Goal: Task Accomplishment & Management: Manage account settings

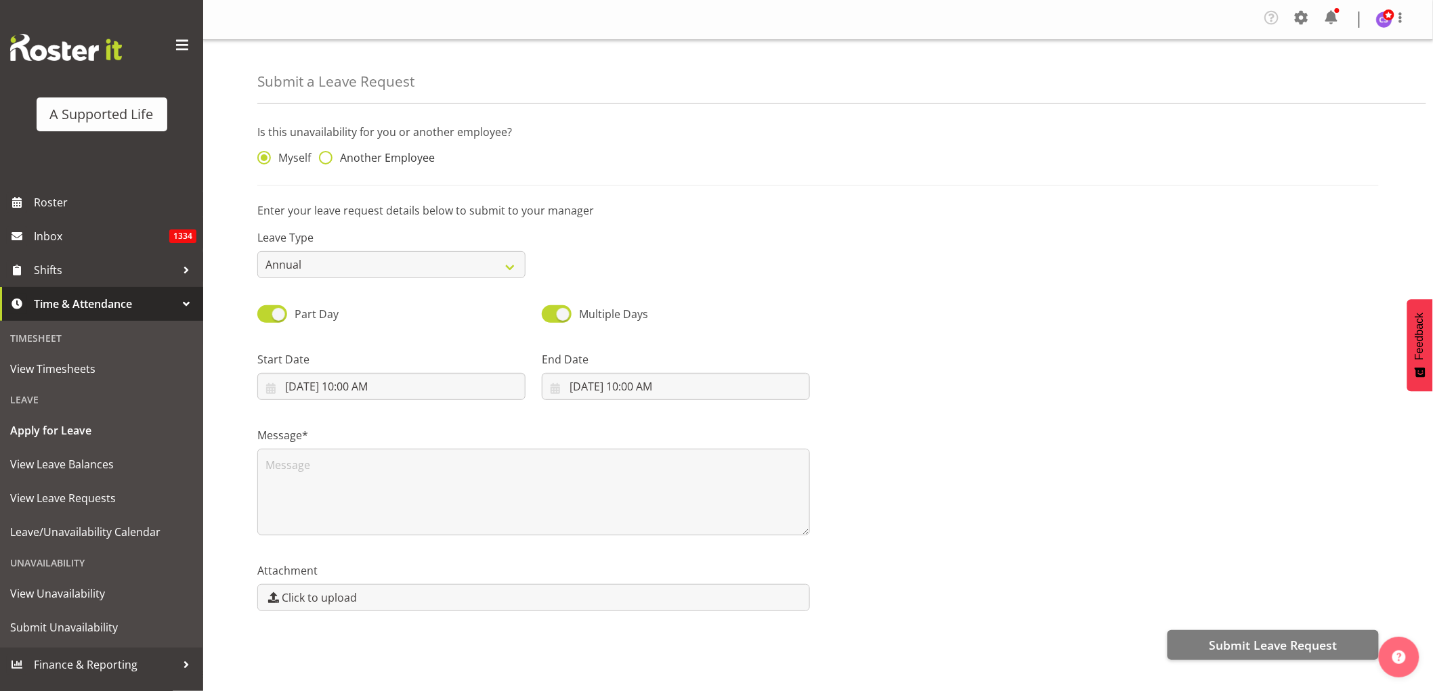
click at [326, 157] on span at bounding box center [326, 158] width 14 height 14
click at [326, 157] on input "Another Employee" at bounding box center [323, 158] width 9 height 9
radio input "true"
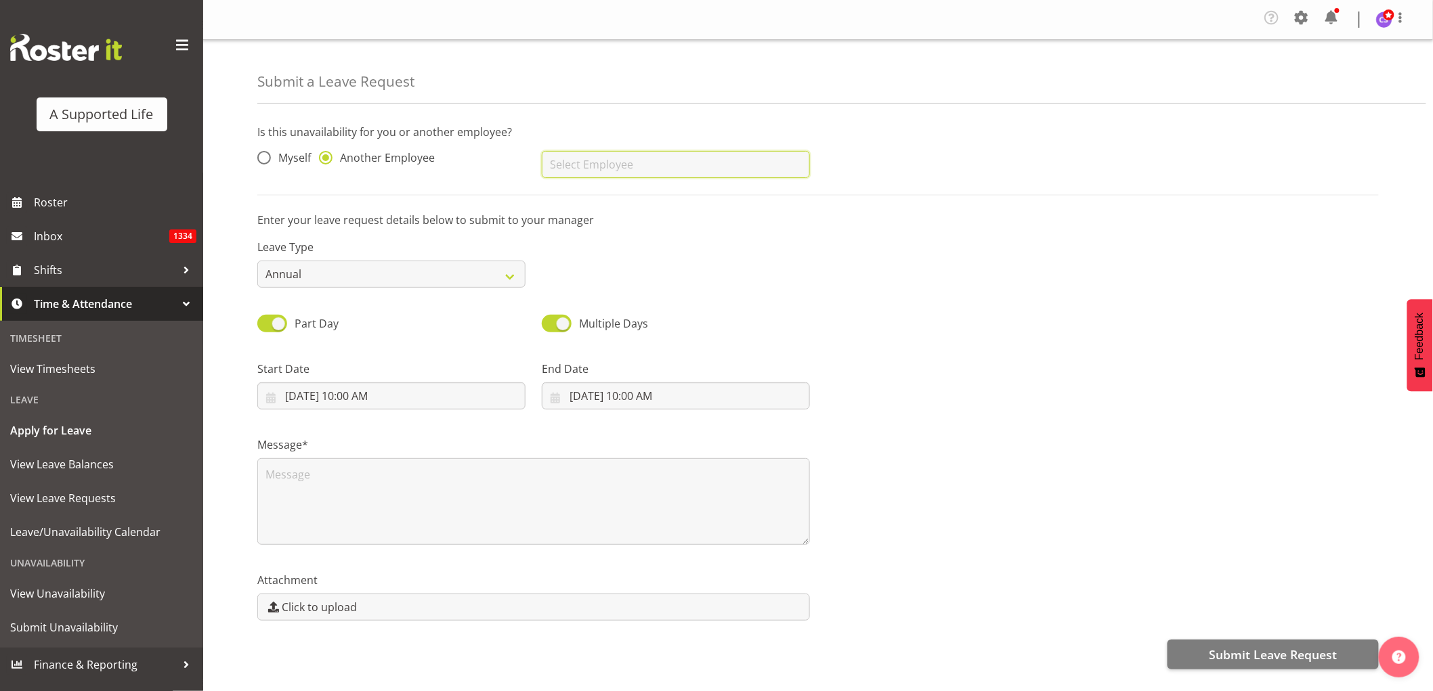
click at [597, 169] on input "text" at bounding box center [676, 164] width 268 height 27
drag, startPoint x: 576, startPoint y: 204, endPoint x: 563, endPoint y: 207, distance: 12.7
click at [572, 204] on span "Sei Lio" at bounding box center [569, 198] width 33 height 15
type input "Sei Lio"
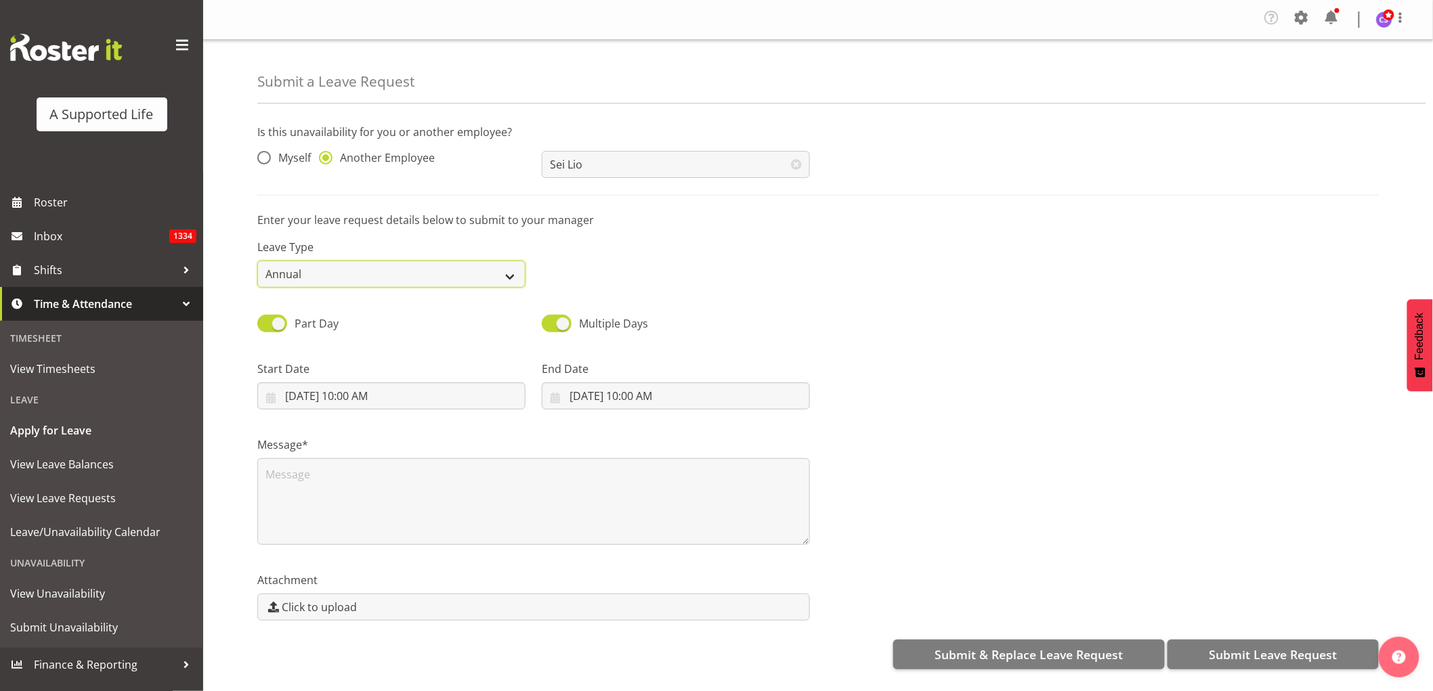
click at [370, 272] on select "Annual Sick Bereavement Domestic Violence Parental Jury Service Day In Lieu Oth…" at bounding box center [391, 274] width 268 height 27
select select "Sick"
click at [257, 261] on select "Annual Sick Bereavement Domestic Violence Parental Jury Service Day In Lieu Oth…" at bounding box center [391, 274] width 268 height 27
click at [327, 396] on input "9/4/2025, 10:00 AM" at bounding box center [391, 396] width 268 height 27
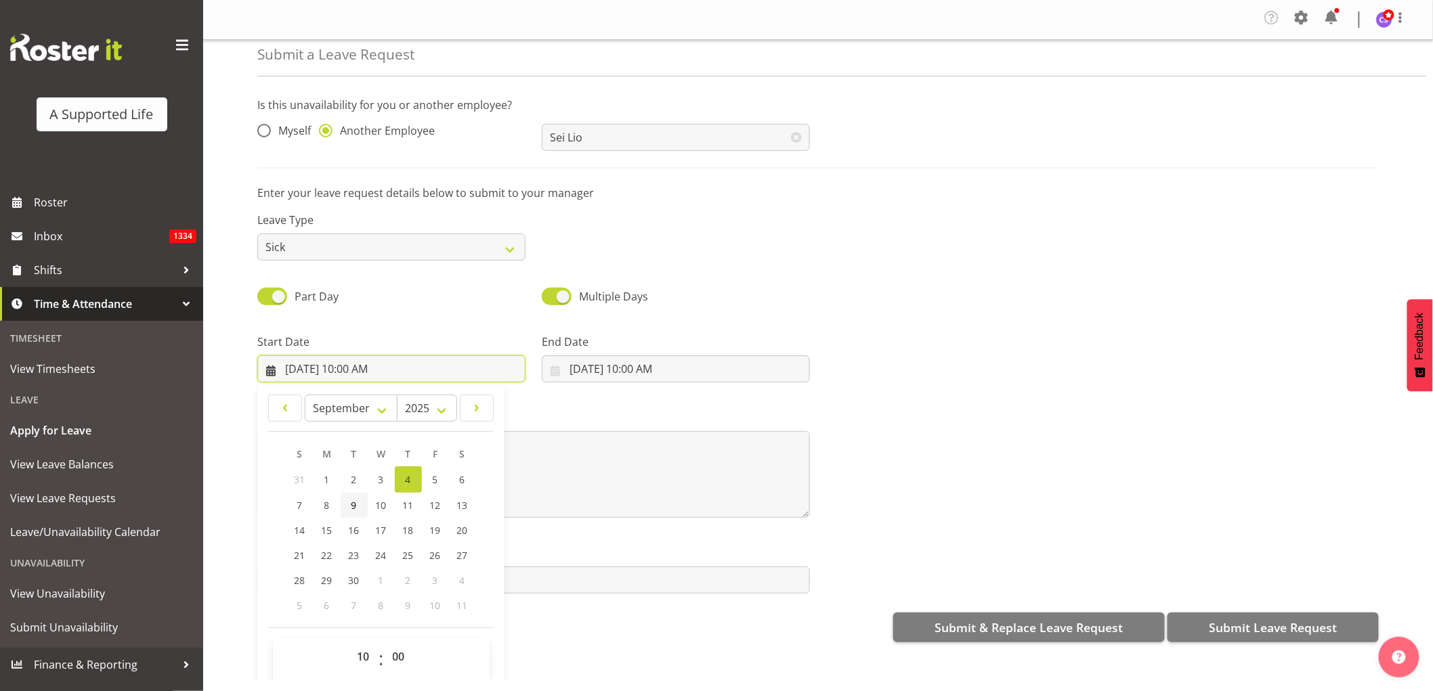
scroll to position [39, 0]
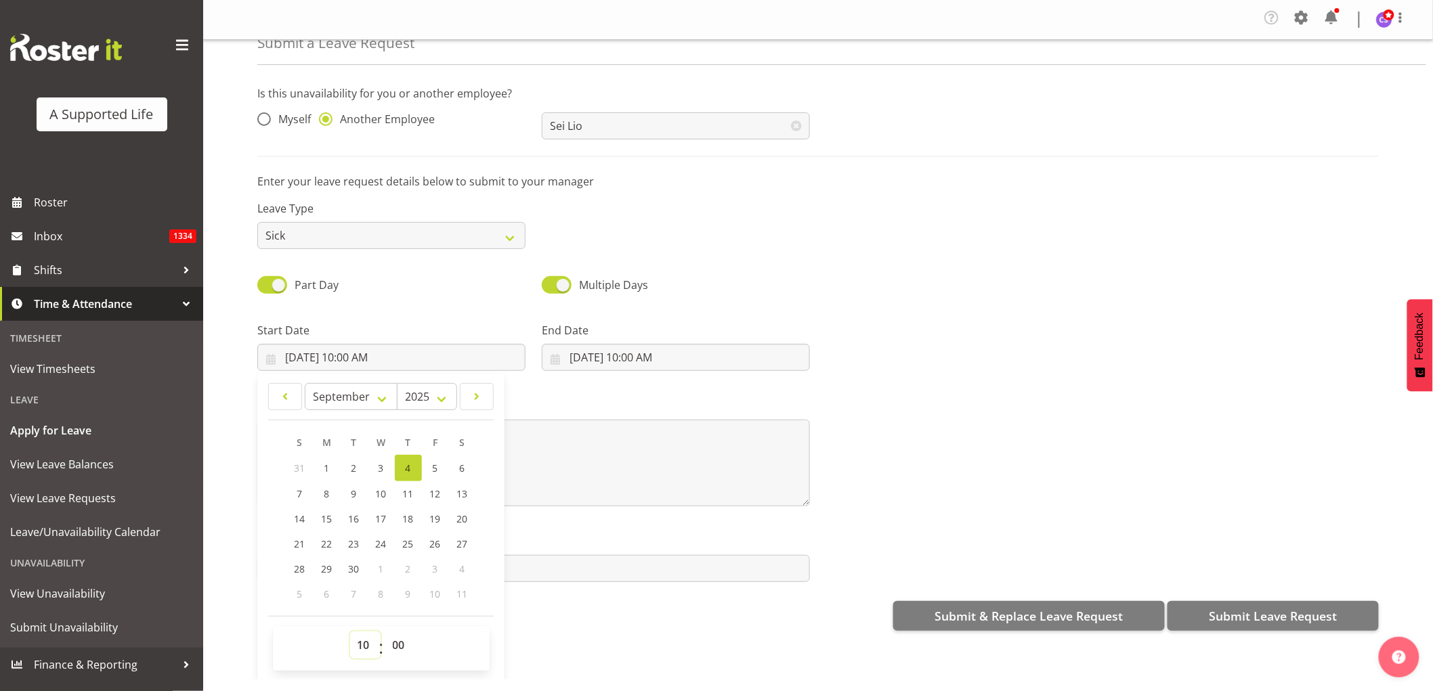
click at [360, 646] on select "00 01 02 03 04 05 06 07 08 09 10 11 12 13 14 15 16 17 18 19 20 21 22 23" at bounding box center [365, 645] width 30 height 27
select select "15"
click at [350, 632] on select "00 01 02 03 04 05 06 07 08 09 10 11 12 13 14 15 16 17 18 19 20 21 22 23" at bounding box center [365, 645] width 30 height 27
click at [424, 493] on link "12" at bounding box center [435, 494] width 27 height 25
type input "9/12/2025, 3:00 PM"
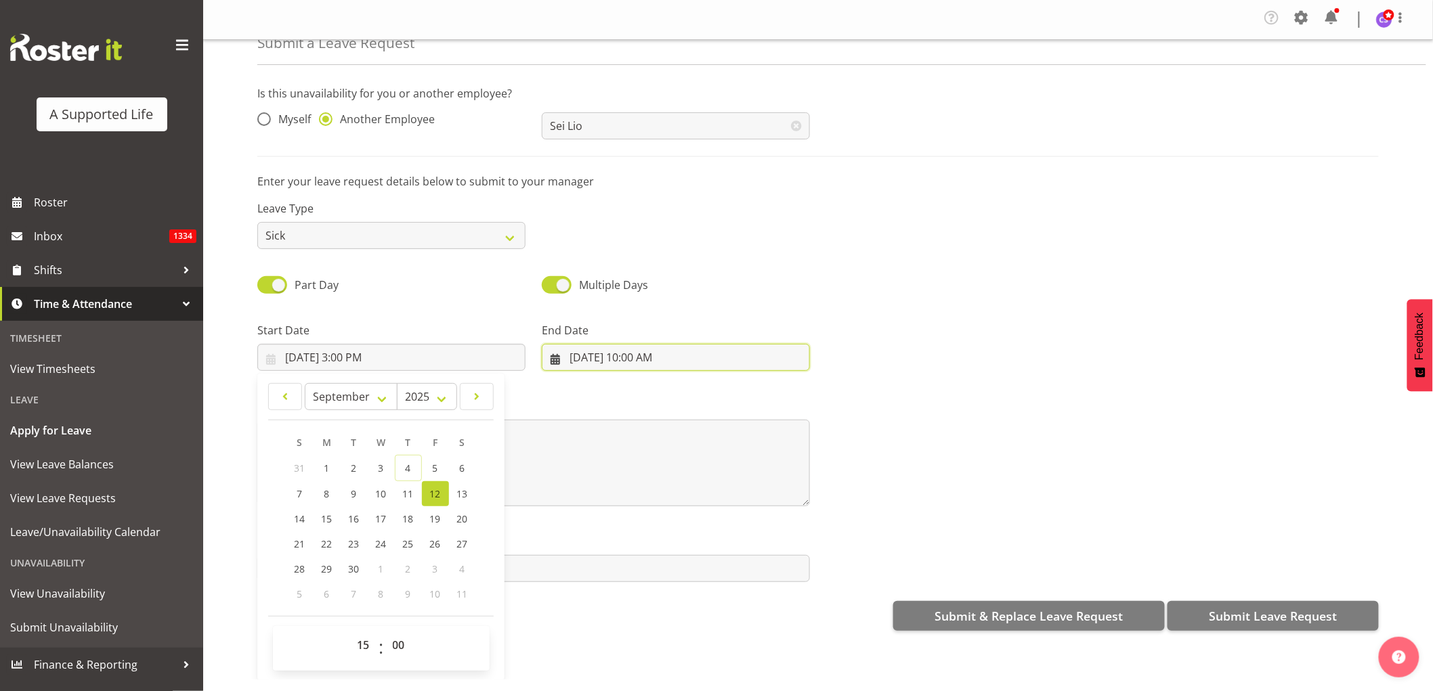
click at [593, 366] on input "9/4/2025, 10:00 AM" at bounding box center [676, 357] width 268 height 27
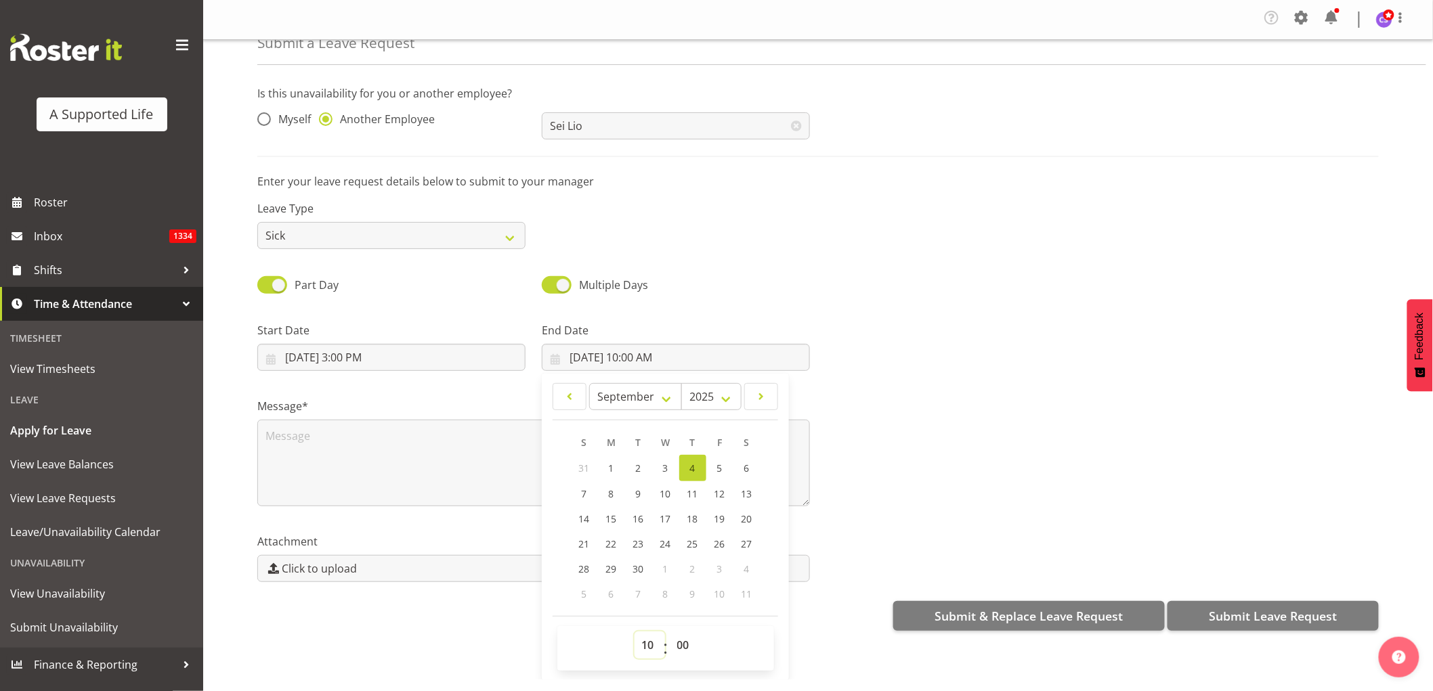
click at [650, 649] on select "00 01 02 03 04 05 06 07 08 09 10 11 12 13 14 15 16 17 18 19 20 21 22 23" at bounding box center [650, 645] width 30 height 27
select select "16"
click at [635, 632] on select "00 01 02 03 04 05 06 07 08 09 10 11 12 13 14 15 16 17 18 19 20 21 22 23" at bounding box center [650, 645] width 30 height 27
click at [579, 523] on span "14" at bounding box center [584, 519] width 11 height 13
type input "9/14/2025, 4:00 PM"
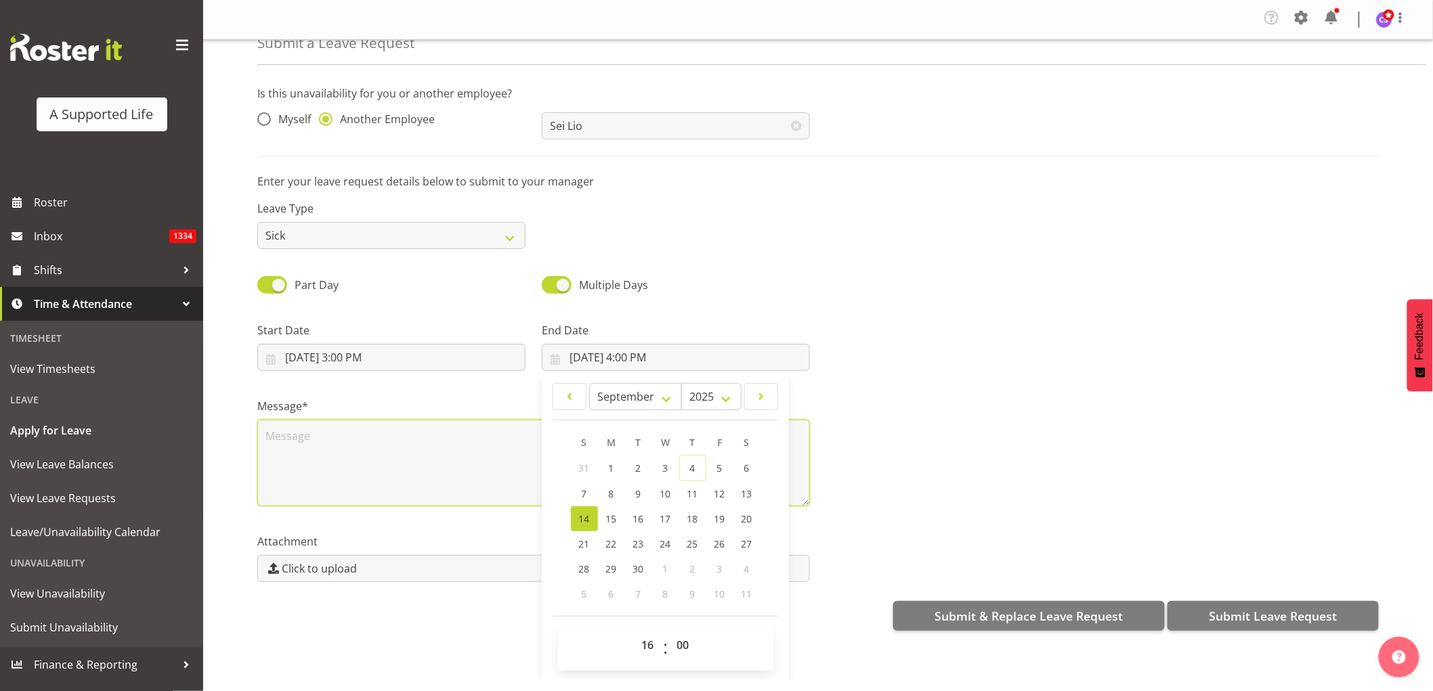
click at [370, 454] on textarea at bounding box center [533, 463] width 553 height 87
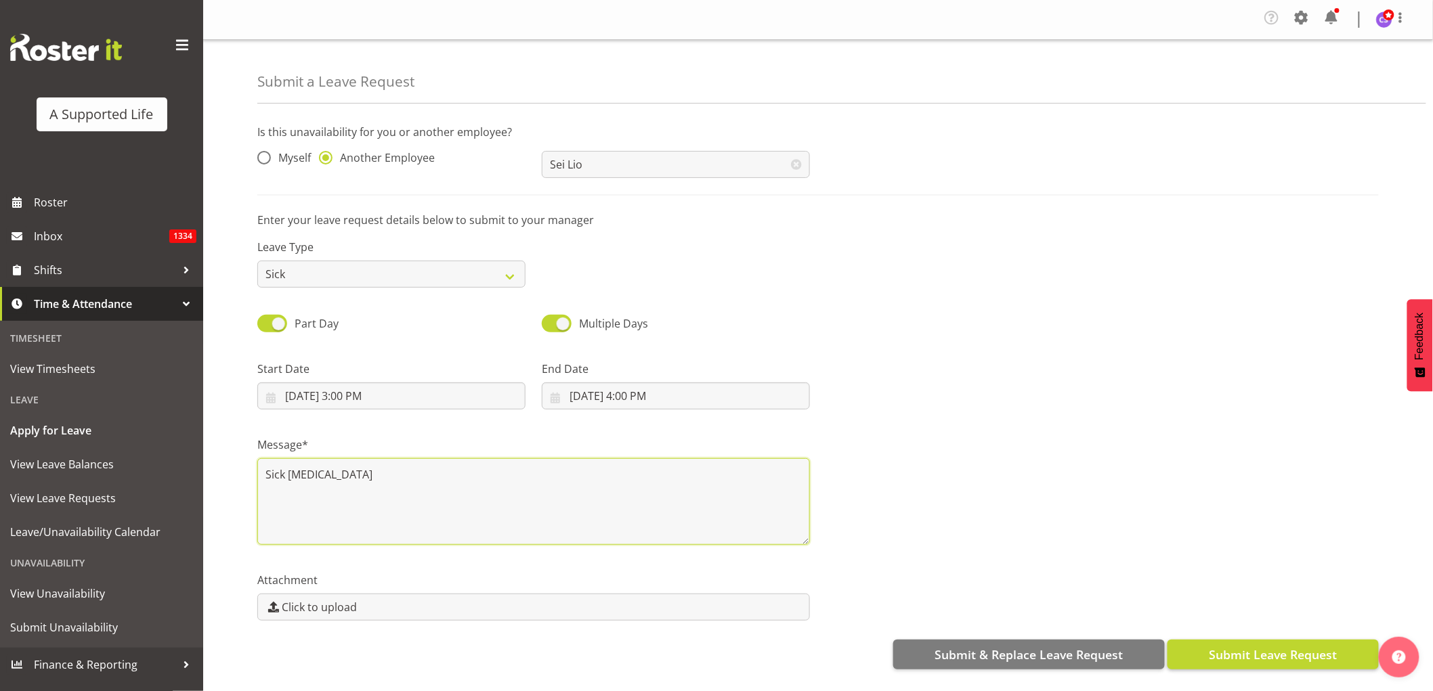
type textarea "Sick medical procedure"
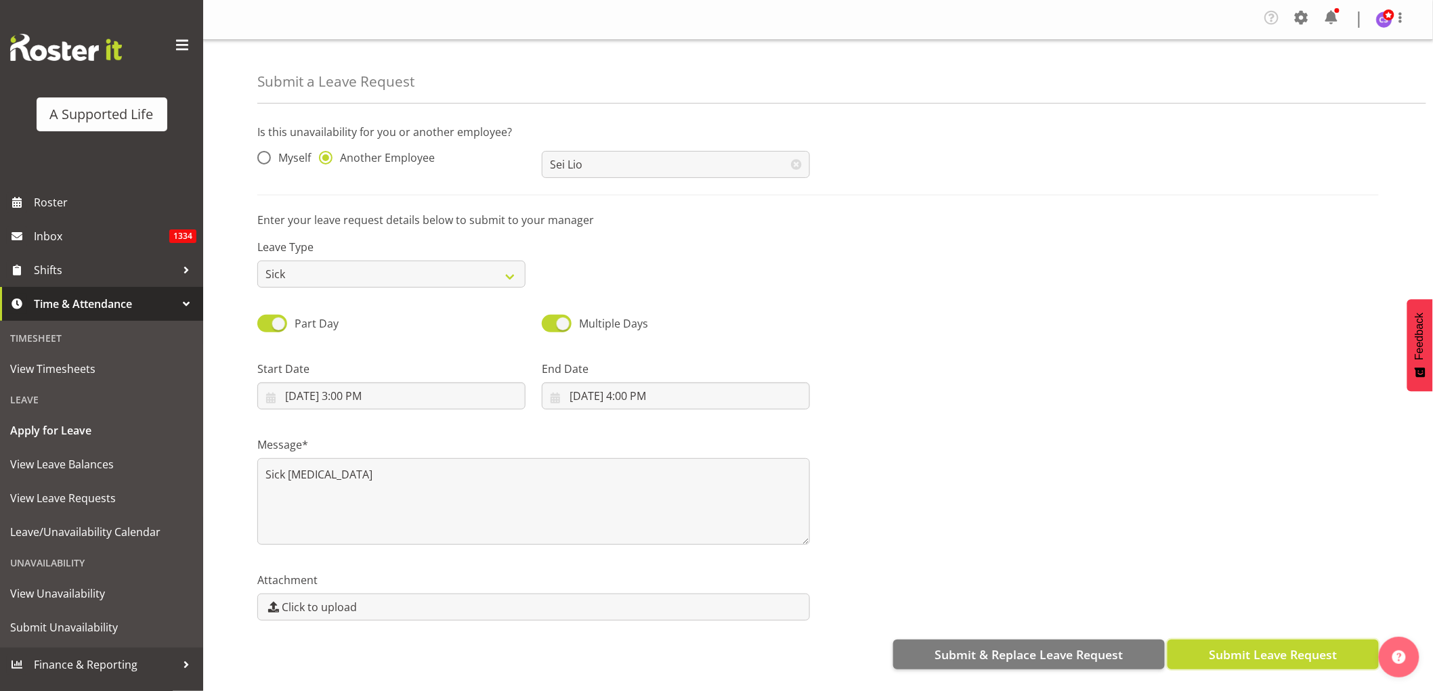
click at [1304, 660] on span "Submit Leave Request" at bounding box center [1273, 655] width 128 height 18
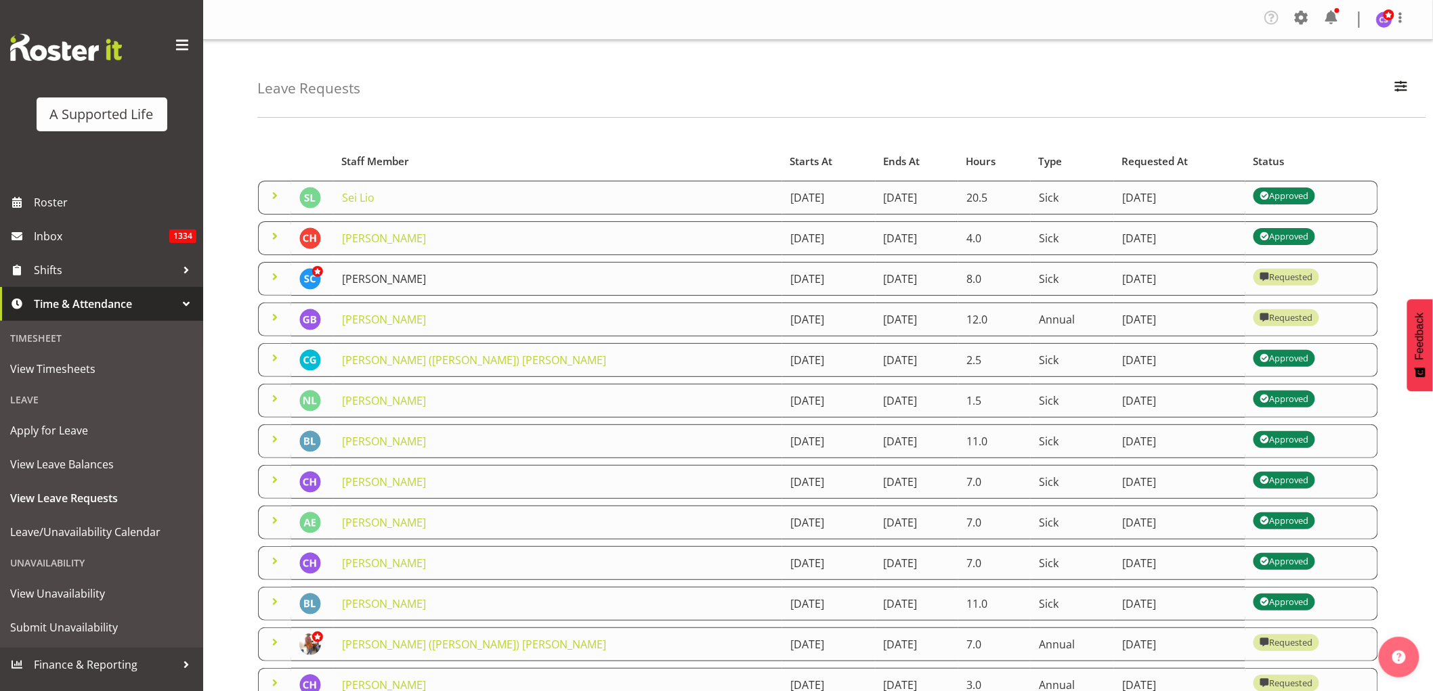
click at [379, 282] on link "[PERSON_NAME]" at bounding box center [384, 279] width 84 height 15
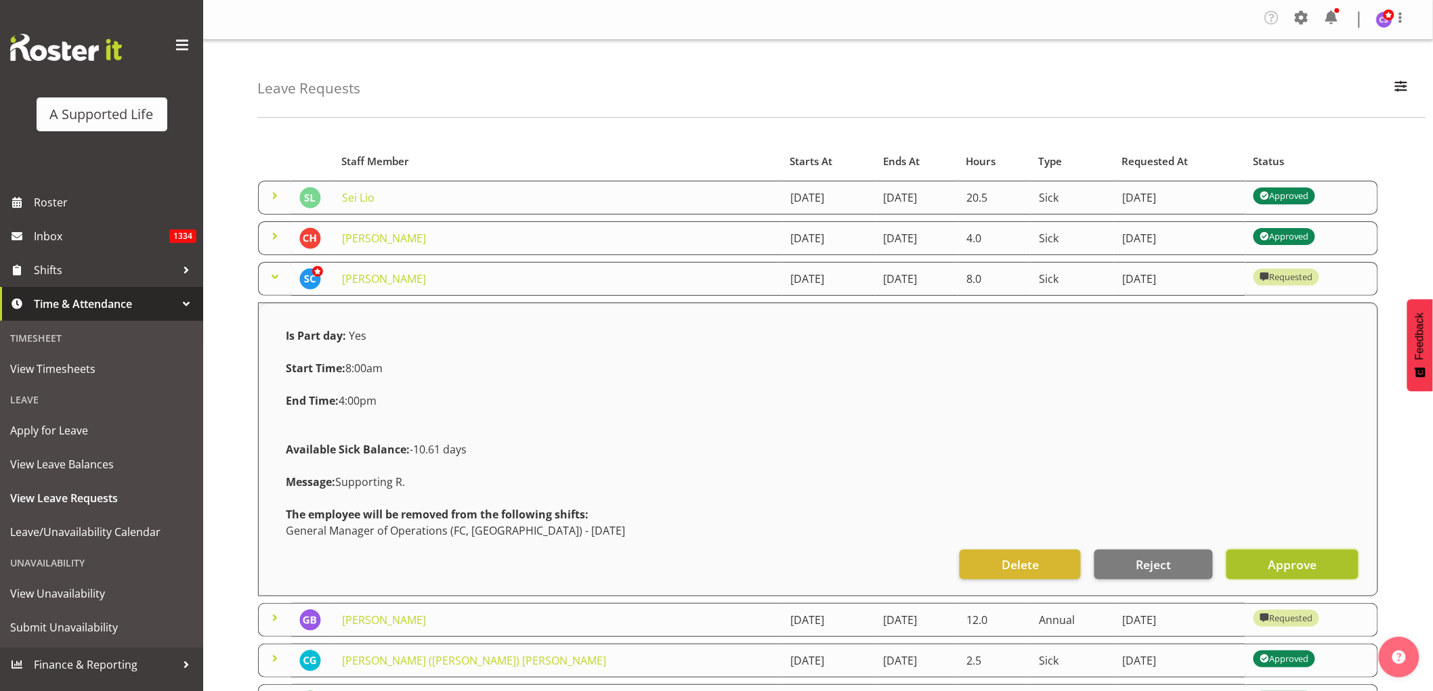
click at [1299, 565] on span "Approve" at bounding box center [1292, 565] width 49 height 18
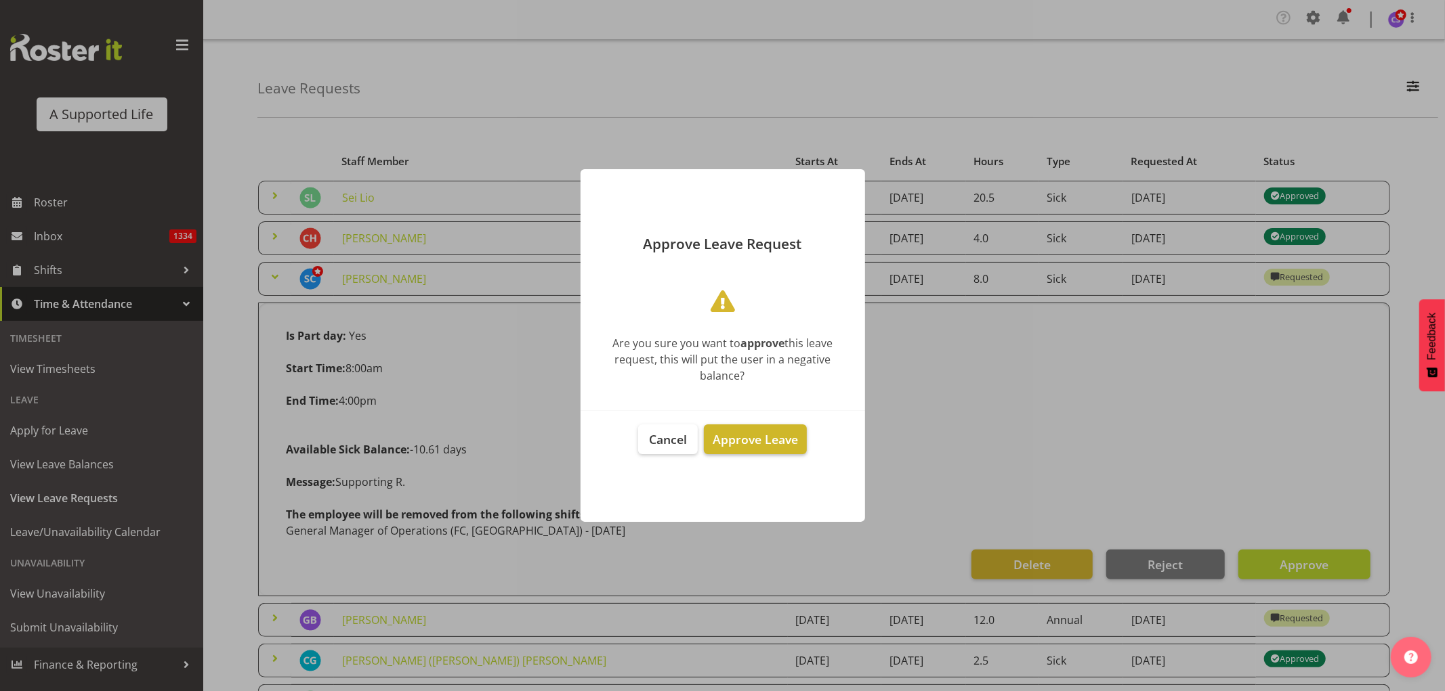
click at [752, 442] on span "Approve Leave" at bounding box center [754, 439] width 85 height 16
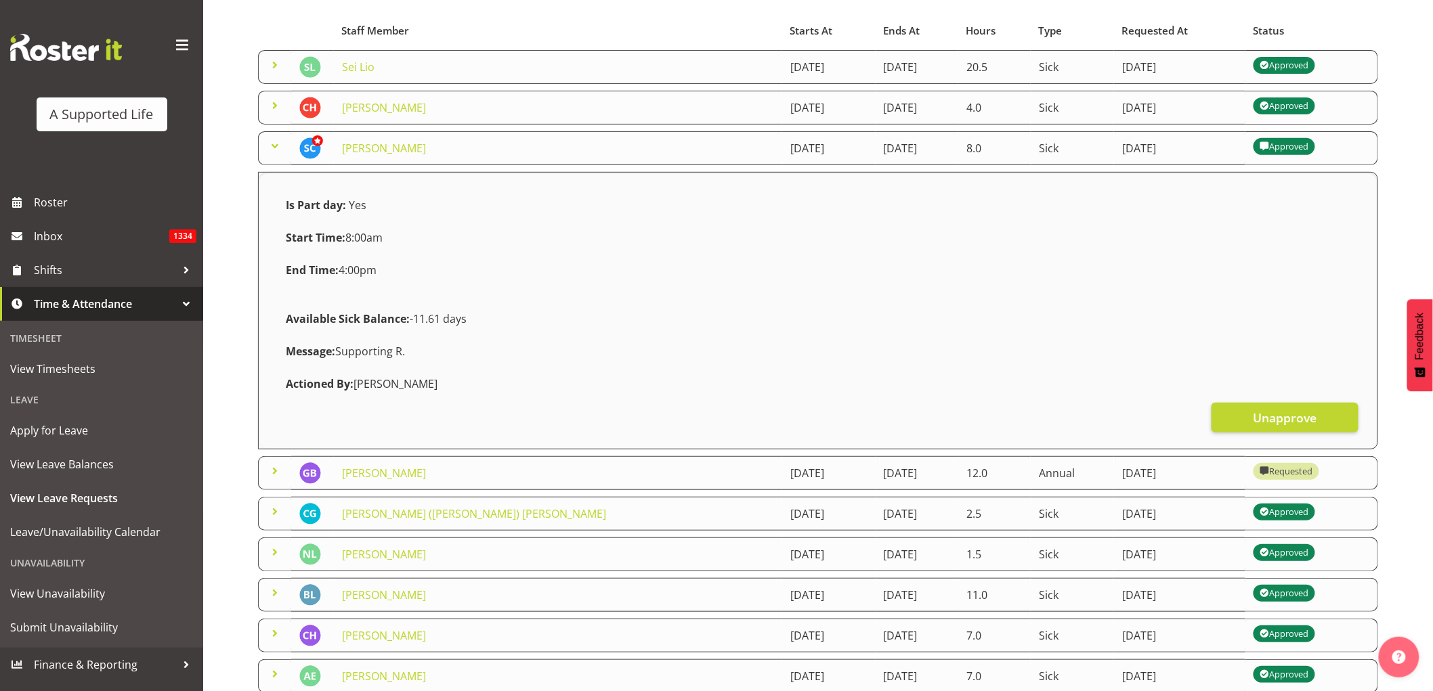
scroll to position [150, 0]
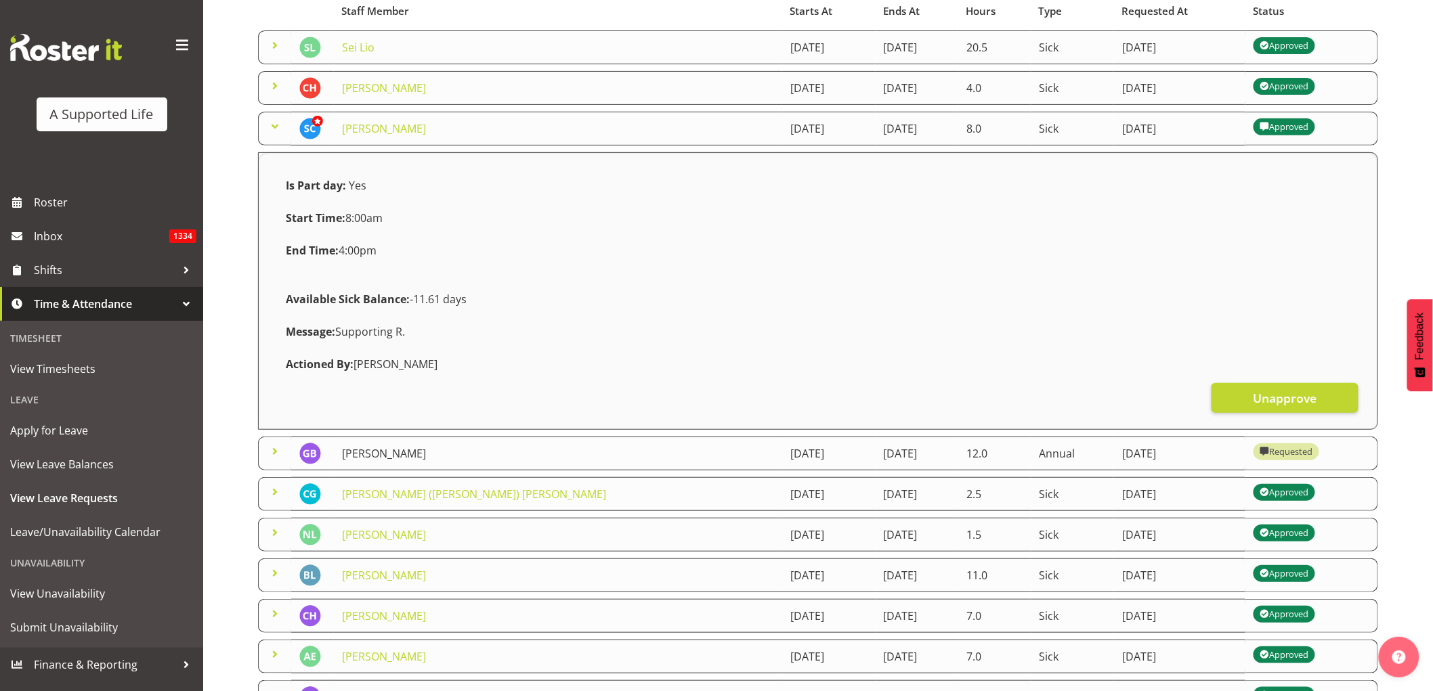
click at [375, 454] on link "[PERSON_NAME]" at bounding box center [384, 453] width 84 height 15
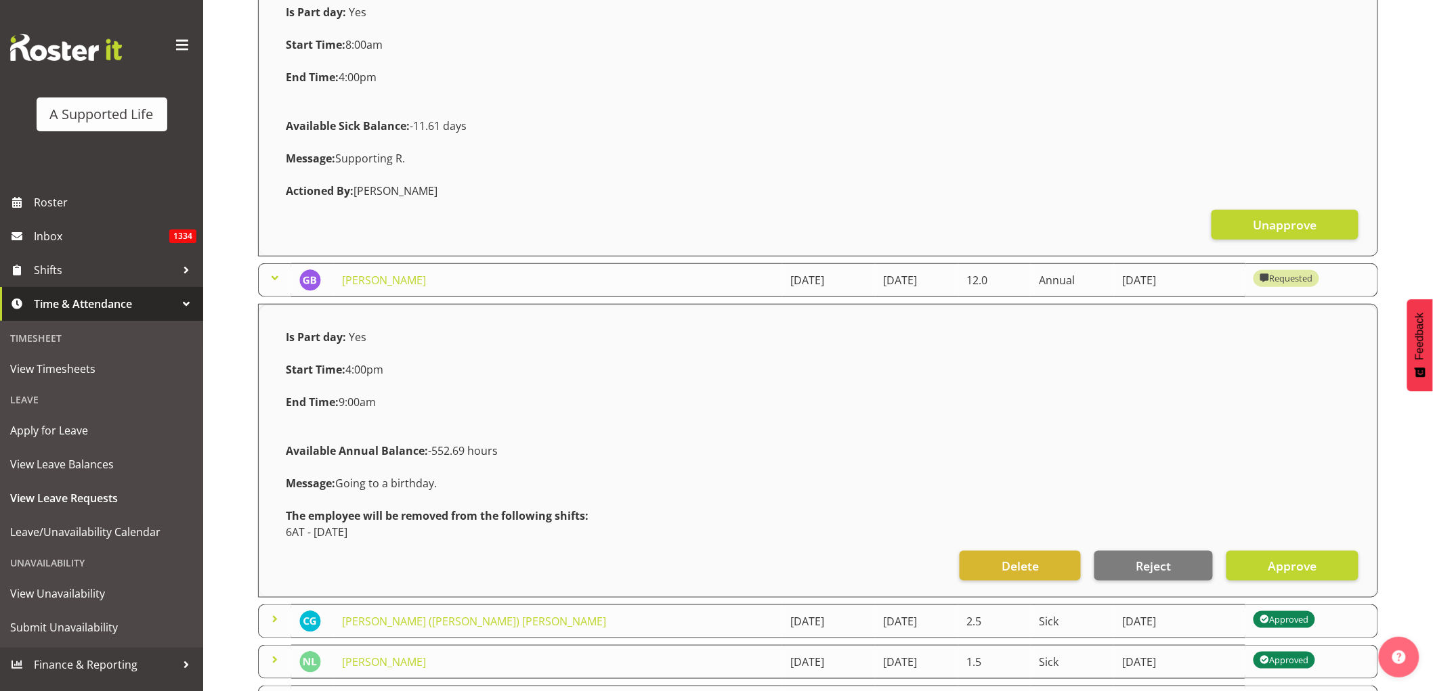
scroll to position [376, 0]
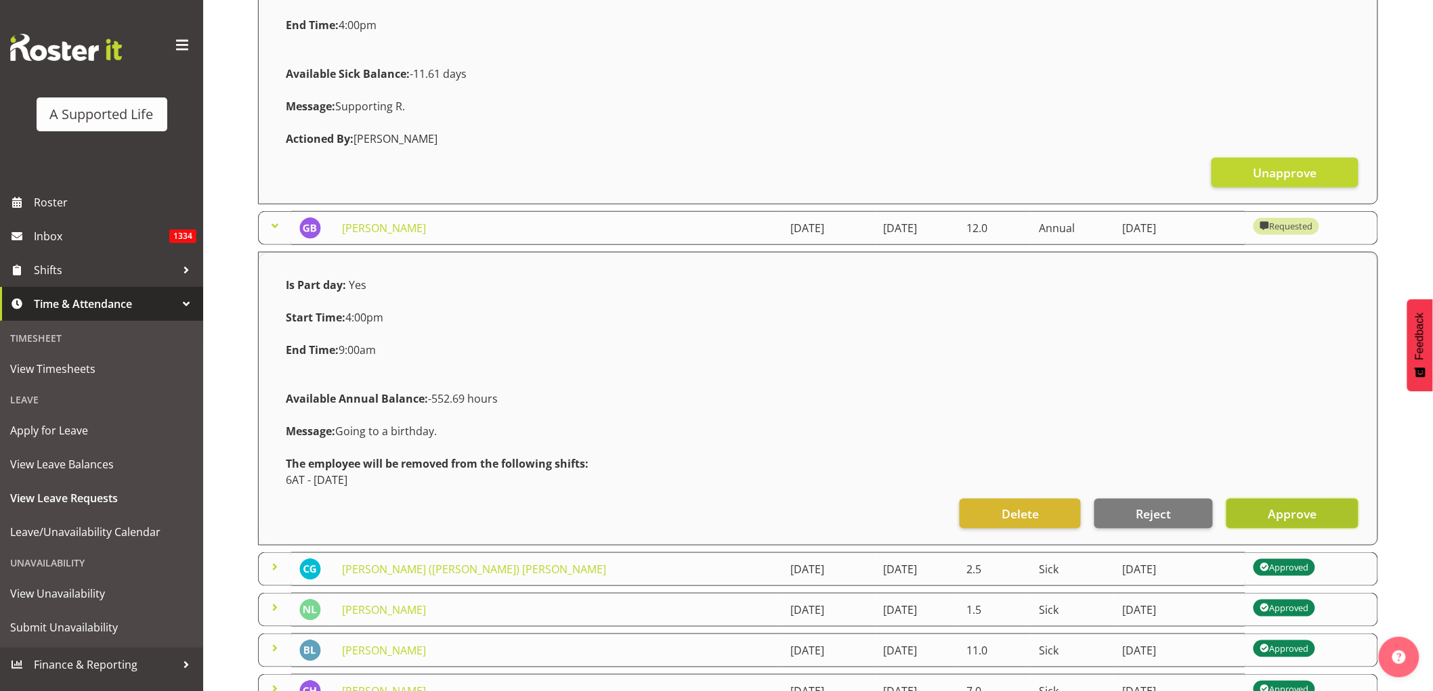
click at [1300, 517] on span "Approve" at bounding box center [1292, 514] width 49 height 18
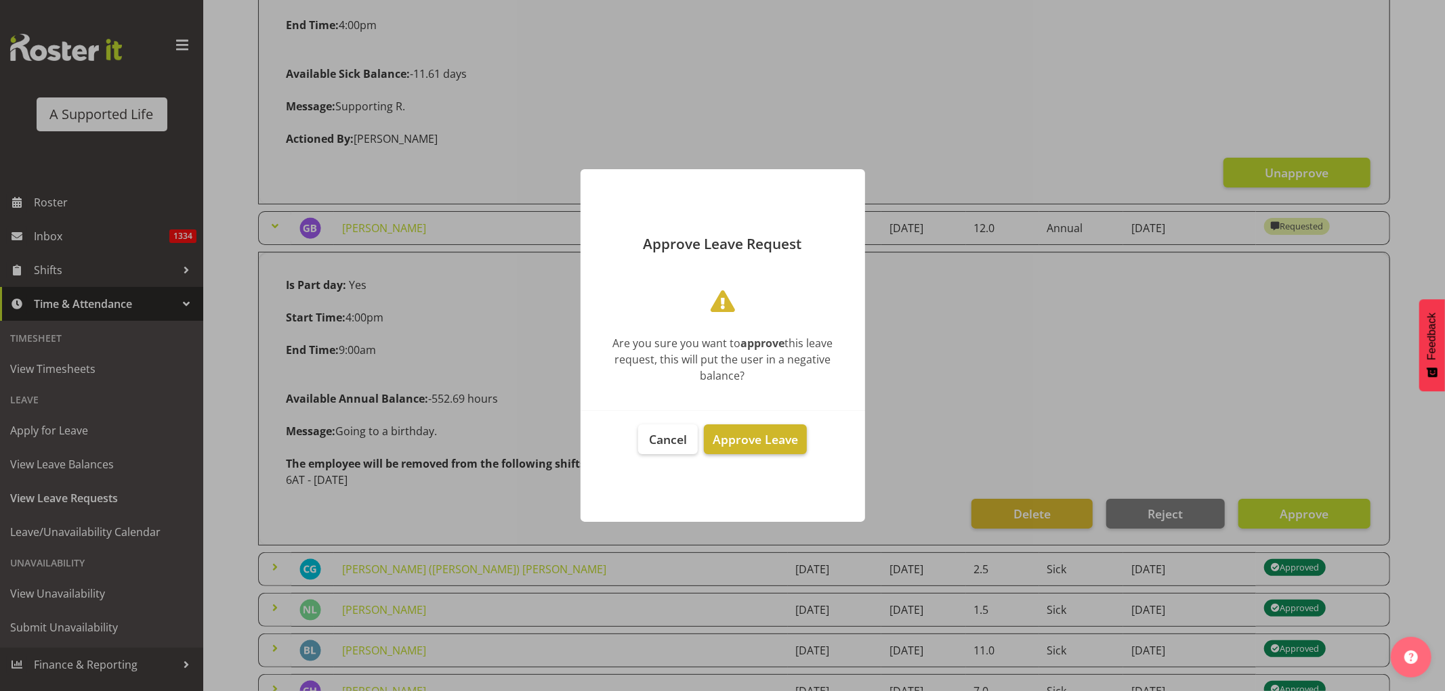
click at [781, 441] on span "Approve Leave" at bounding box center [754, 439] width 85 height 16
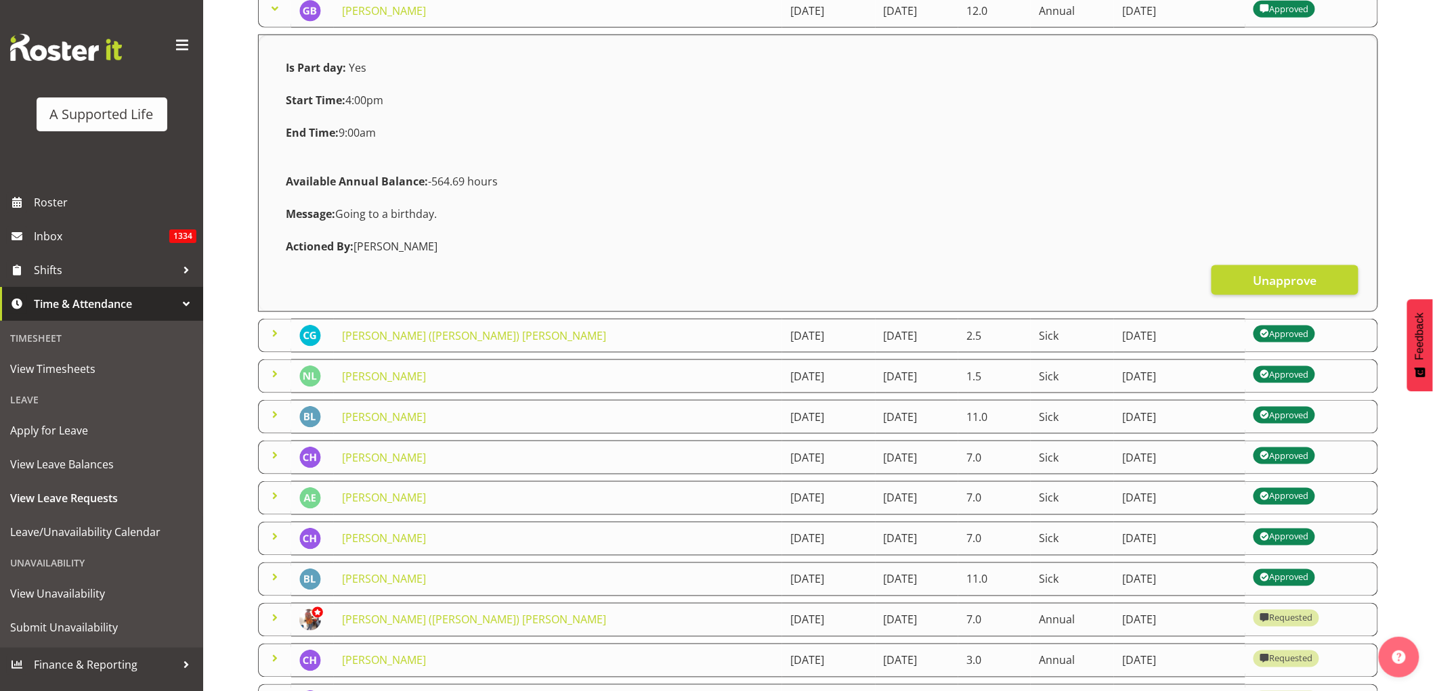
scroll to position [601, 0]
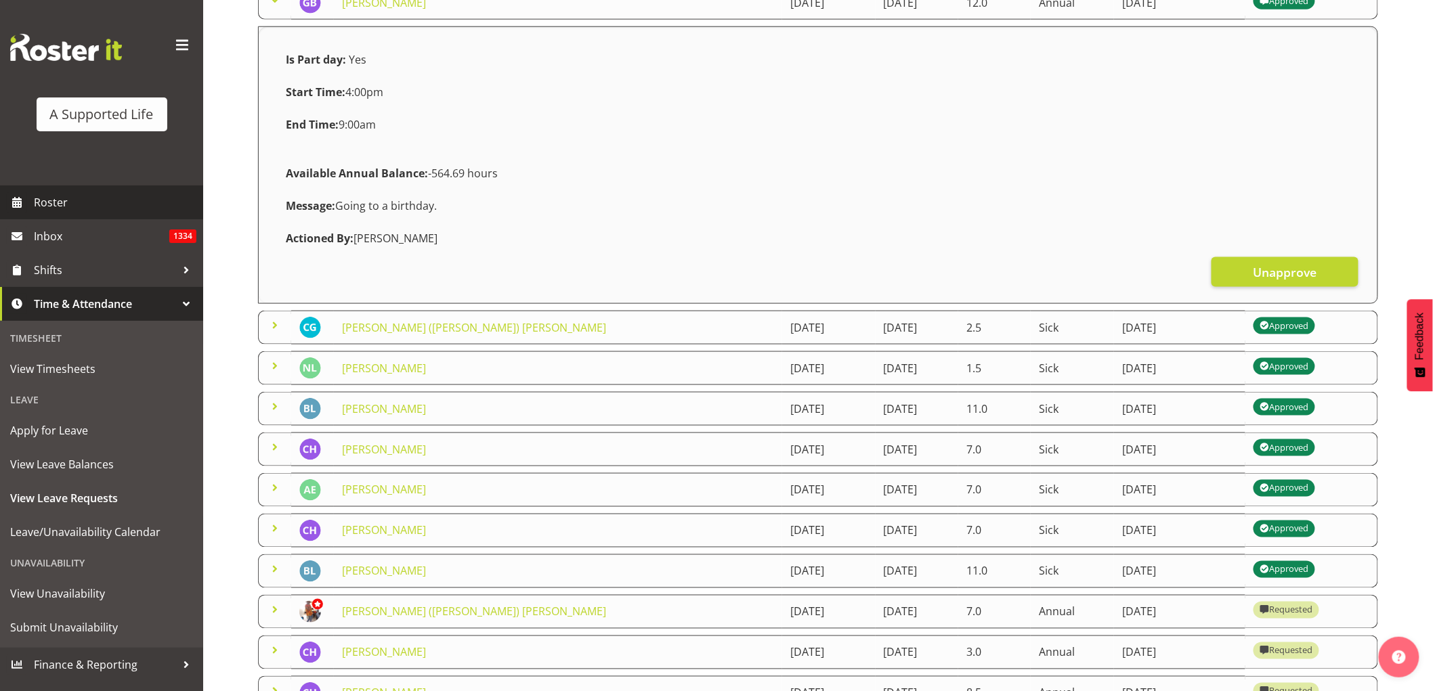
click at [46, 205] on span "Roster" at bounding box center [115, 202] width 163 height 20
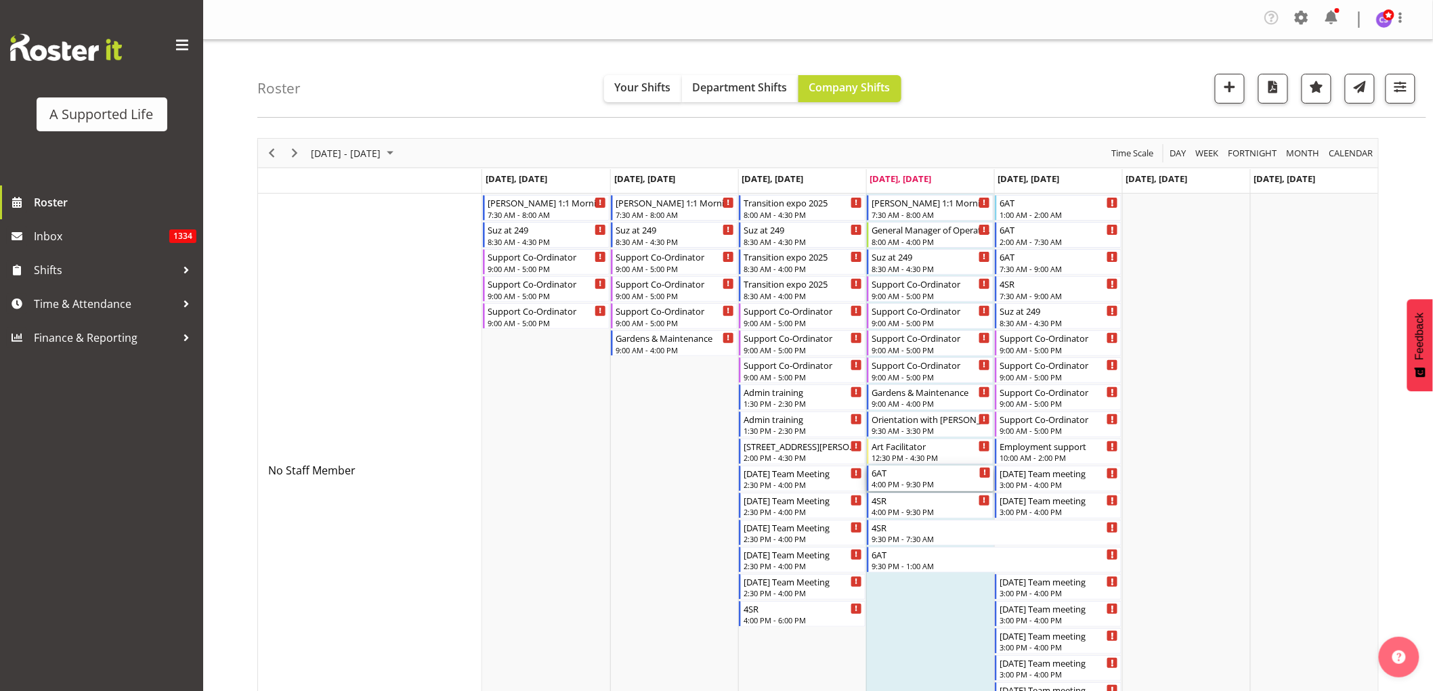
click at [935, 479] on div "6AT 4:00 PM - 9:30 PM" at bounding box center [931, 479] width 119 height 26
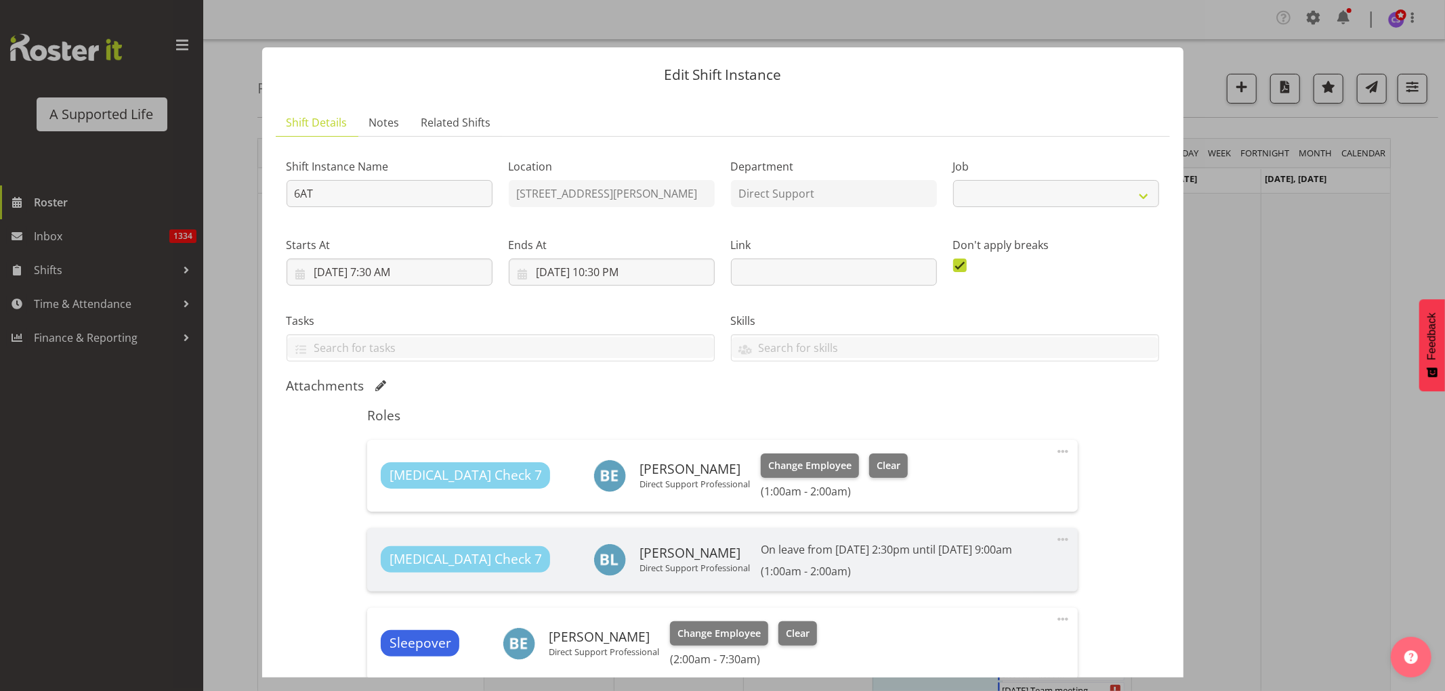
select select "4112"
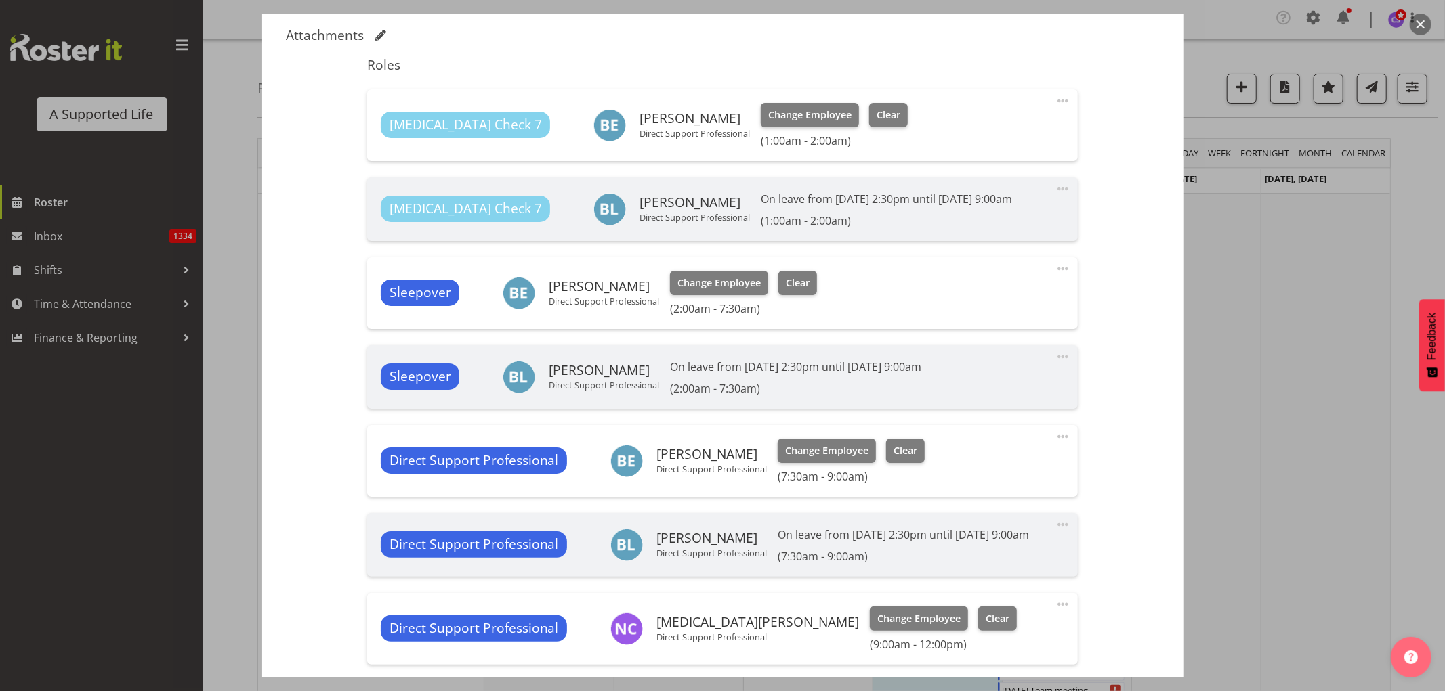
scroll to position [451, 0]
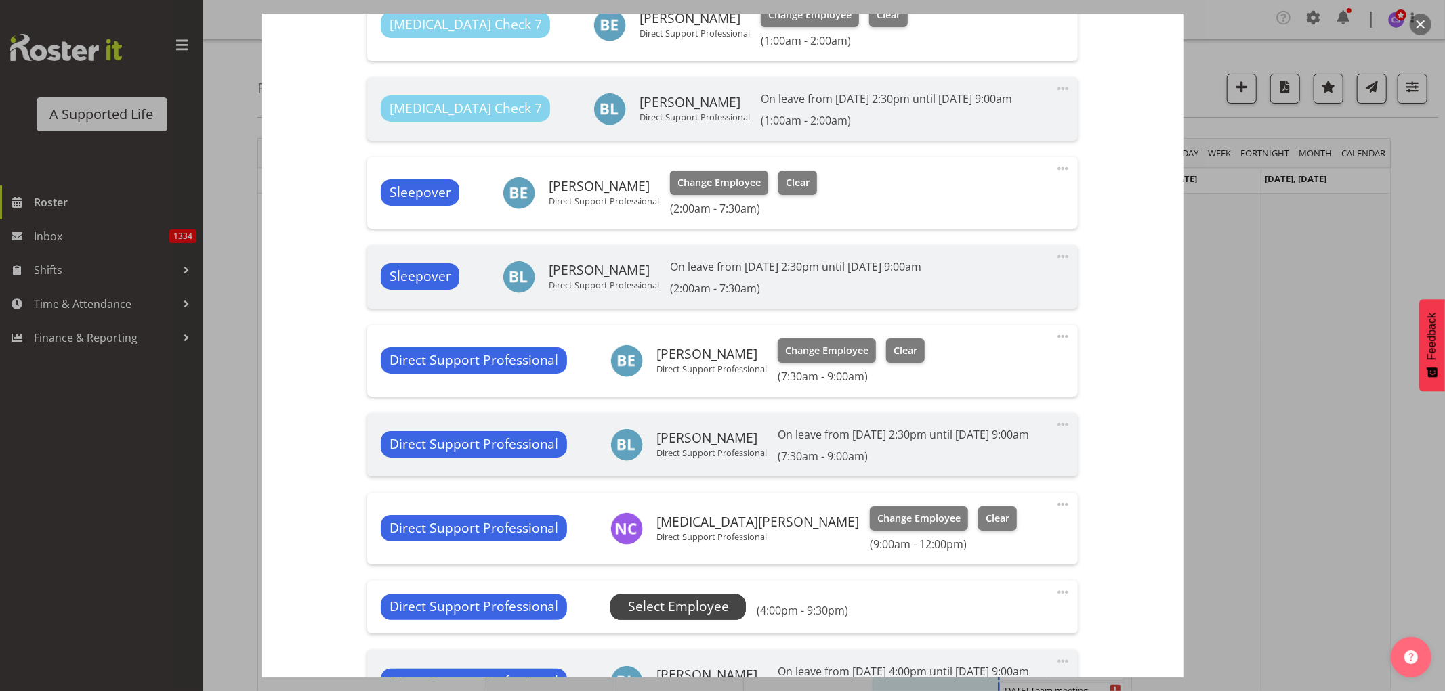
click at [679, 617] on span "Select Employee" at bounding box center [678, 607] width 101 height 20
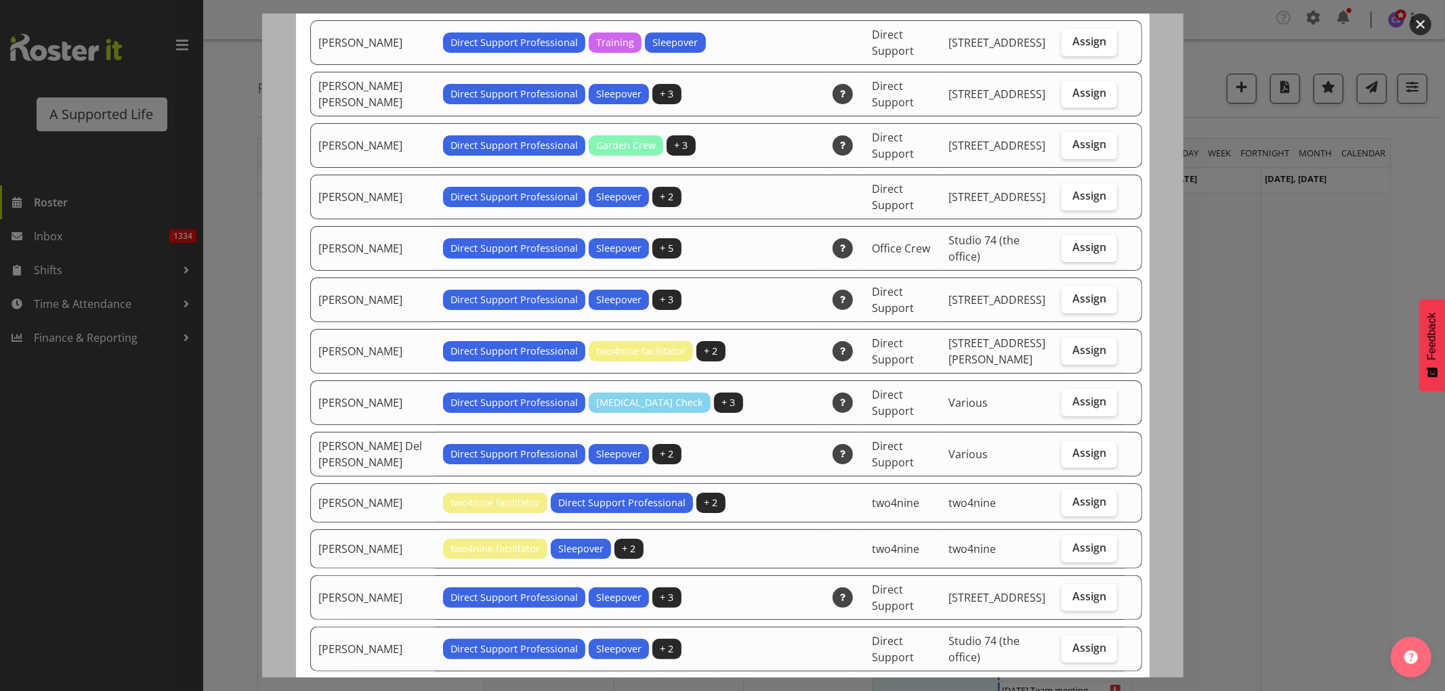
scroll to position [150, 0]
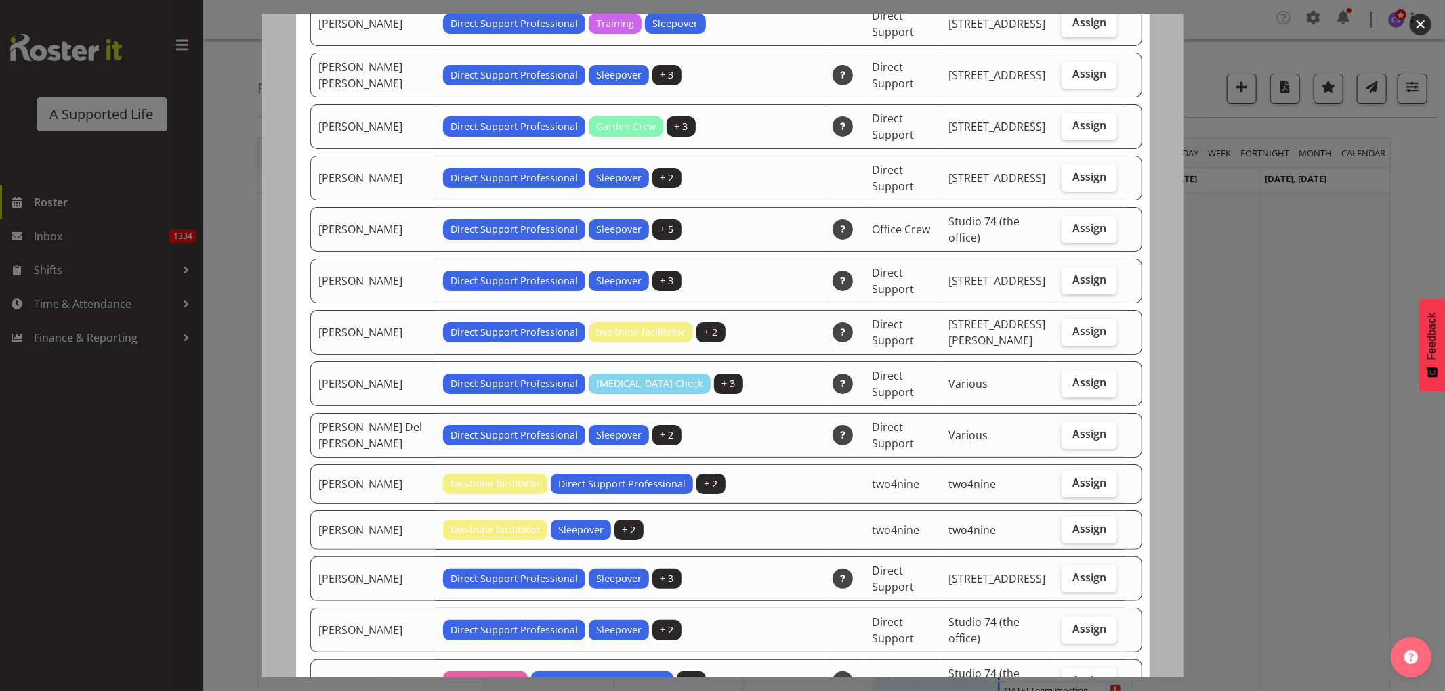
drag, startPoint x: 1075, startPoint y: 572, endPoint x: 1075, endPoint y: 565, distance: 6.8
click at [1074, 572] on span "Assign" at bounding box center [1089, 578] width 34 height 14
click at [1070, 574] on input "Assign" at bounding box center [1065, 578] width 9 height 9
checkbox input "true"
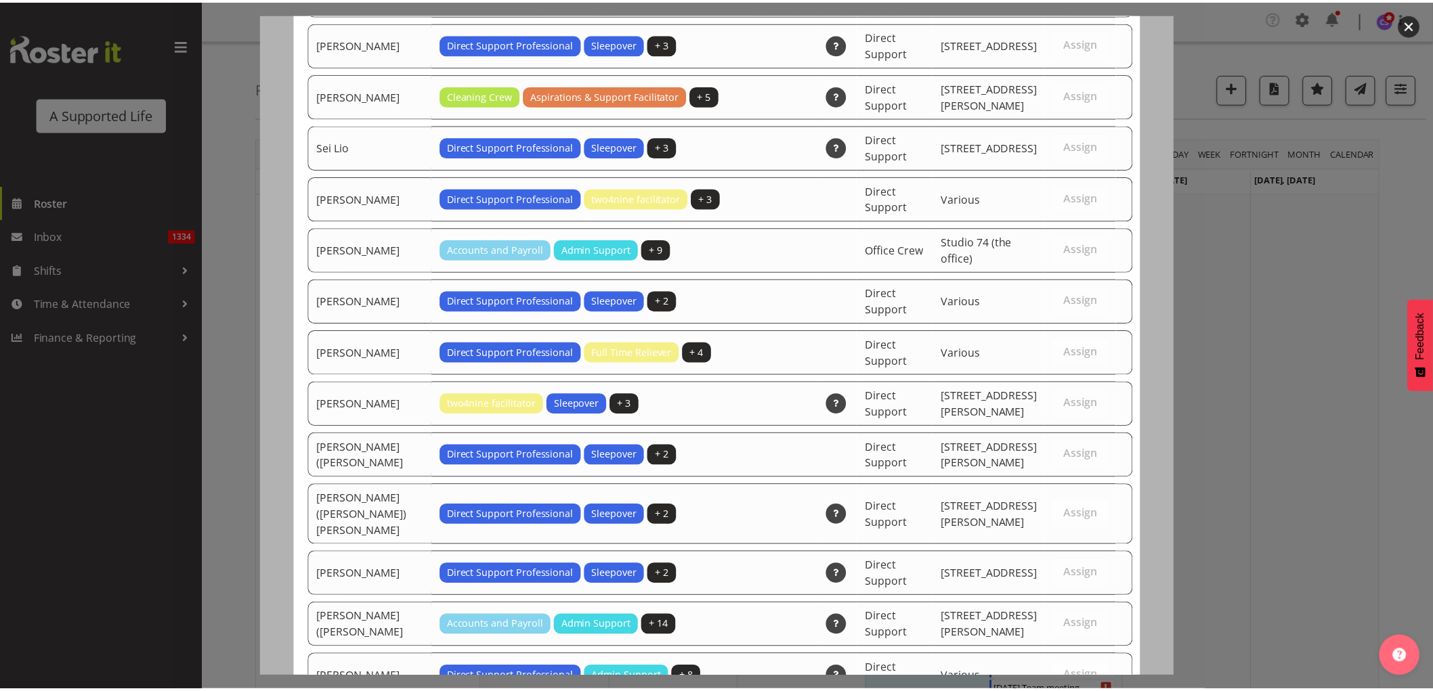
scroll to position [3933, 0]
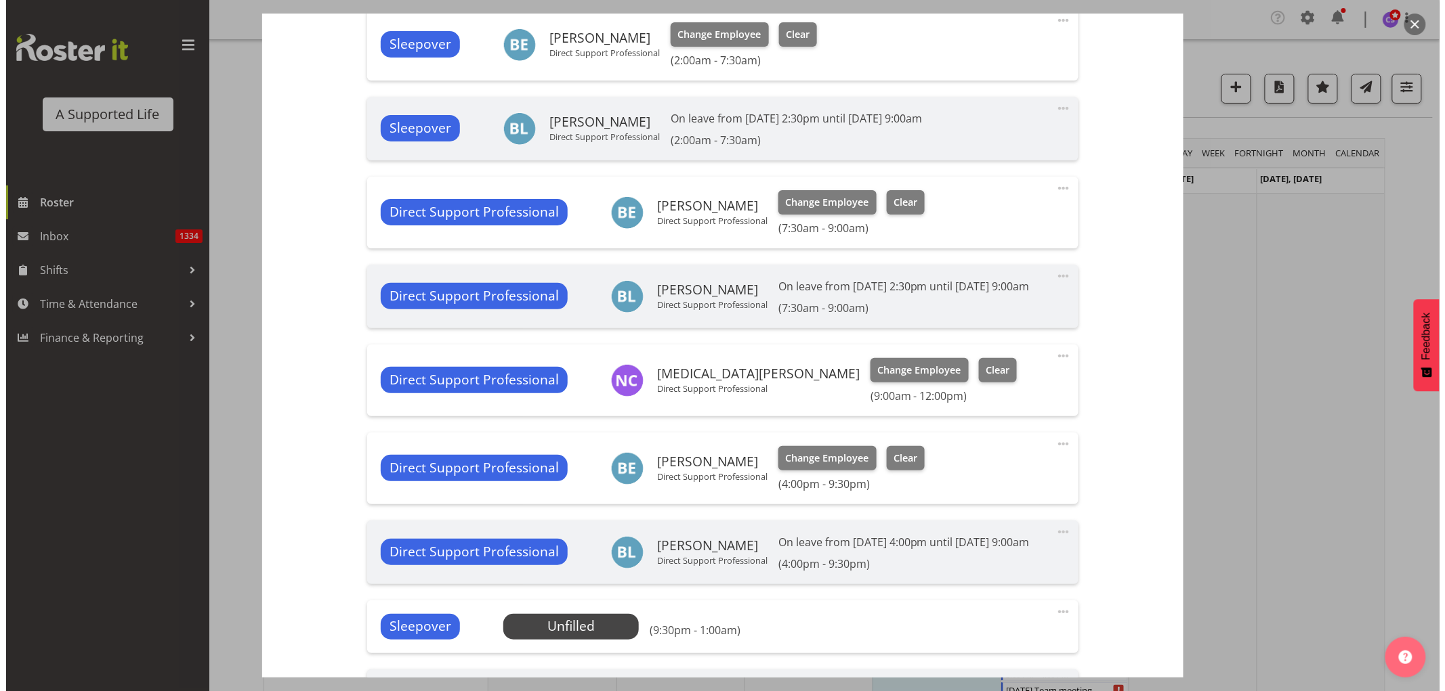
scroll to position [752, 0]
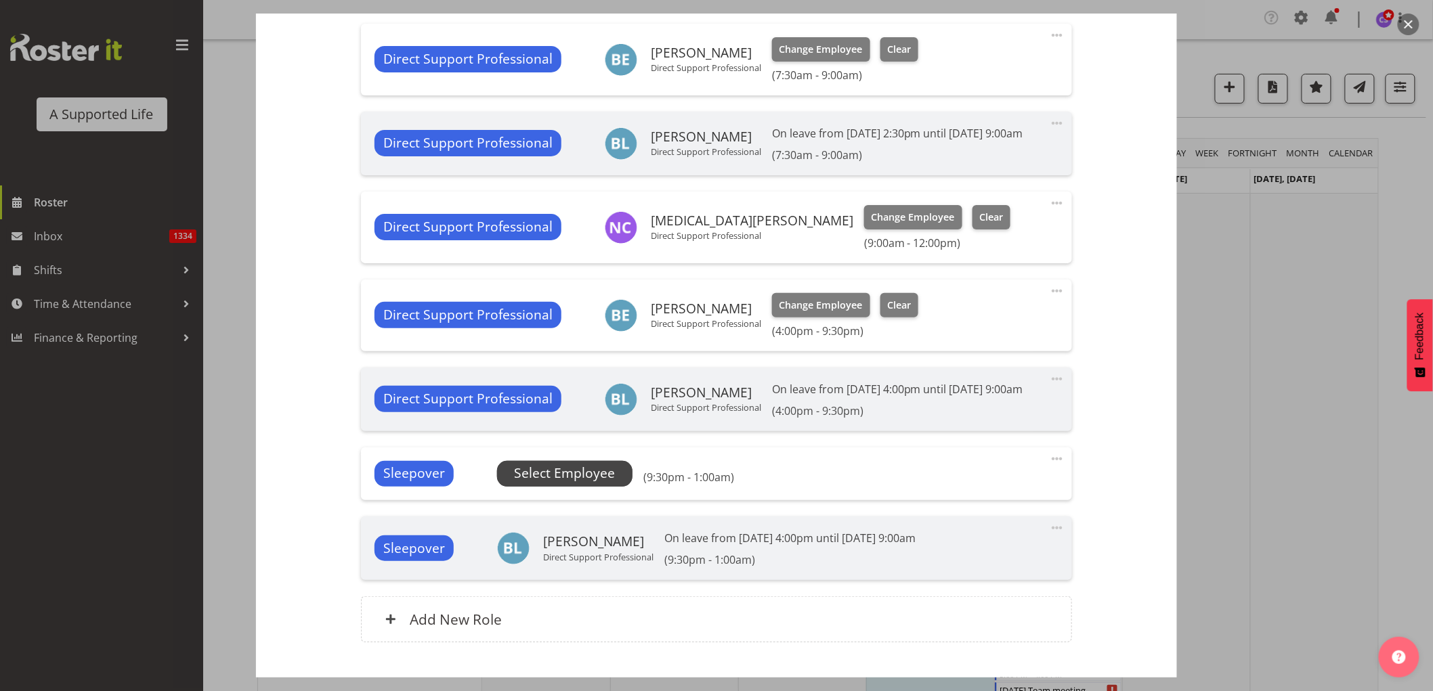
click at [559, 484] on span "Select Employee" at bounding box center [564, 474] width 101 height 20
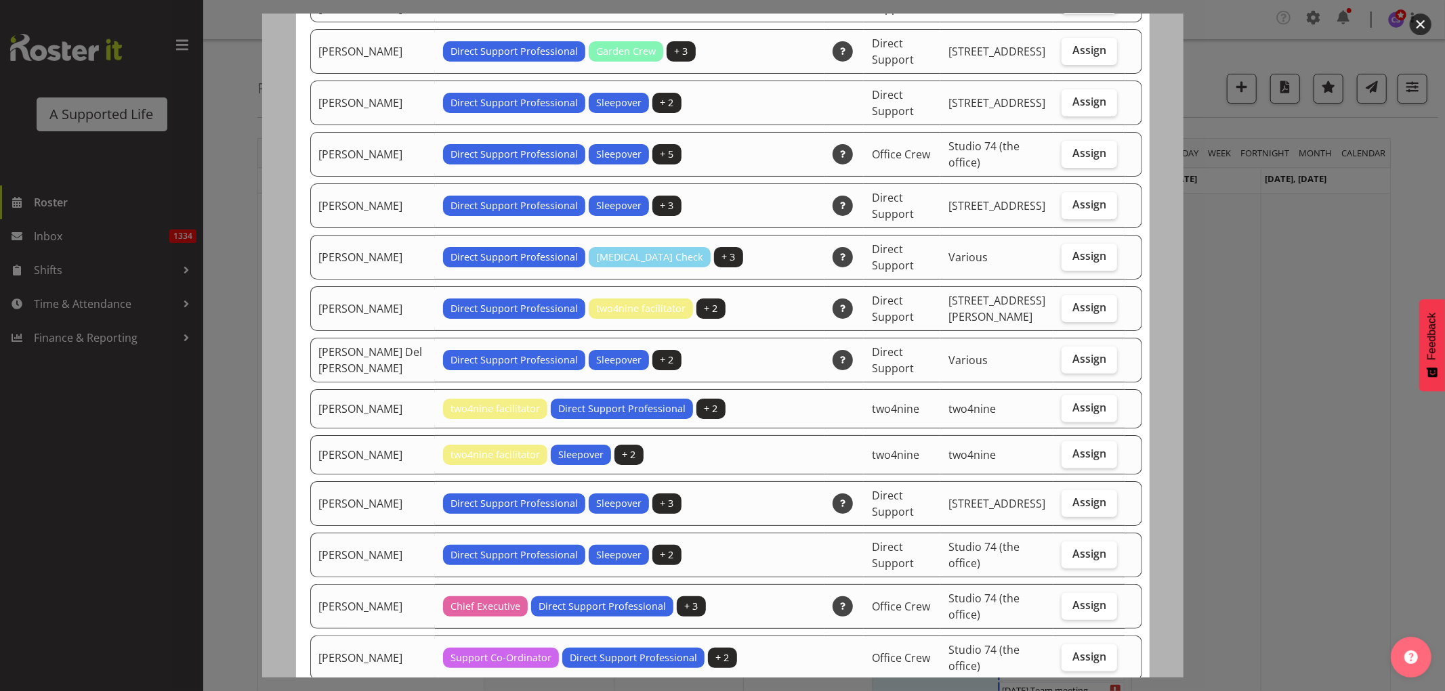
scroll to position [376, 0]
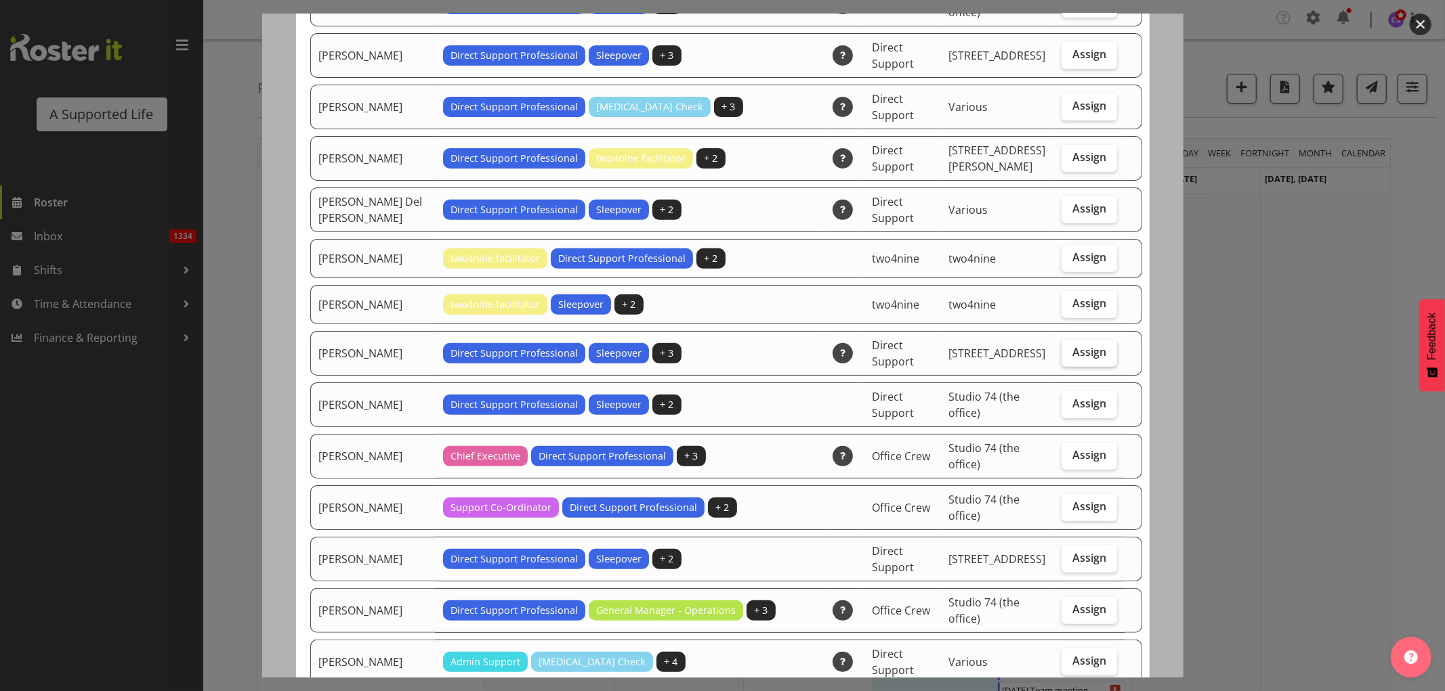
click at [1086, 347] on span "Assign" at bounding box center [1089, 352] width 34 height 14
click at [1070, 348] on input "Assign" at bounding box center [1065, 352] width 9 height 9
checkbox input "true"
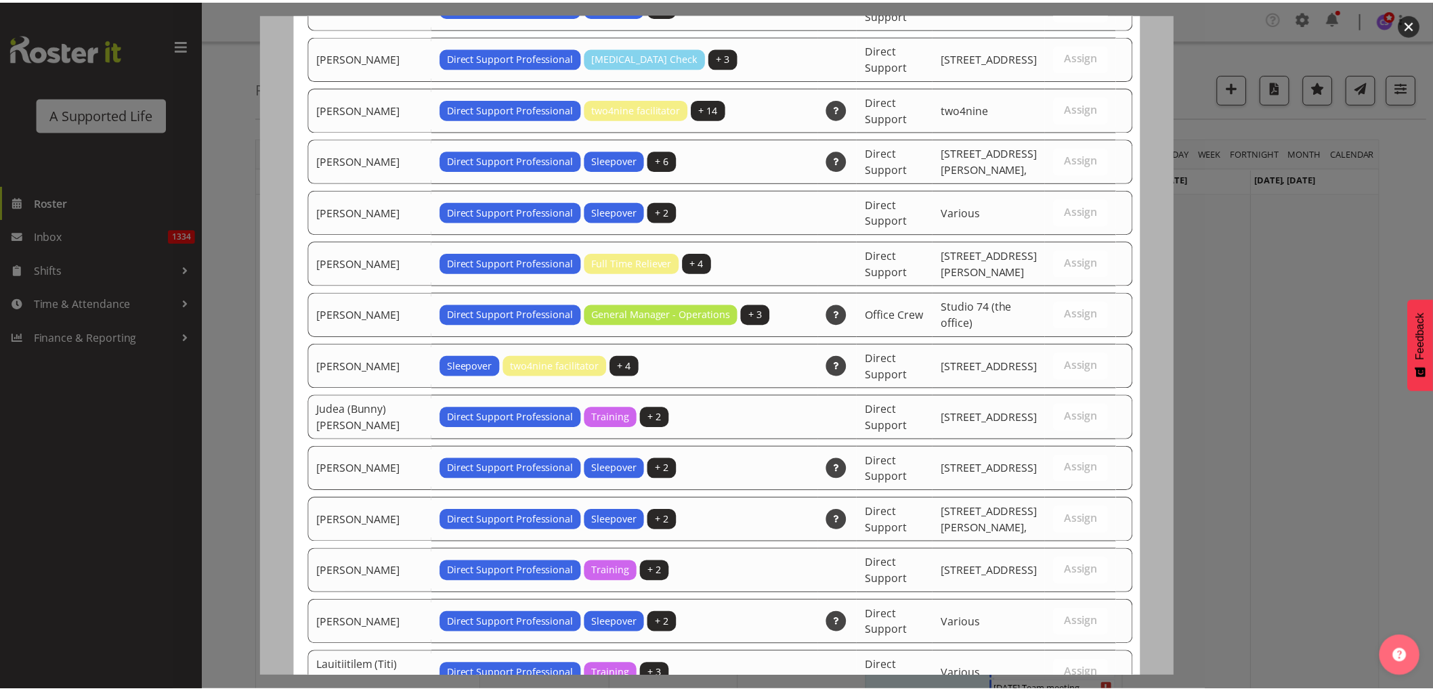
scroll to position [3882, 0]
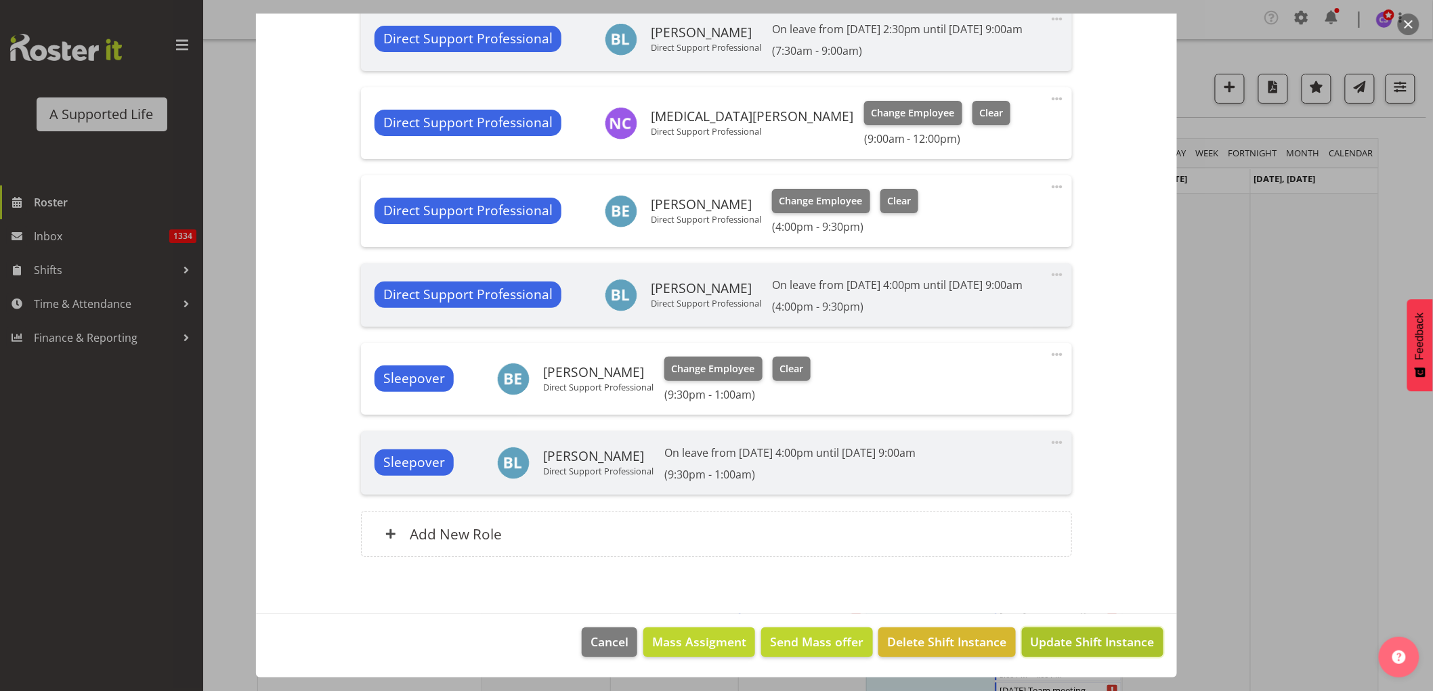
click at [1111, 640] on span "Update Shift Instance" at bounding box center [1093, 642] width 124 height 18
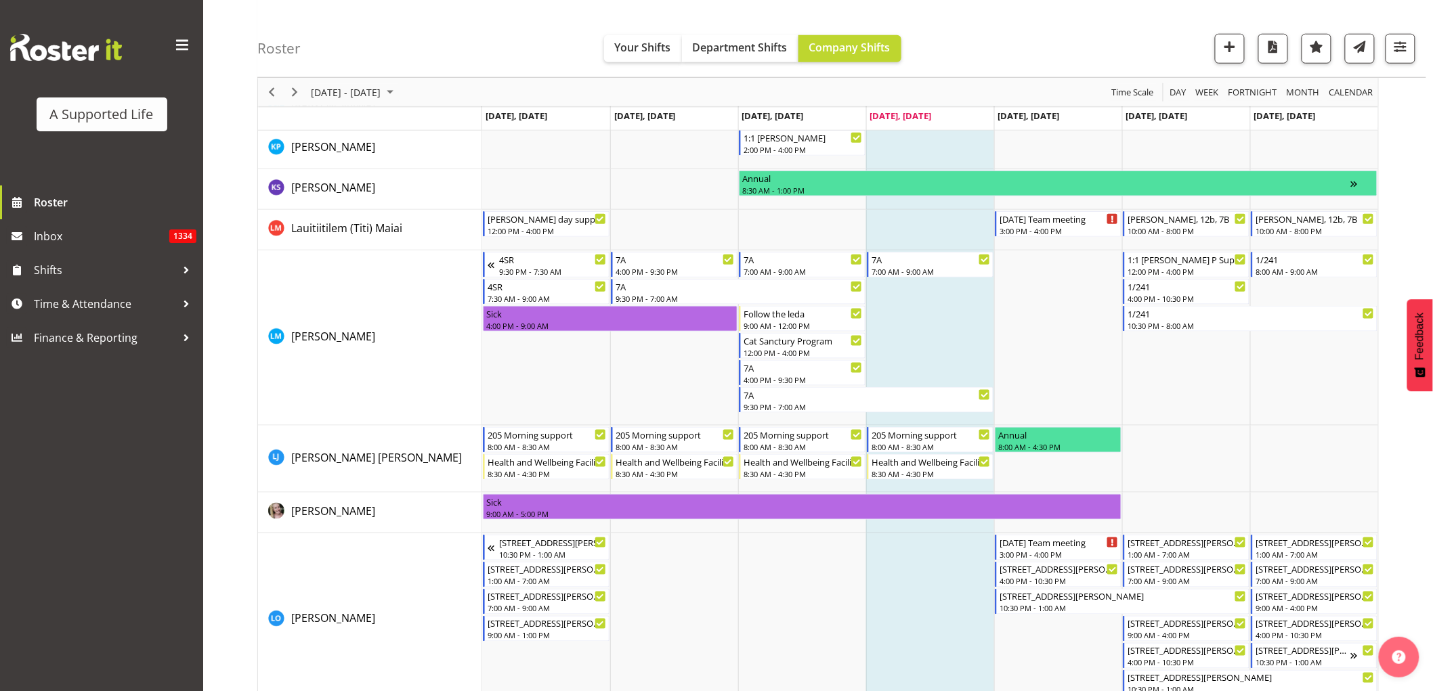
scroll to position [4816, 0]
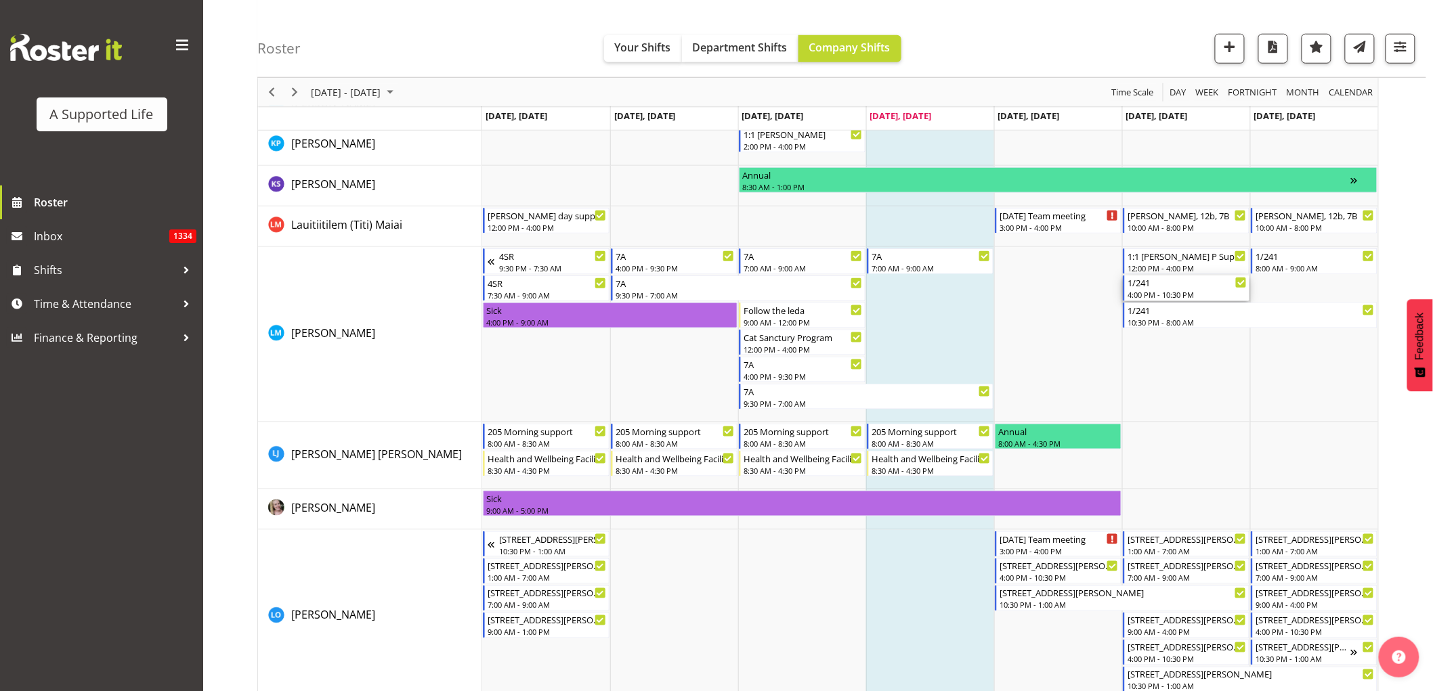
click at [1159, 291] on div "4:00 PM - 10:30 PM" at bounding box center [1187, 294] width 119 height 11
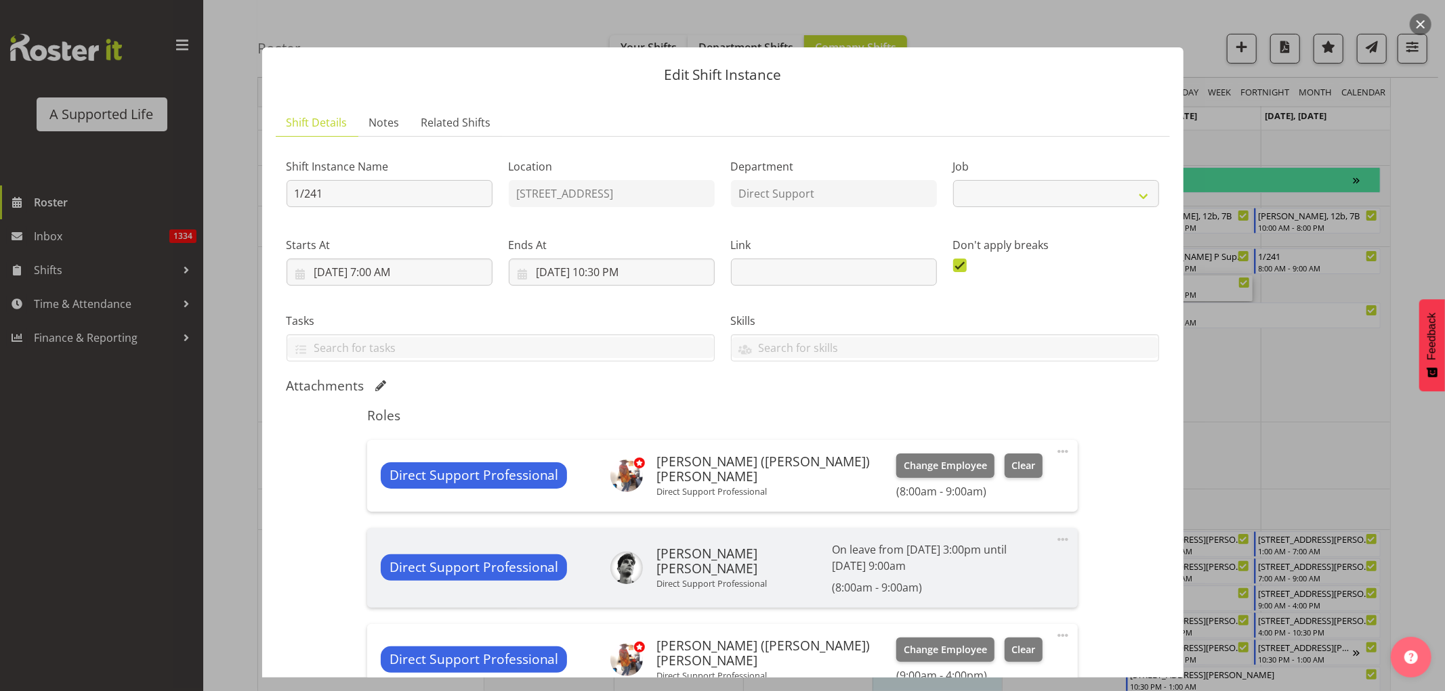
select select "4112"
click at [1349, 418] on div at bounding box center [722, 345] width 1445 height 691
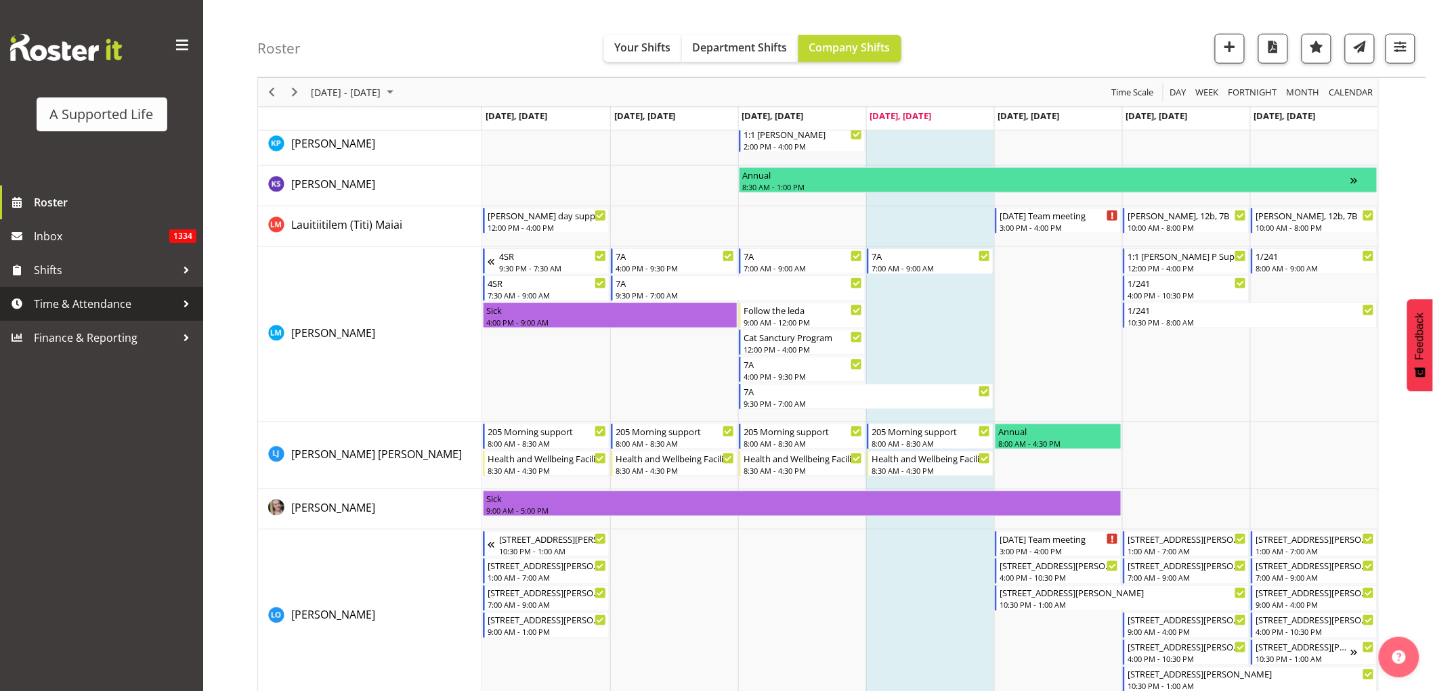
click at [100, 299] on span "Time & Attendance" at bounding box center [105, 304] width 142 height 20
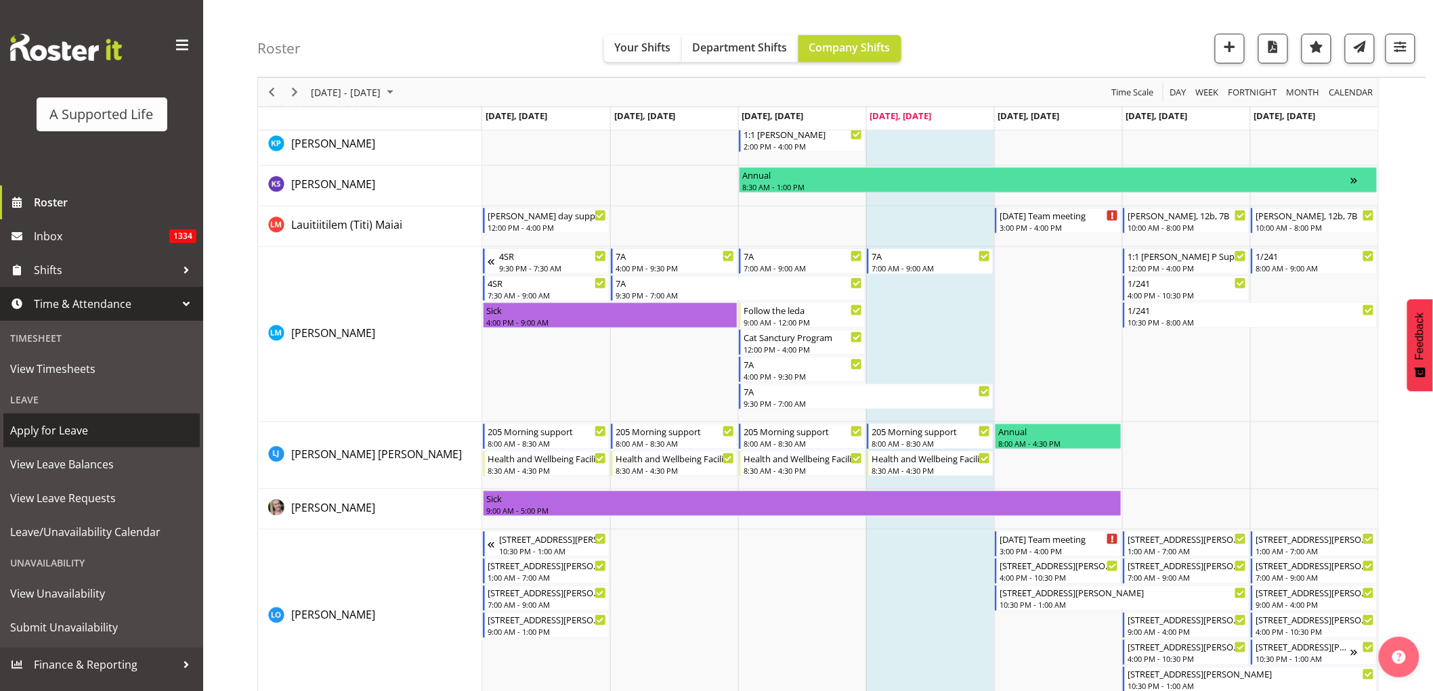
click at [82, 429] on span "Apply for Leave" at bounding box center [101, 431] width 183 height 20
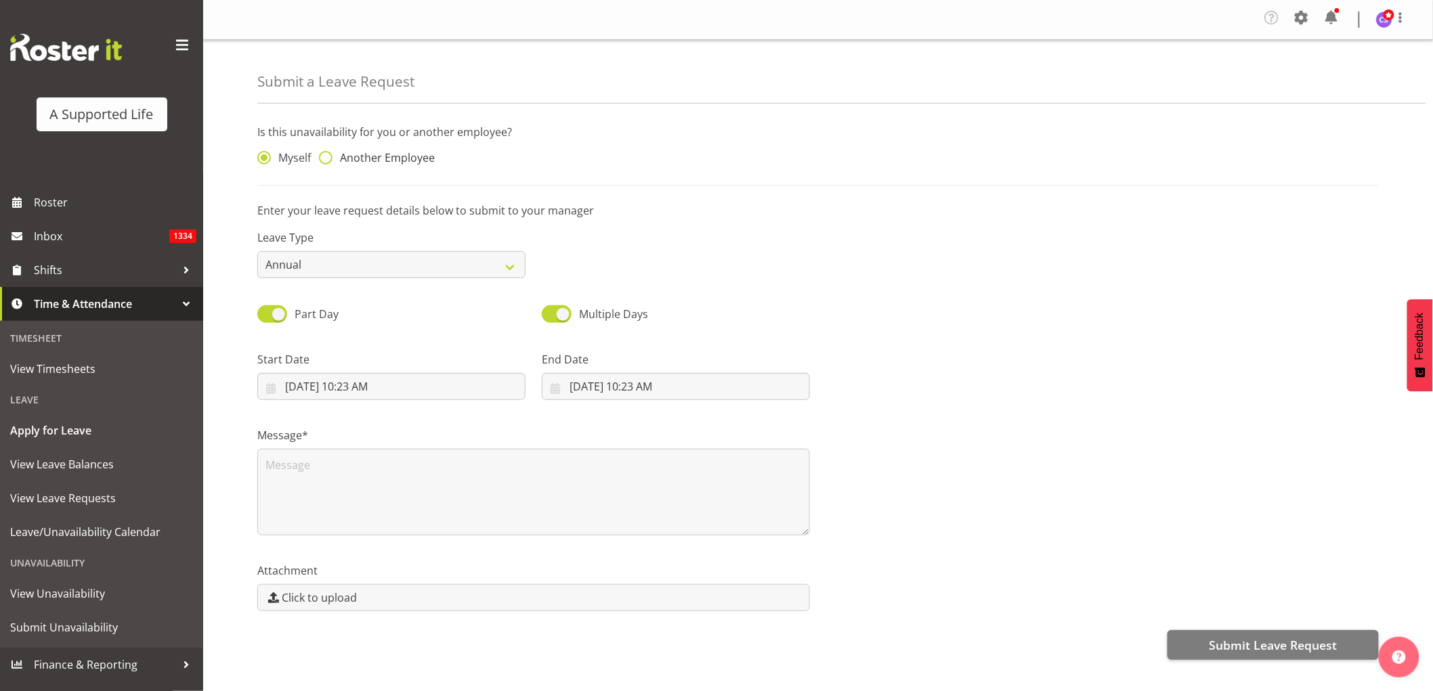
click at [328, 156] on span at bounding box center [326, 158] width 14 height 14
click at [328, 156] on input "Another Employee" at bounding box center [323, 158] width 9 height 9
radio input "true"
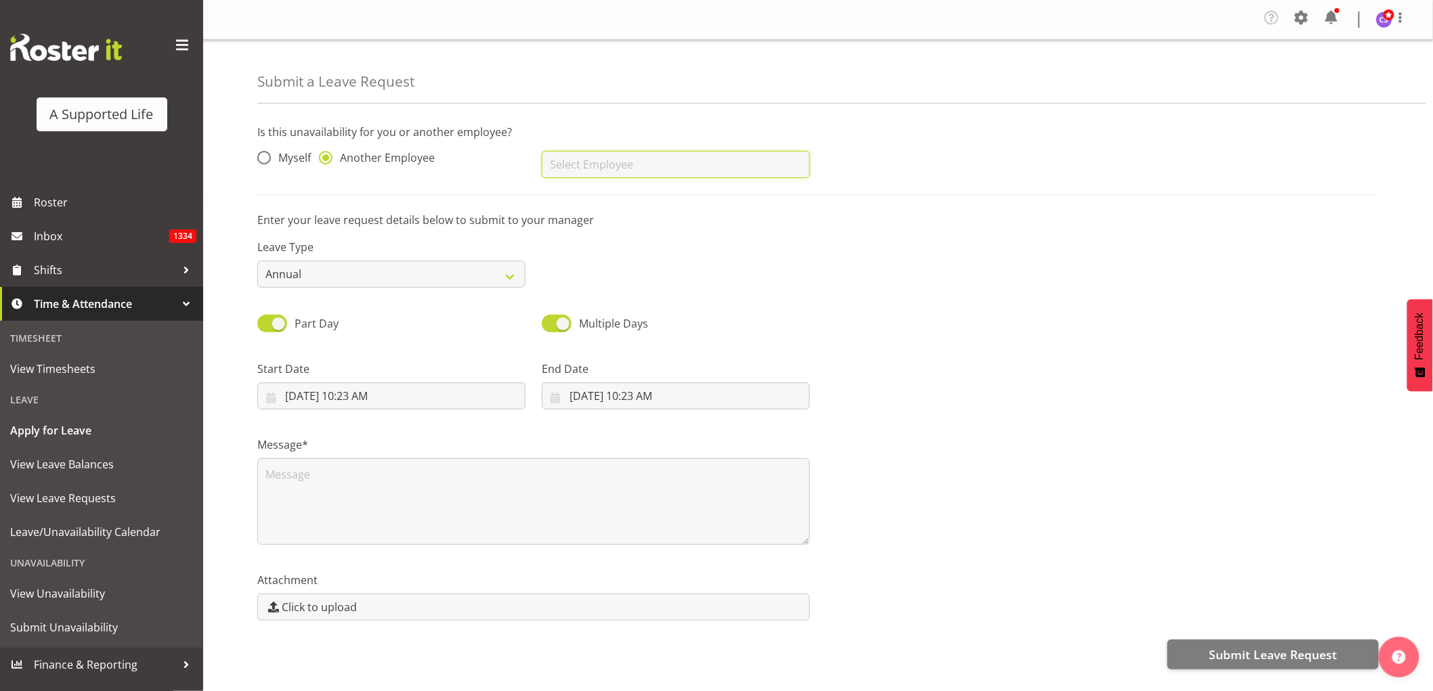
drag, startPoint x: 581, startPoint y: 171, endPoint x: 589, endPoint y: 170, distance: 8.2
click at [580, 171] on input "text" at bounding box center [676, 164] width 268 height 27
click at [578, 205] on span "[PERSON_NAME]" at bounding box center [595, 198] width 84 height 15
type input "[PERSON_NAME]"
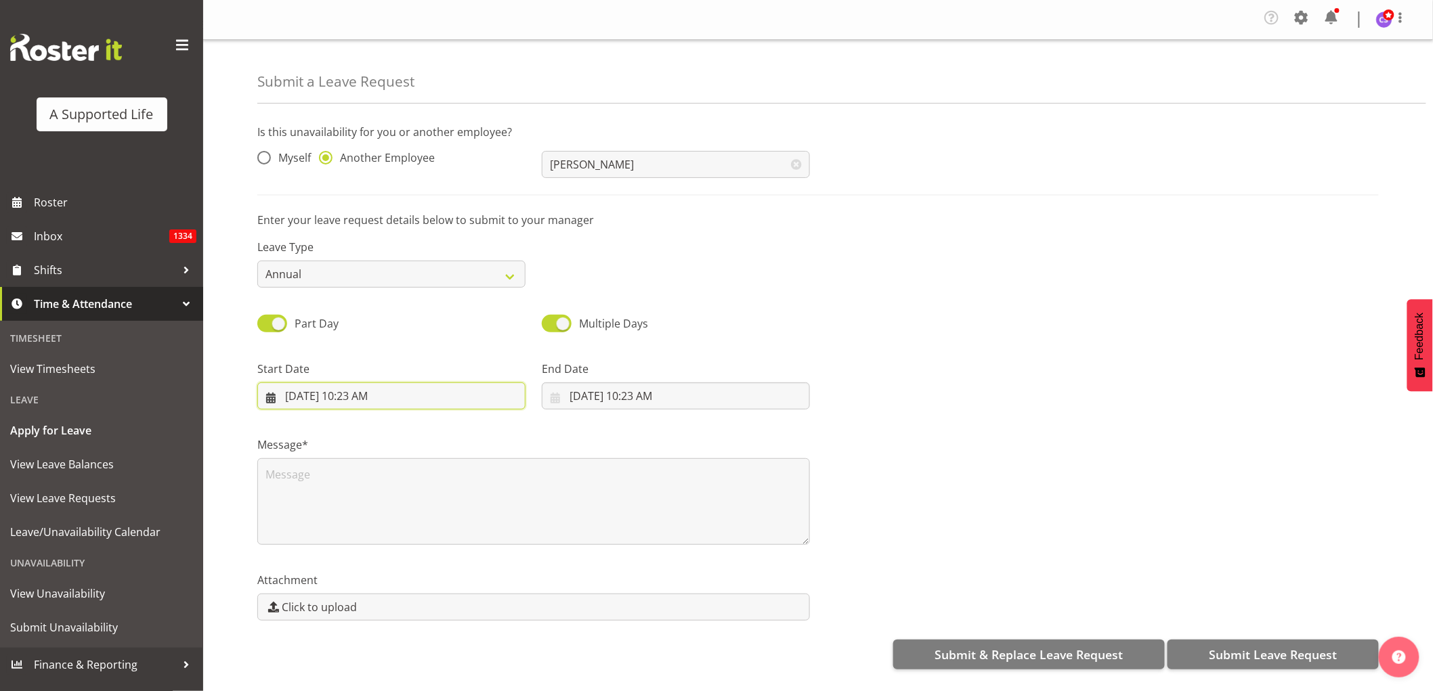
click at [387, 401] on input "9/4/2025, 10:23 AM" at bounding box center [391, 396] width 268 height 27
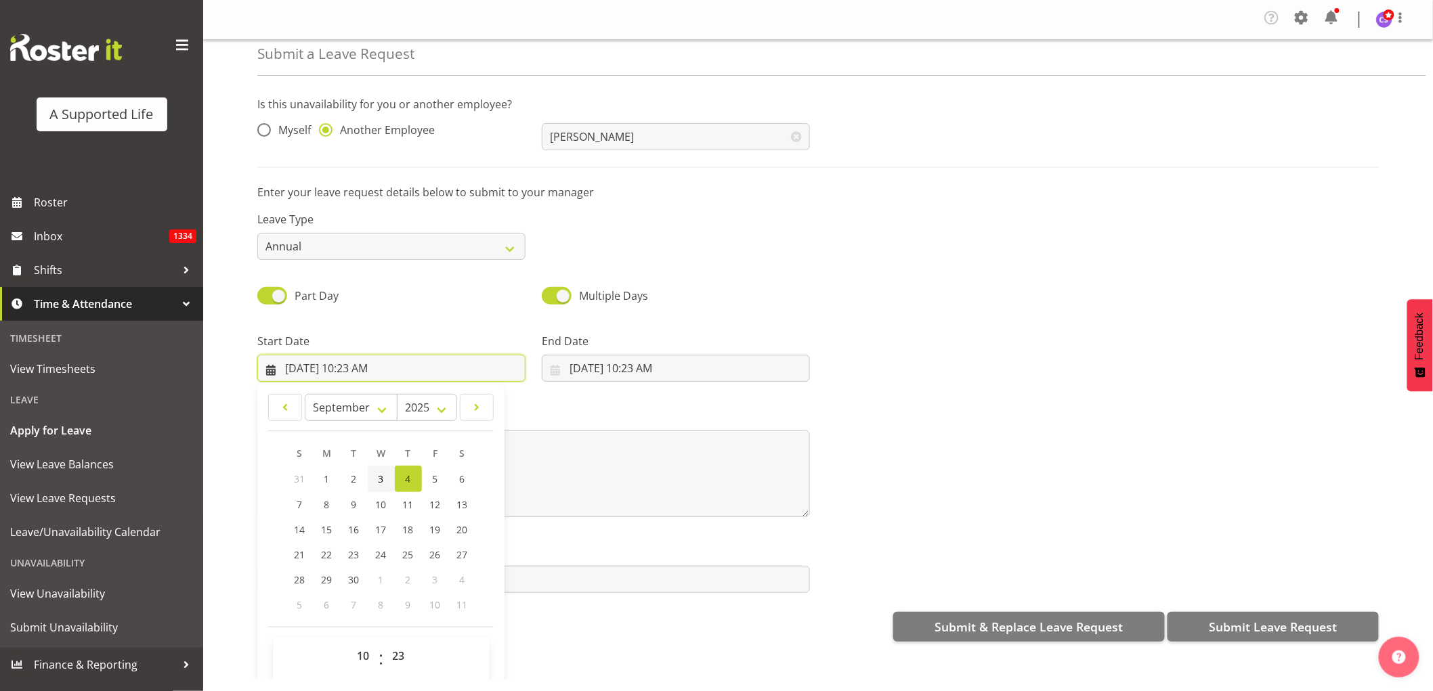
scroll to position [39, 0]
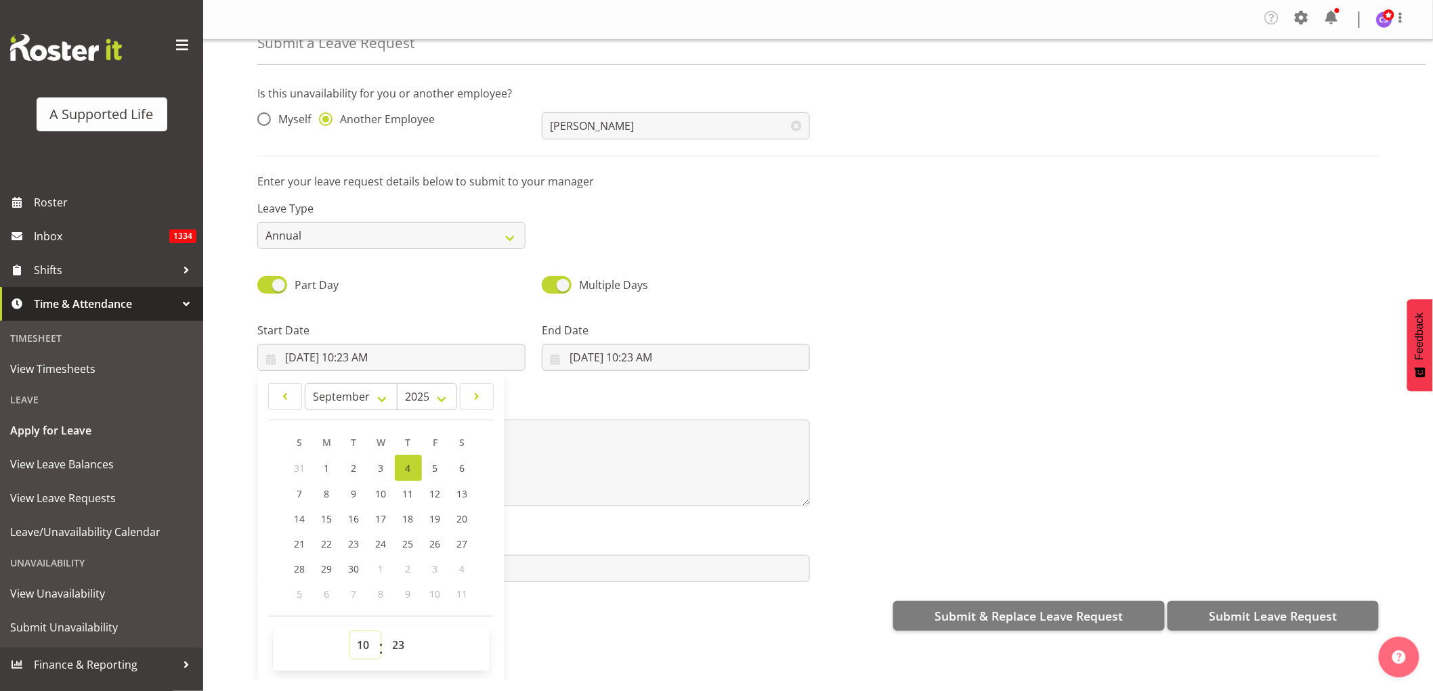
click at [359, 645] on select "00 01 02 03 04 05 06 07 08 09 10 11 12 13 14 15 16 17 18 19 20 21 22 23" at bounding box center [365, 645] width 30 height 27
select select "16"
click at [350, 632] on select "00 01 02 03 04 05 06 07 08 09 10 11 12 13 14 15 16 17 18 19 20 21 22 23" at bounding box center [365, 645] width 30 height 27
type input "9/4/2025, 4:23 PM"
click at [402, 639] on select "00 01 02 03 04 05 06 07 08 09 10 11 12 13 14 15 16 17 18 19 20 21 22 23 24 25 2…" at bounding box center [400, 645] width 30 height 27
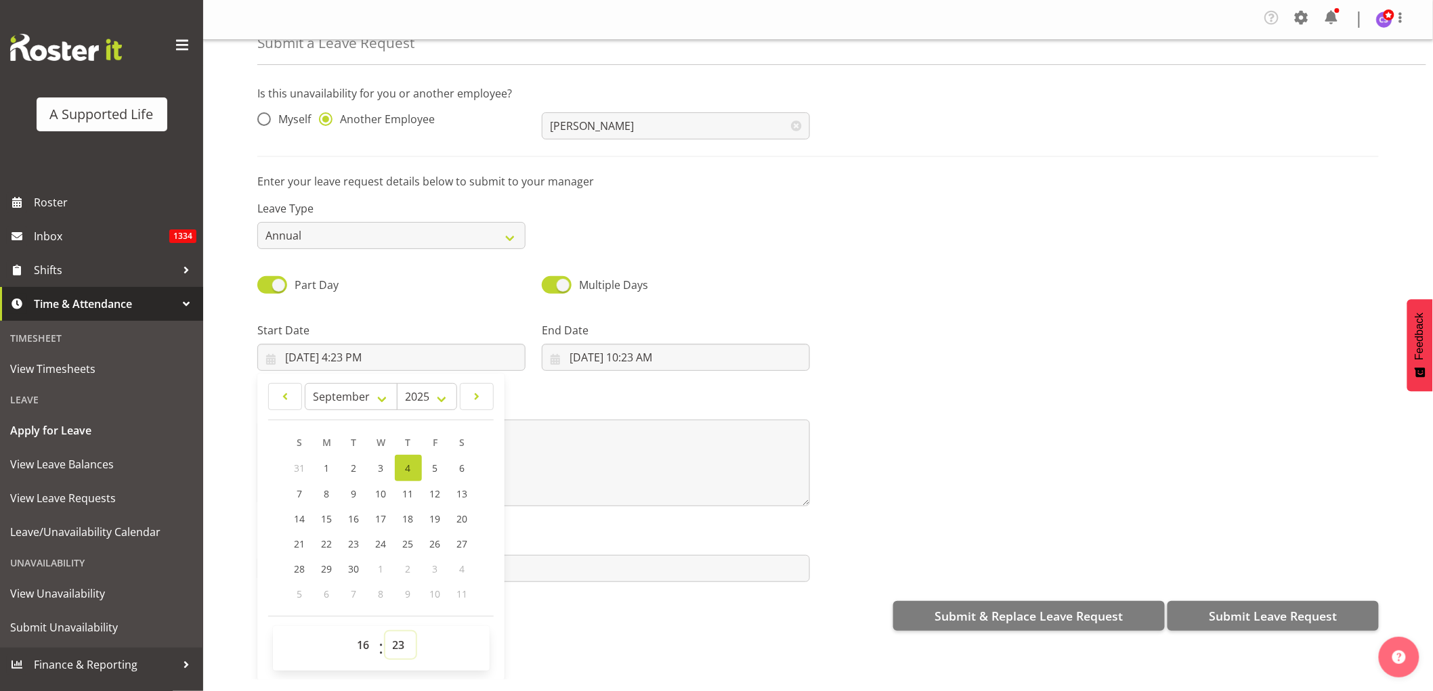
select select "0"
click at [385, 632] on select "00 01 02 03 04 05 06 07 08 09 10 11 12 13 14 15 16 17 18 19 20 21 22 23 24 25 2…" at bounding box center [400, 645] width 30 height 27
type input "9/4/2025, 4:00 PM"
click at [639, 348] on input "9/4/2025, 10:23 AM" at bounding box center [676, 357] width 268 height 27
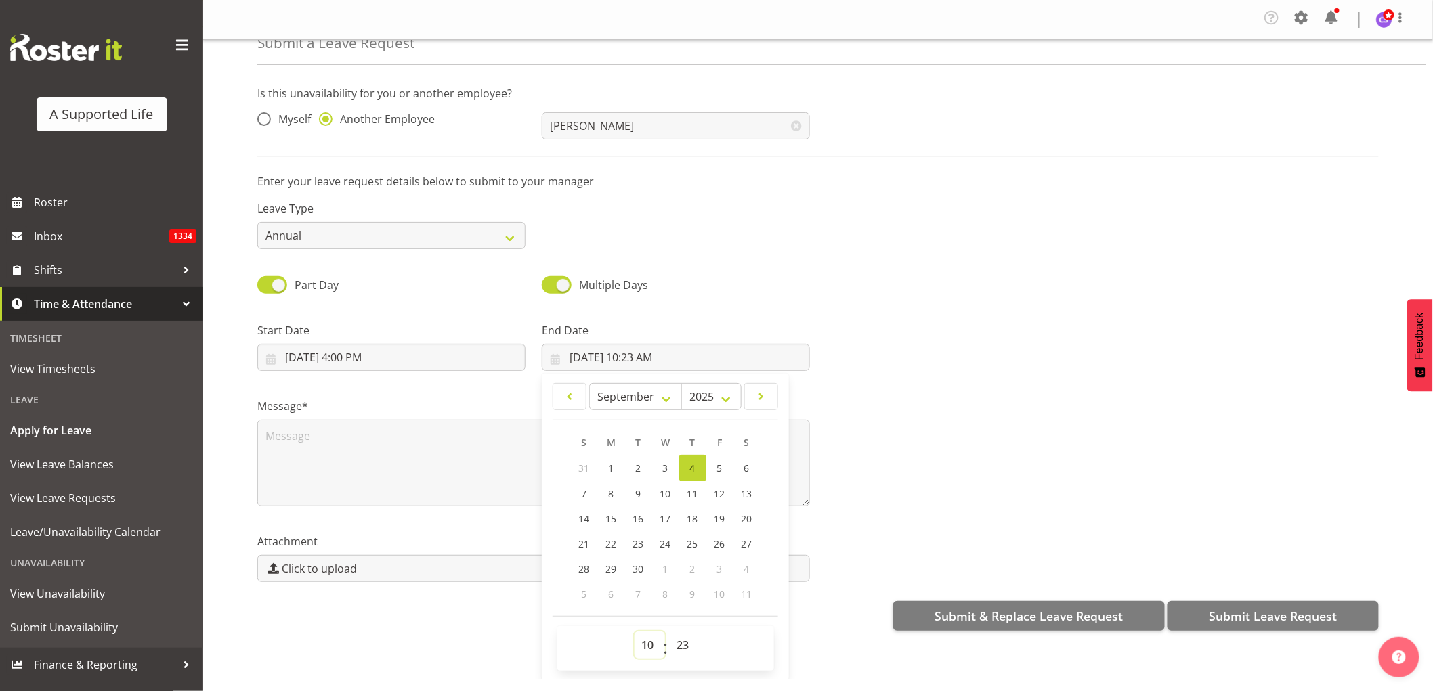
drag, startPoint x: 639, startPoint y: 640, endPoint x: 639, endPoint y: 633, distance: 7.4
click at [639, 640] on select "00 01 02 03 04 05 06 07 08 09 10 11 12 13 14 15 16 17 18 19 20 21 22 23" at bounding box center [650, 645] width 30 height 27
select select "9"
click at [635, 632] on select "00 01 02 03 04 05 06 07 08 09 10 11 12 13 14 15 16 17 18 19 20 21 22 23" at bounding box center [650, 645] width 30 height 27
type input "9/4/2025, 9:23 AM"
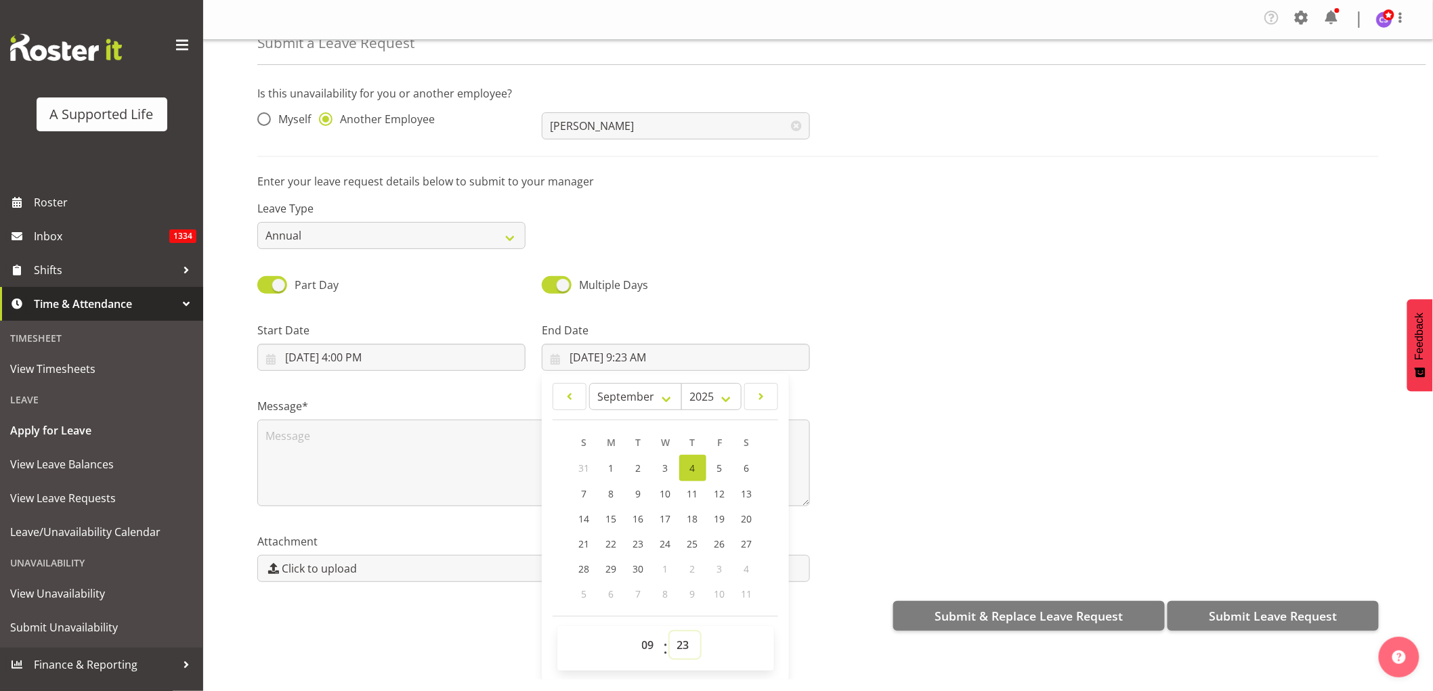
drag, startPoint x: 685, startPoint y: 644, endPoint x: 685, endPoint y: 633, distance: 10.8
click at [685, 644] on select "00 01 02 03 04 05 06 07 08 09 10 11 12 13 14 15 16 17 18 19 20 21 22 23 24 25 2…" at bounding box center [685, 645] width 30 height 27
select select "0"
click at [670, 632] on select "00 01 02 03 04 05 06 07 08 09 10 11 12 13 14 15 16 17 18 19 20 21 22 23 24 25 2…" at bounding box center [685, 645] width 30 height 27
click at [748, 465] on link "6" at bounding box center [746, 468] width 27 height 26
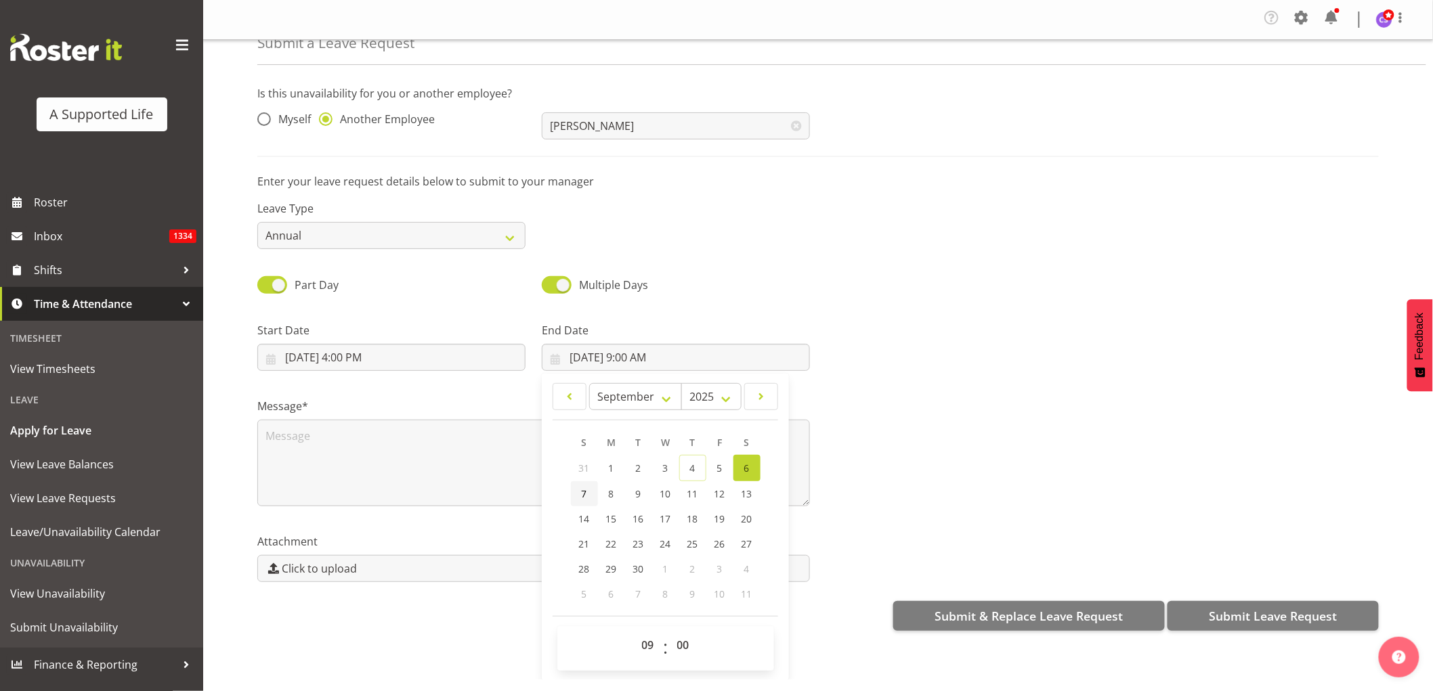
click at [582, 494] on span "7" at bounding box center [584, 494] width 5 height 13
type input "9/7/2025, 9:00 AM"
click at [320, 359] on input "9/4/2025, 4:00 PM" at bounding box center [391, 357] width 268 height 27
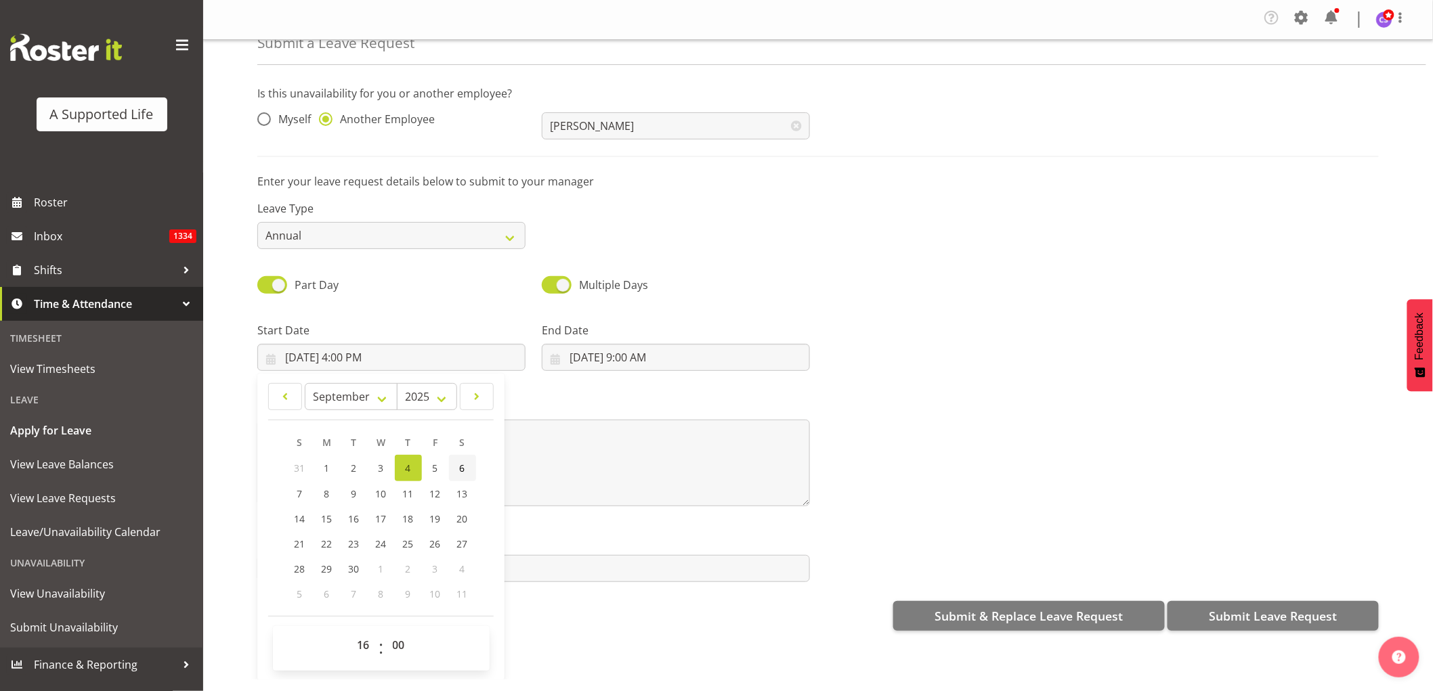
click at [463, 469] on span "6" at bounding box center [462, 468] width 5 height 13
type input "9/6/2025, 4:00 PM"
click at [573, 482] on textarea at bounding box center [533, 463] width 553 height 87
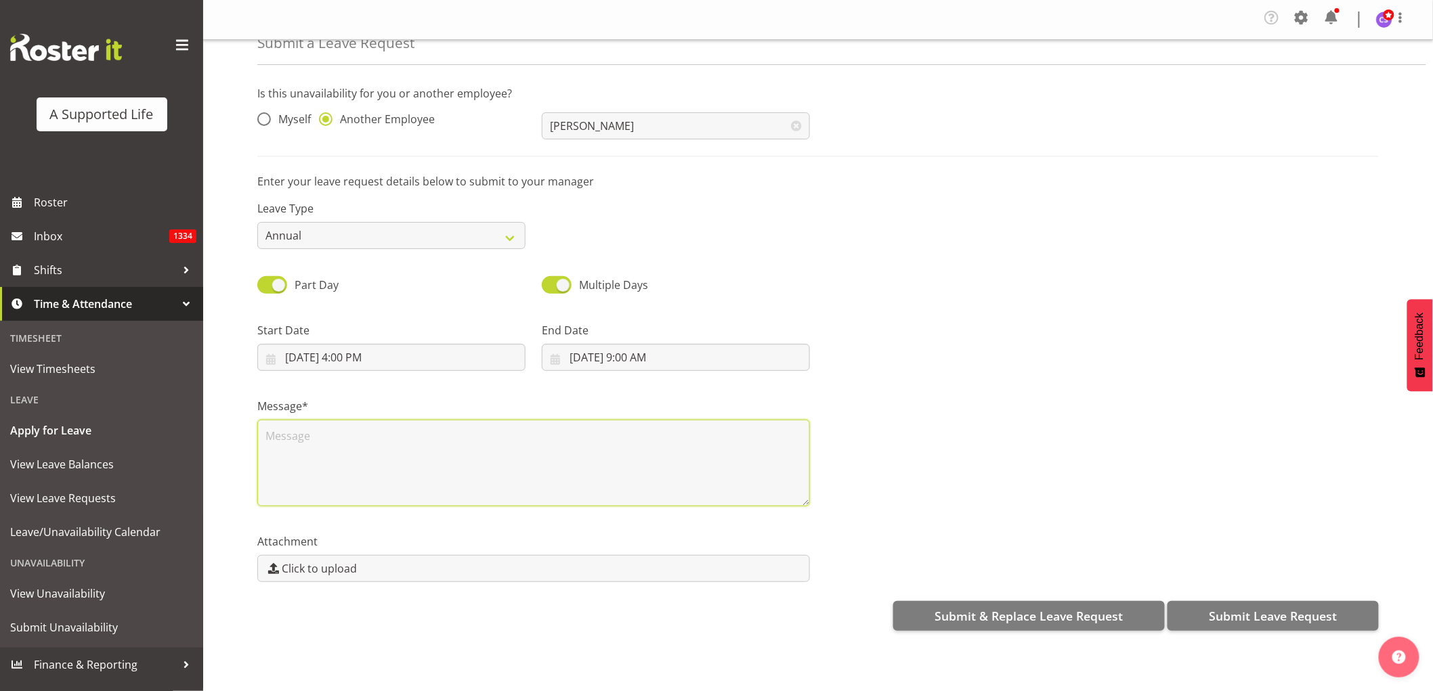
scroll to position [0, 0]
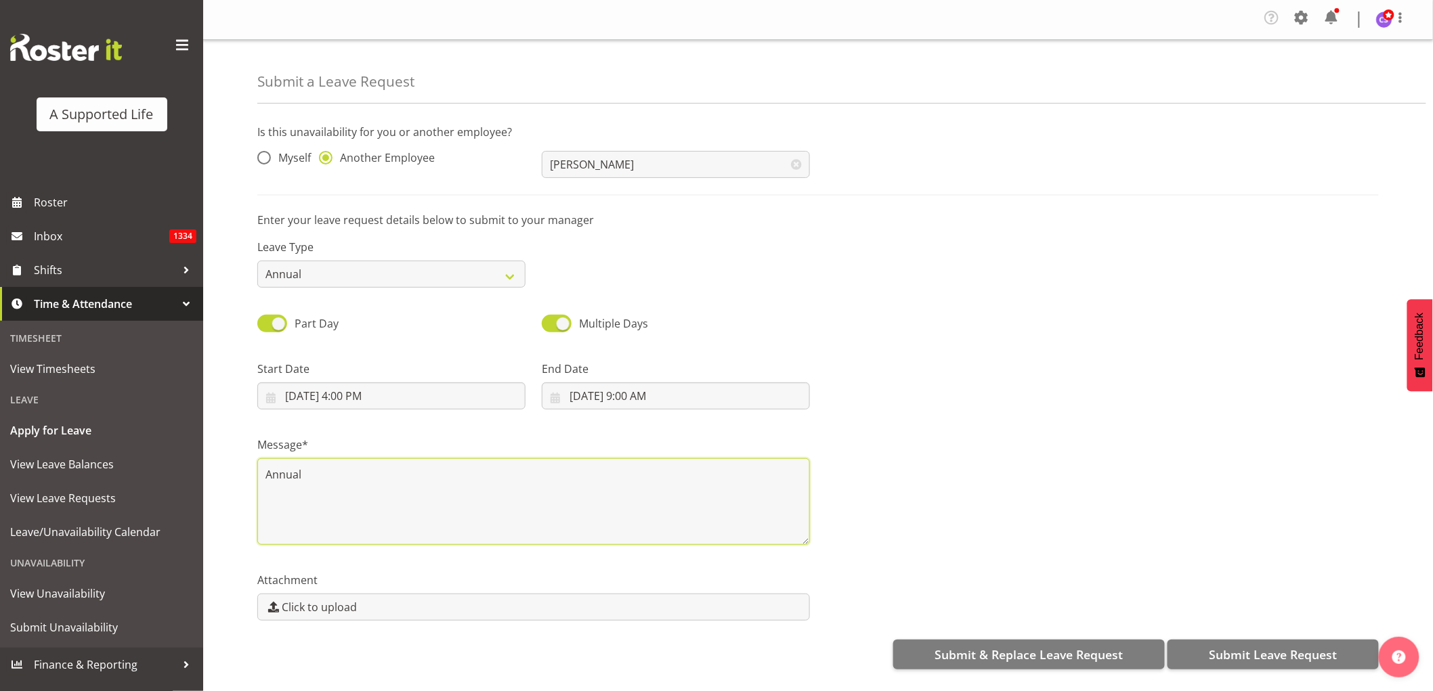
type textarea "Annual"
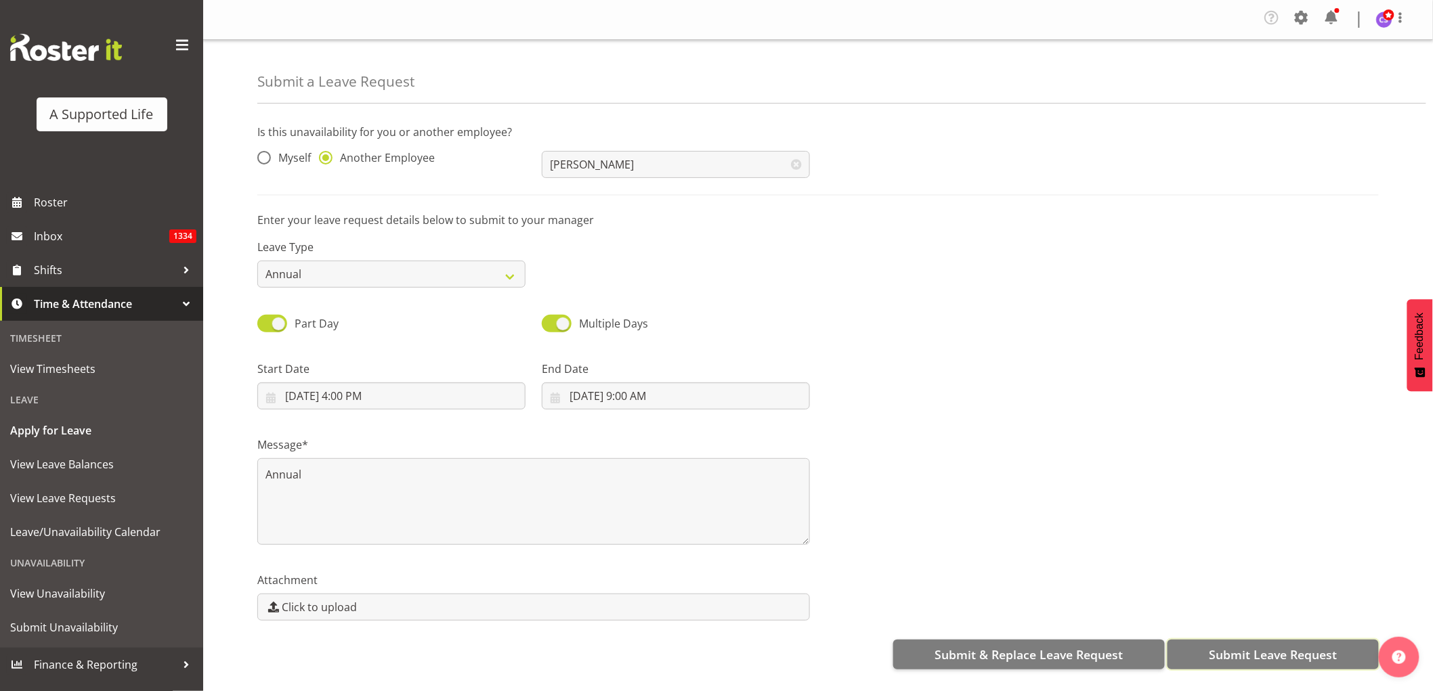
click at [1266, 654] on span "Submit Leave Request" at bounding box center [1273, 655] width 128 height 18
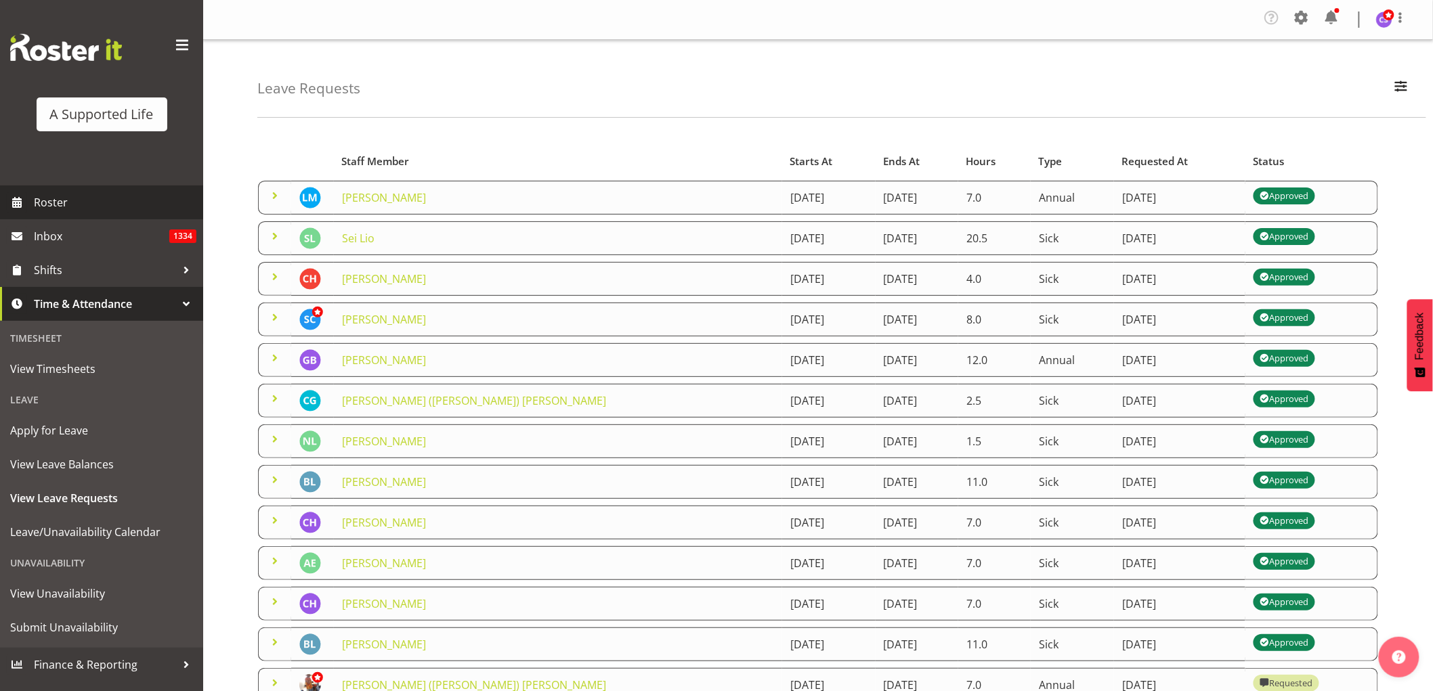
click at [80, 208] on span "Roster" at bounding box center [115, 202] width 163 height 20
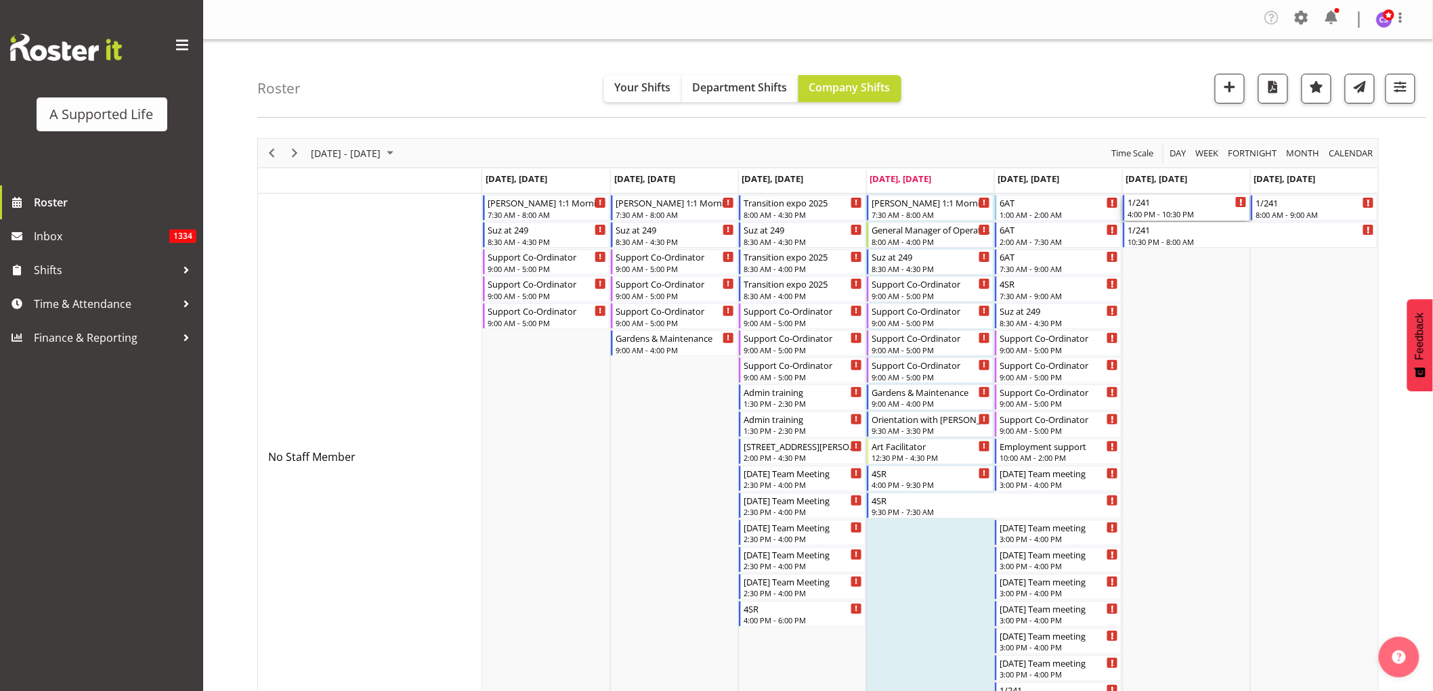
click at [1157, 207] on div "1/241" at bounding box center [1187, 202] width 119 height 14
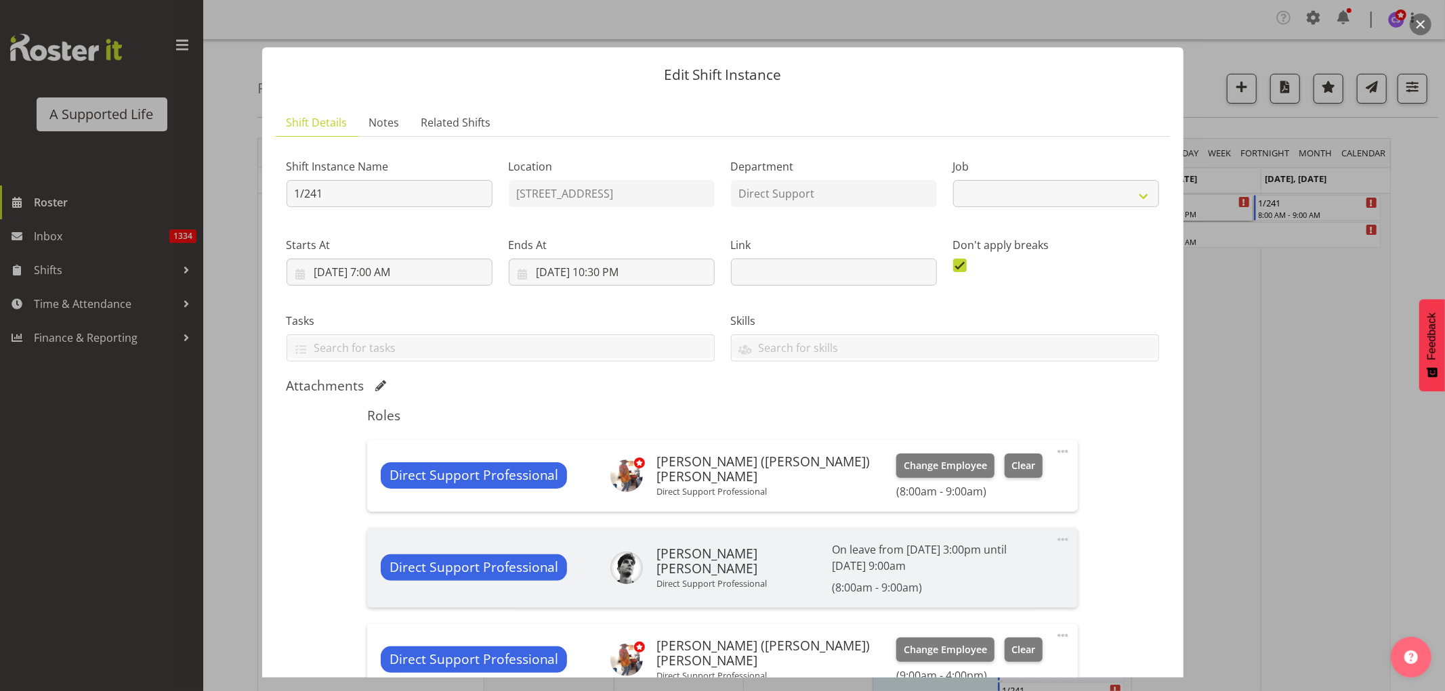
select select "4112"
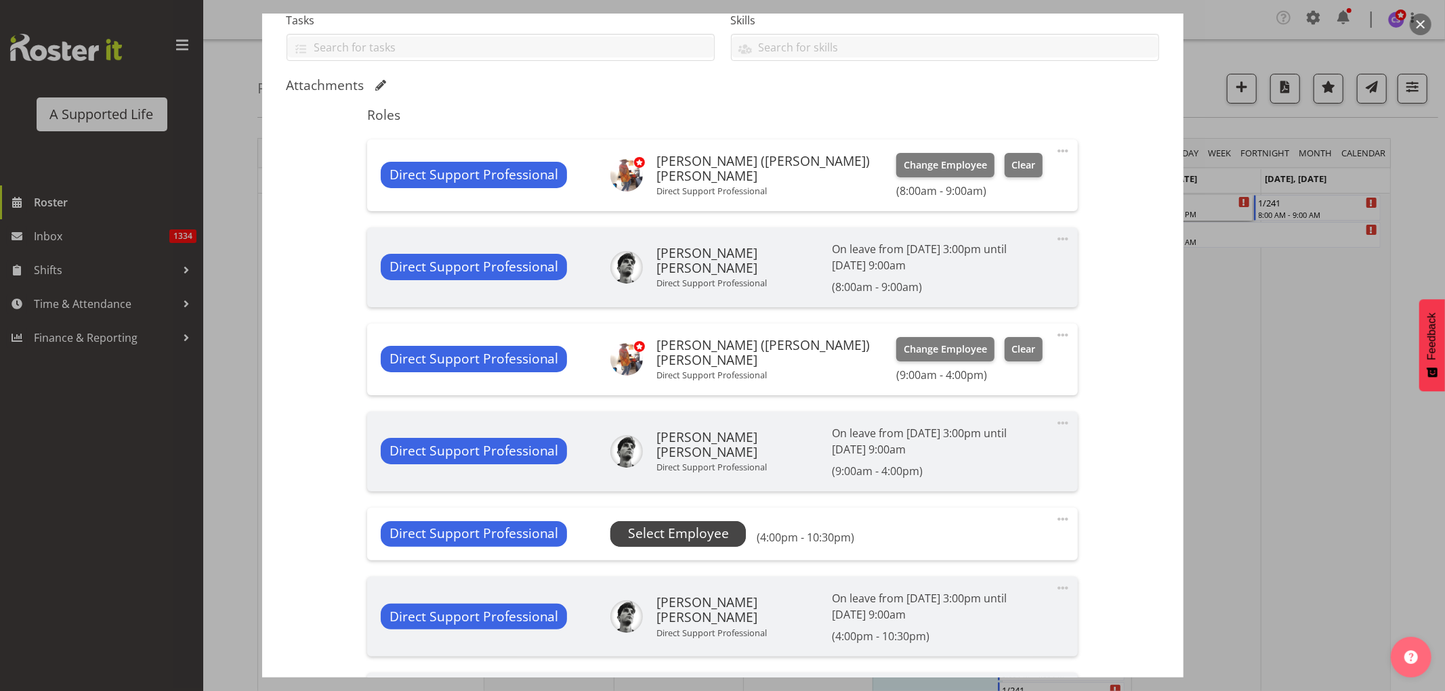
click at [698, 536] on span "Select Employee" at bounding box center [678, 534] width 101 height 20
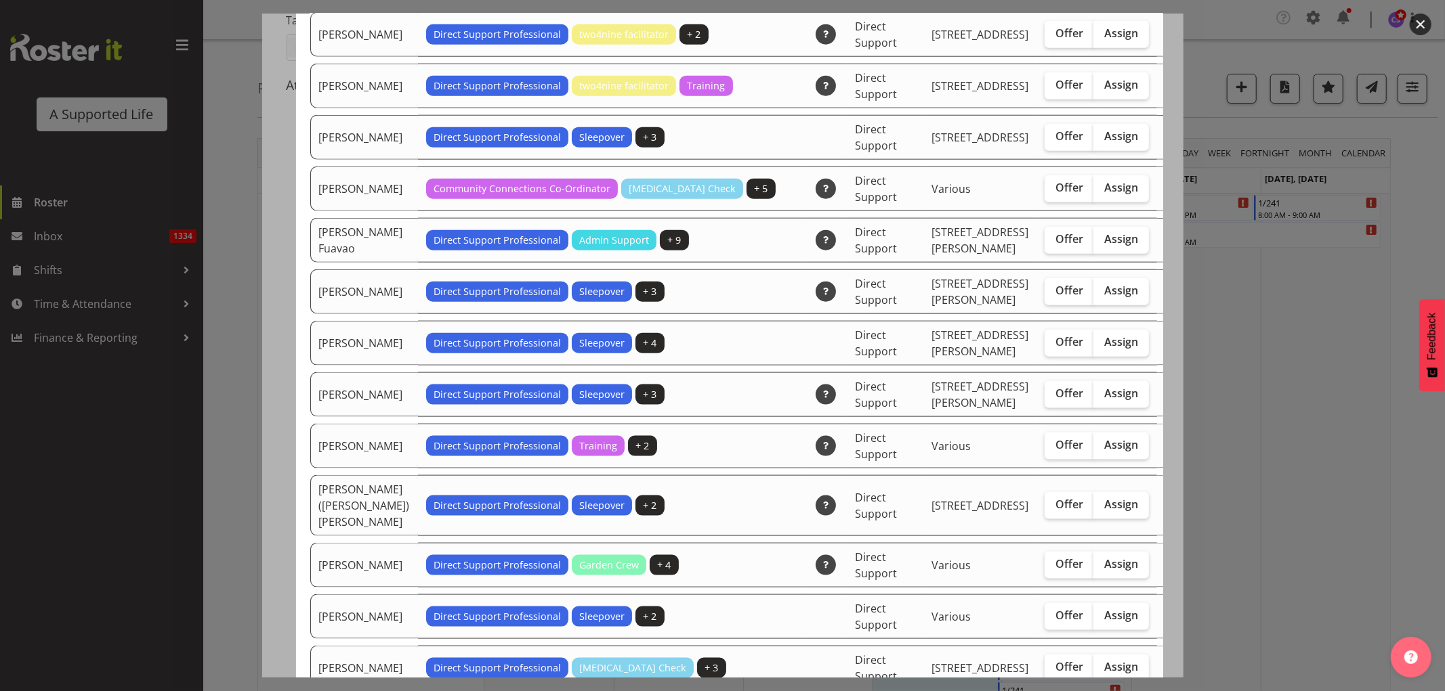
scroll to position [1279, 0]
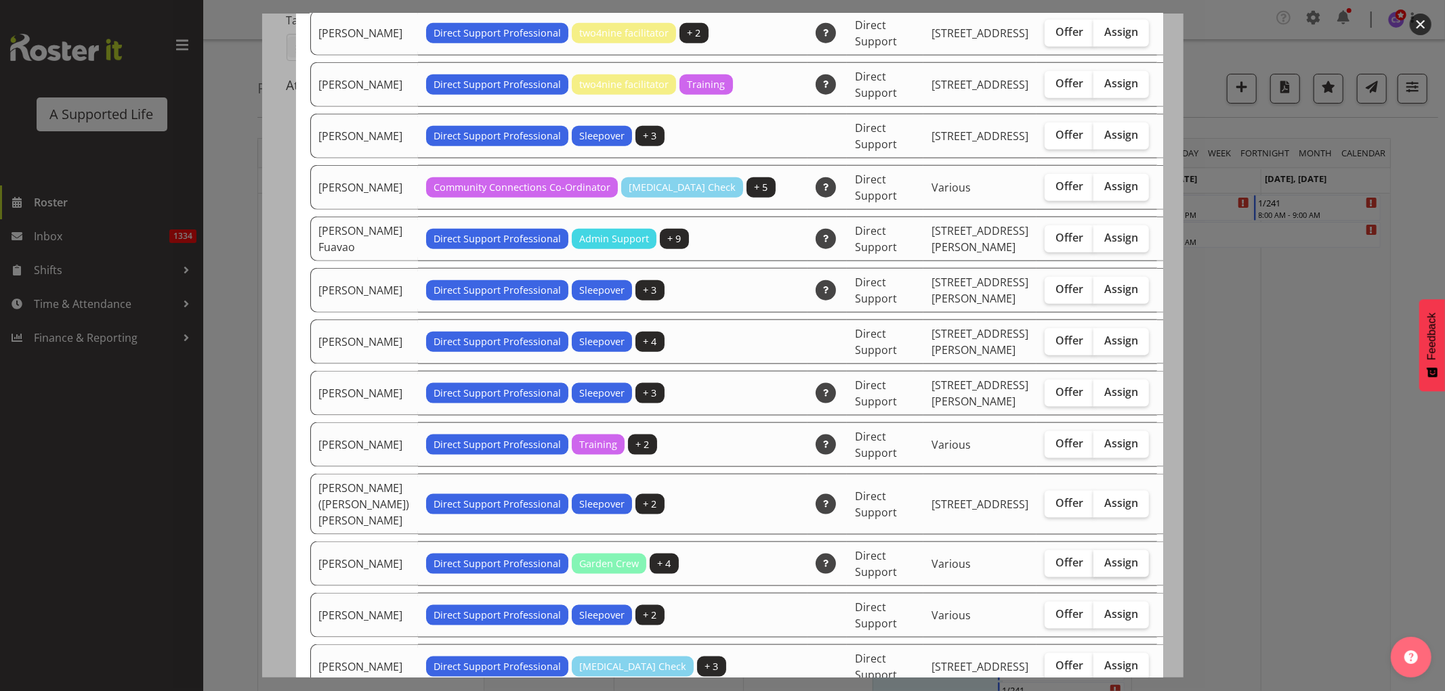
click at [1104, 570] on span "Assign" at bounding box center [1121, 563] width 34 height 14
click at [1093, 568] on input "Assign" at bounding box center [1097, 563] width 9 height 9
checkbox input "true"
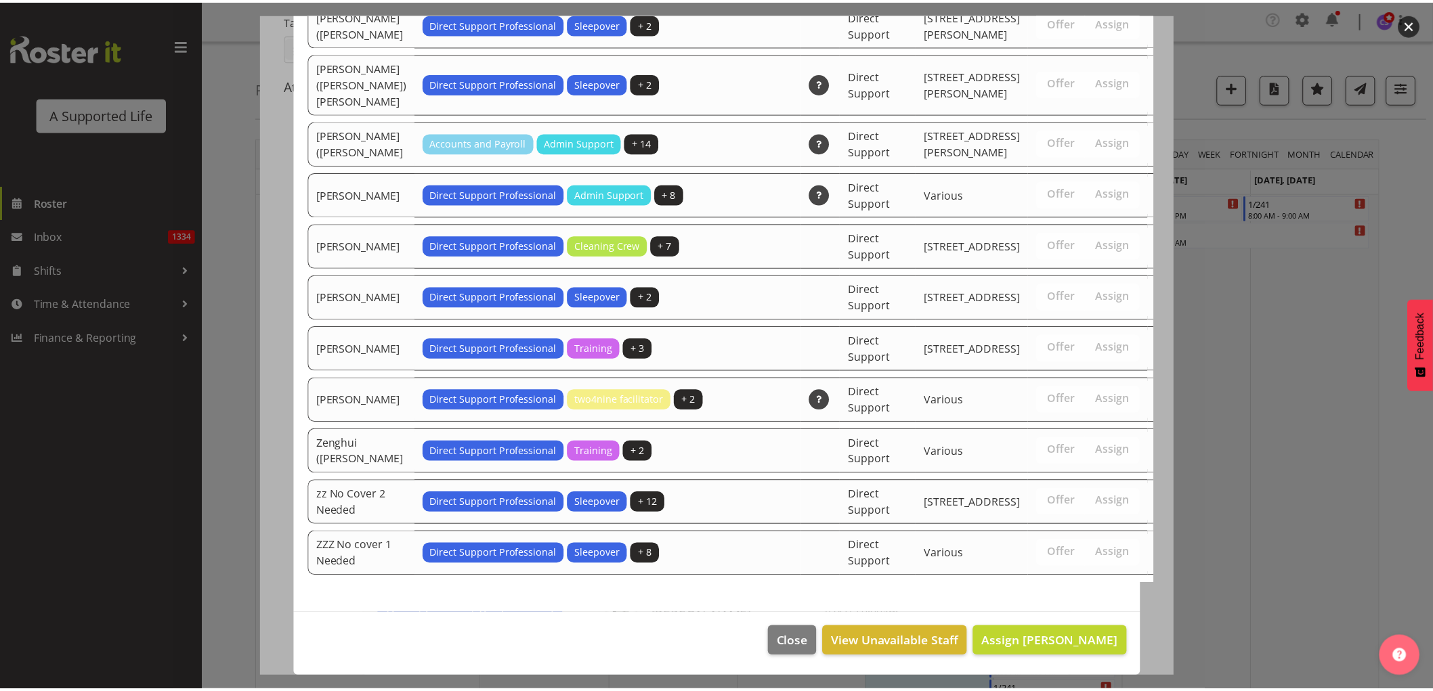
scroll to position [4233, 0]
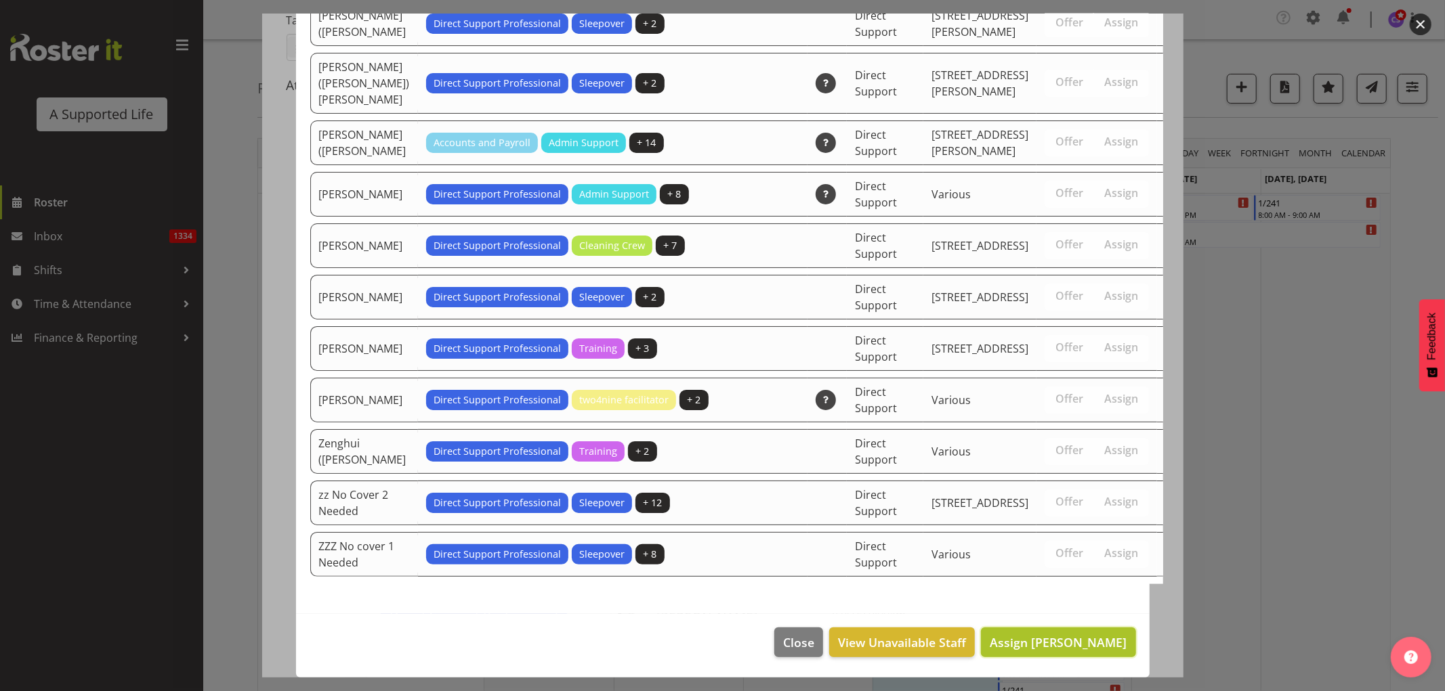
click at [1027, 641] on span "Assign [PERSON_NAME]" at bounding box center [1057, 643] width 137 height 16
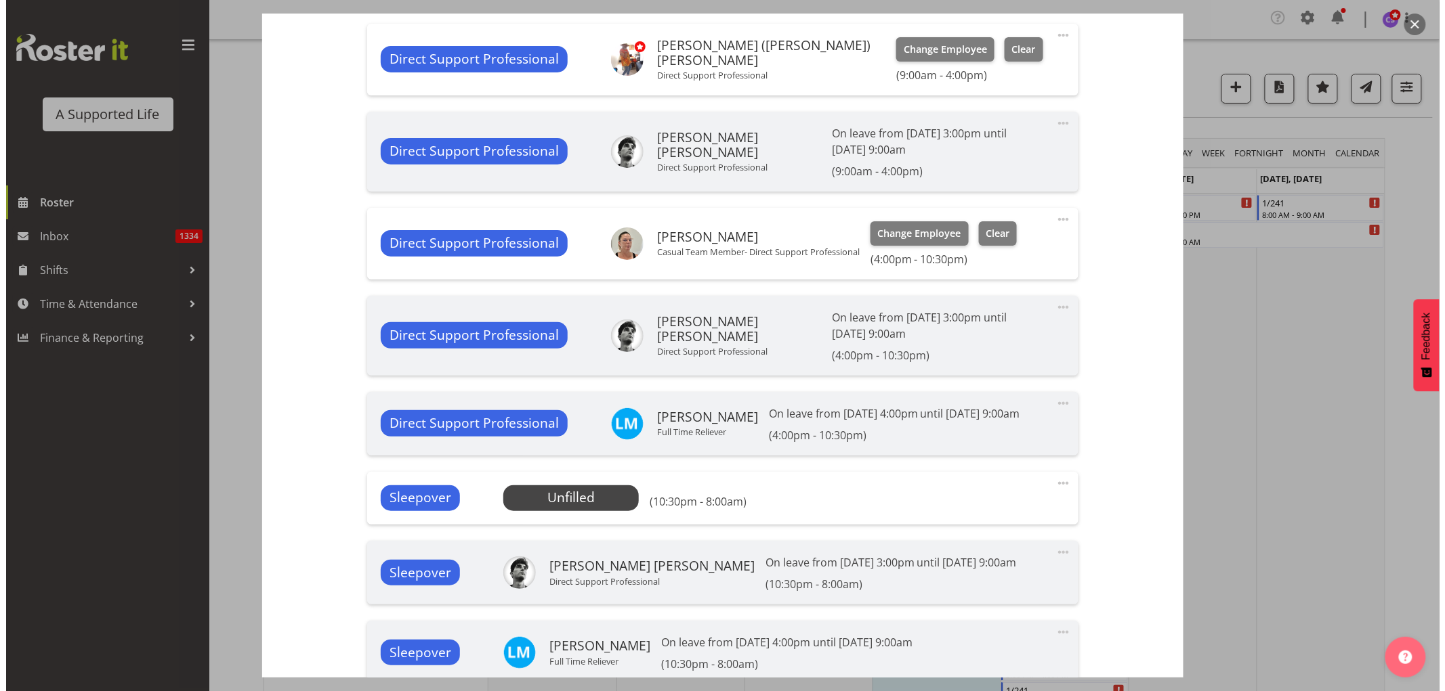
scroll to position [601, 0]
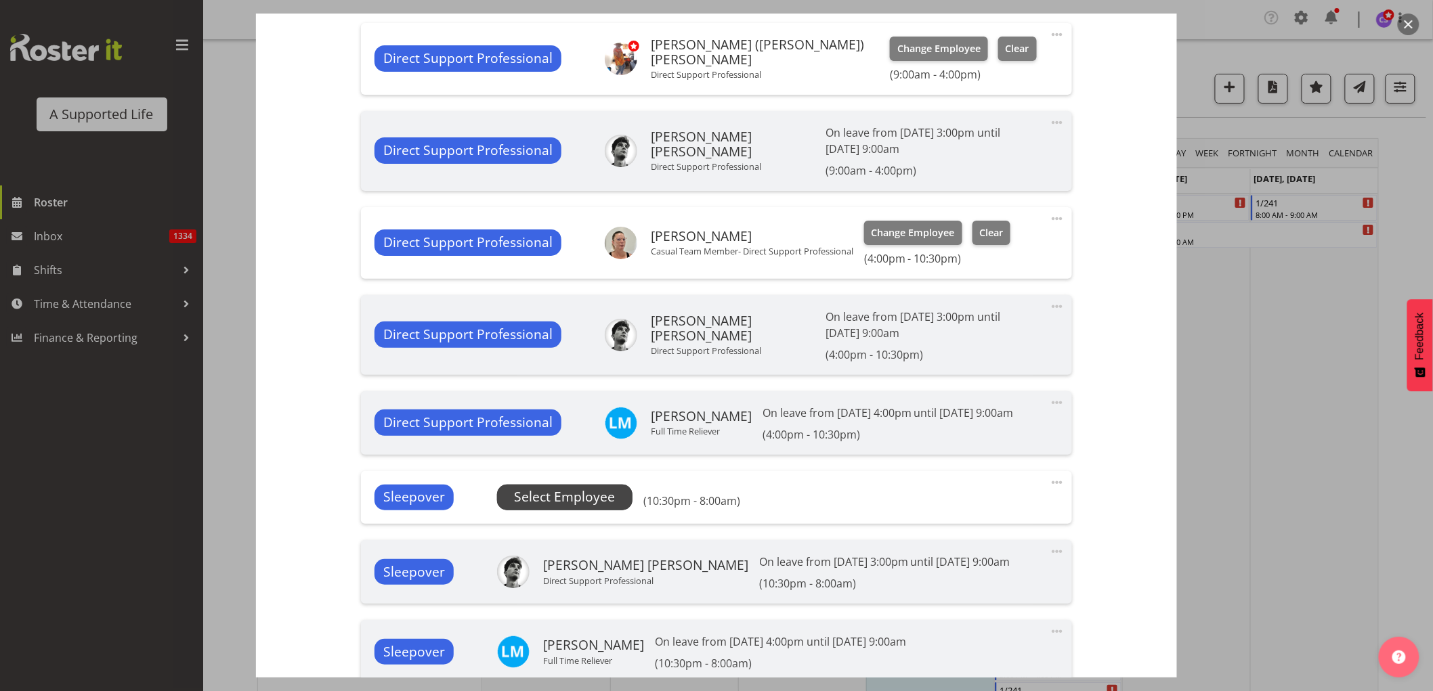
click at [584, 502] on span "Select Employee" at bounding box center [564, 498] width 101 height 20
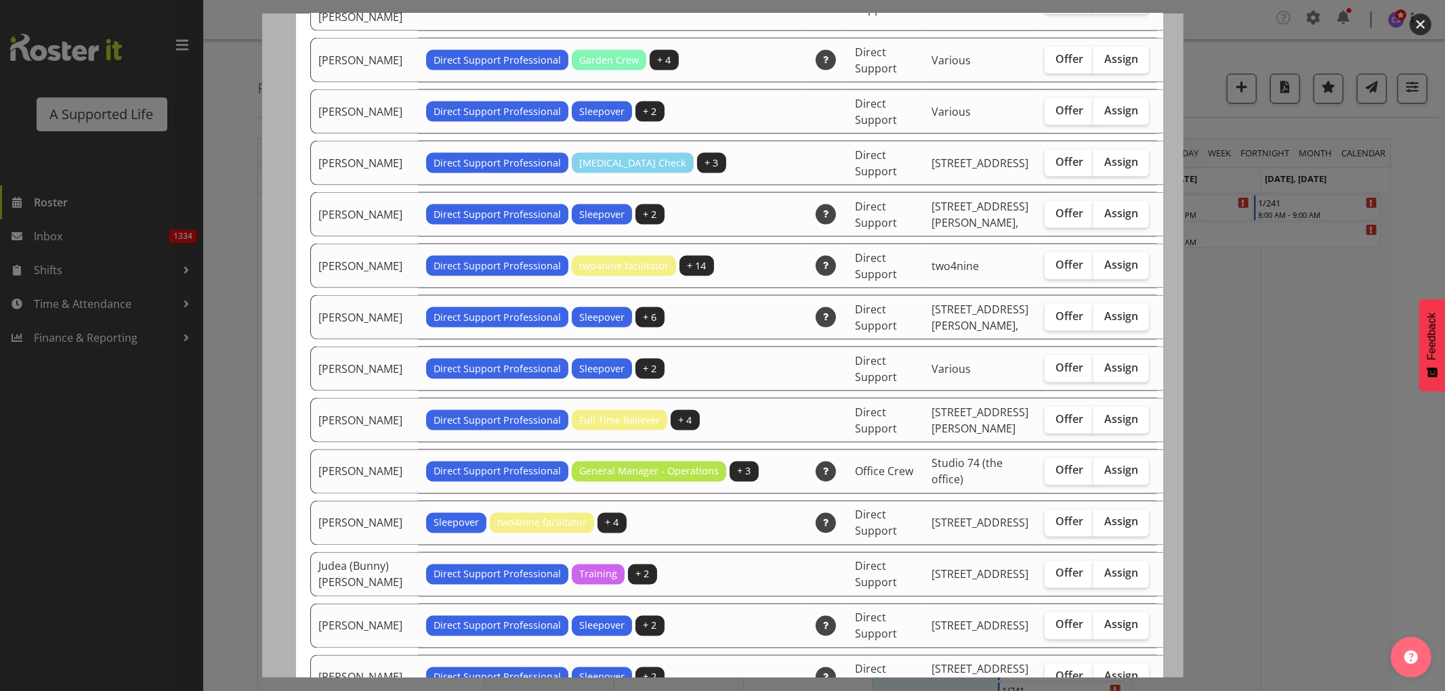
scroll to position [1730, 0]
click at [1104, 66] on span "Assign" at bounding box center [1121, 60] width 34 height 14
click at [1093, 64] on input "Assign" at bounding box center [1097, 60] width 9 height 9
checkbox input "true"
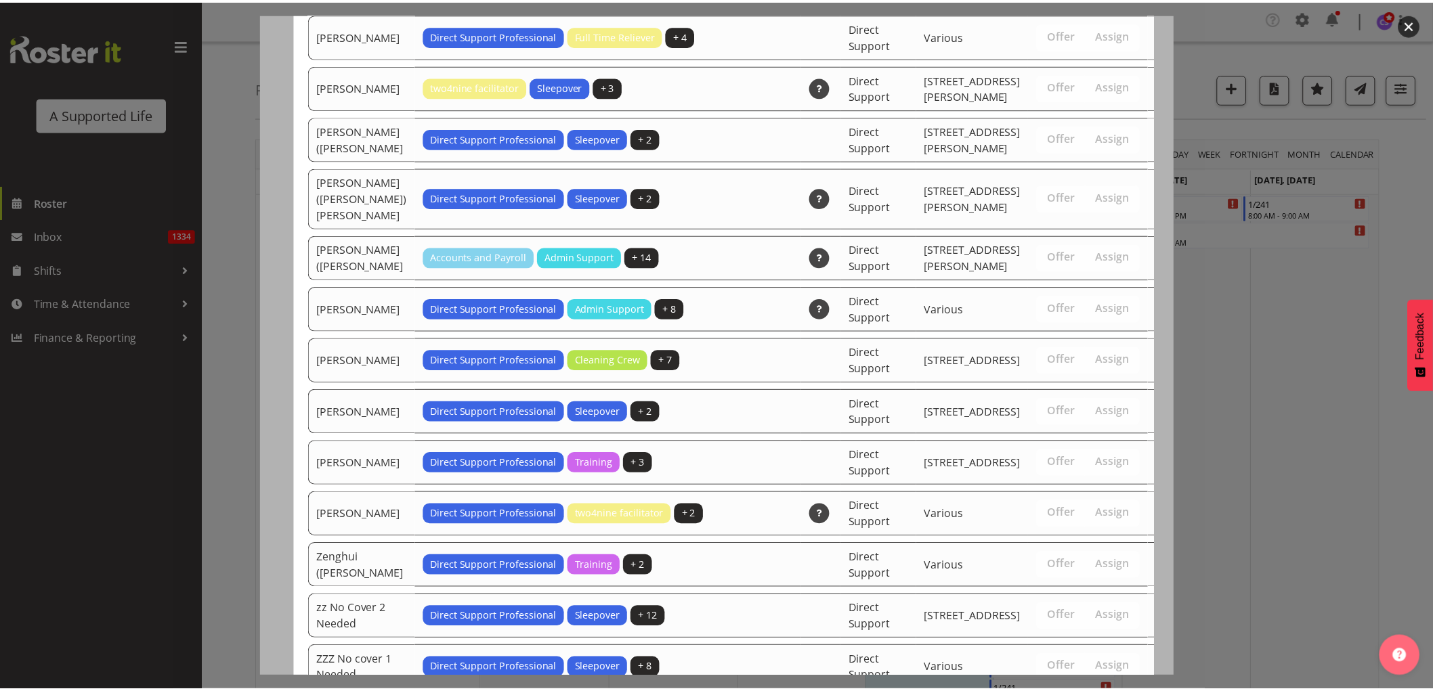
scroll to position [4182, 0]
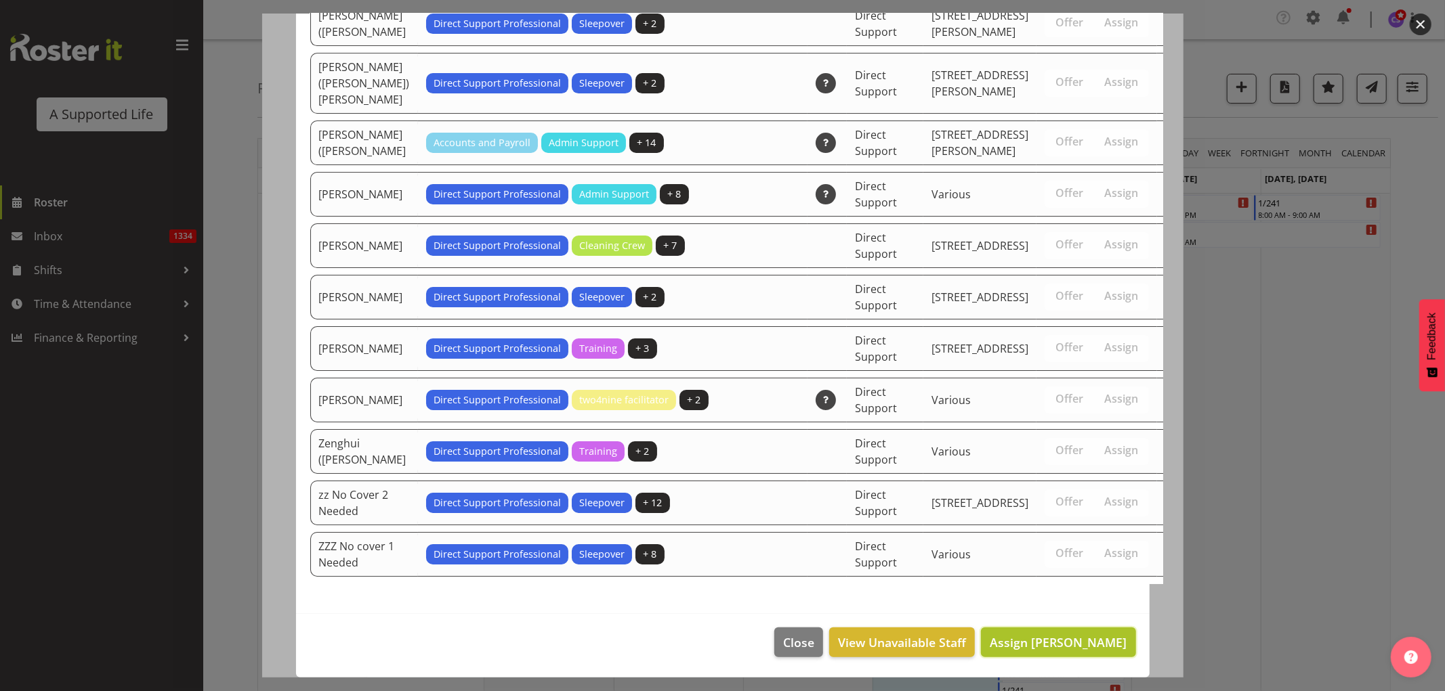
click at [1096, 637] on span "Assign [PERSON_NAME]" at bounding box center [1057, 643] width 137 height 16
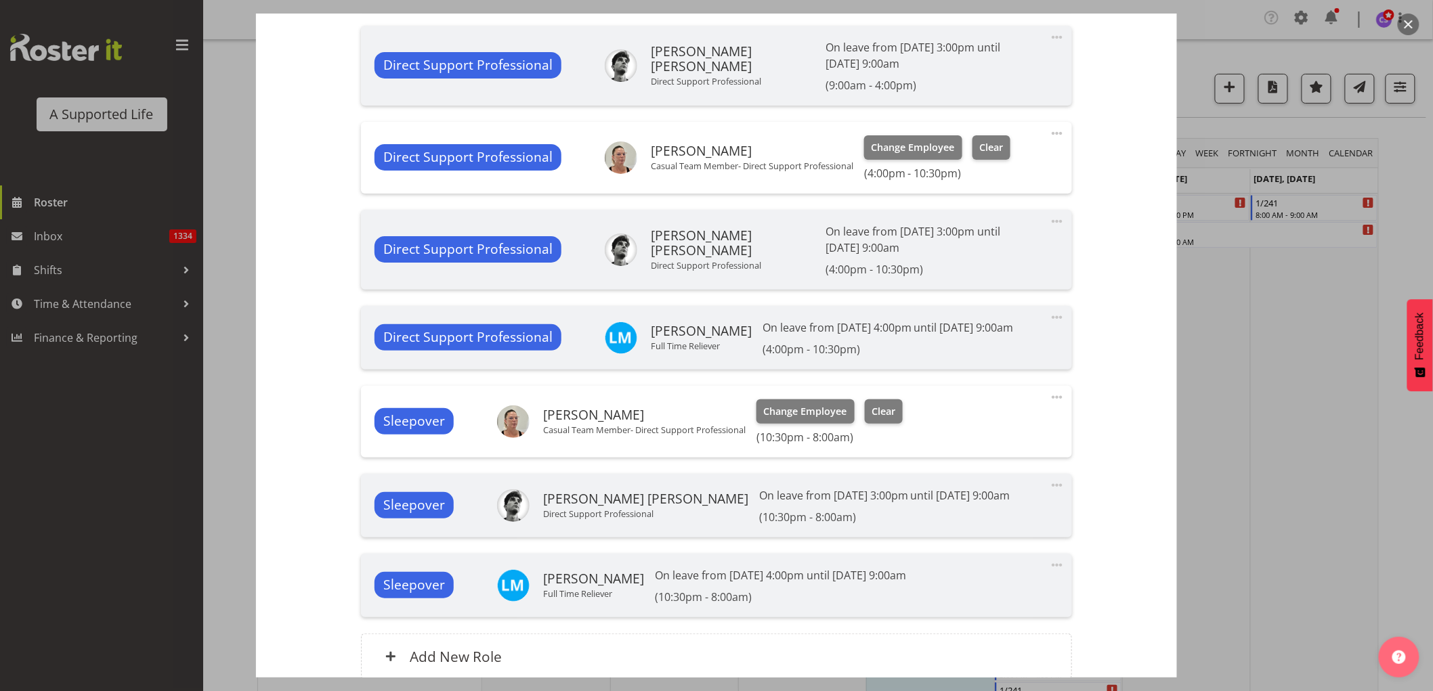
scroll to position [809, 0]
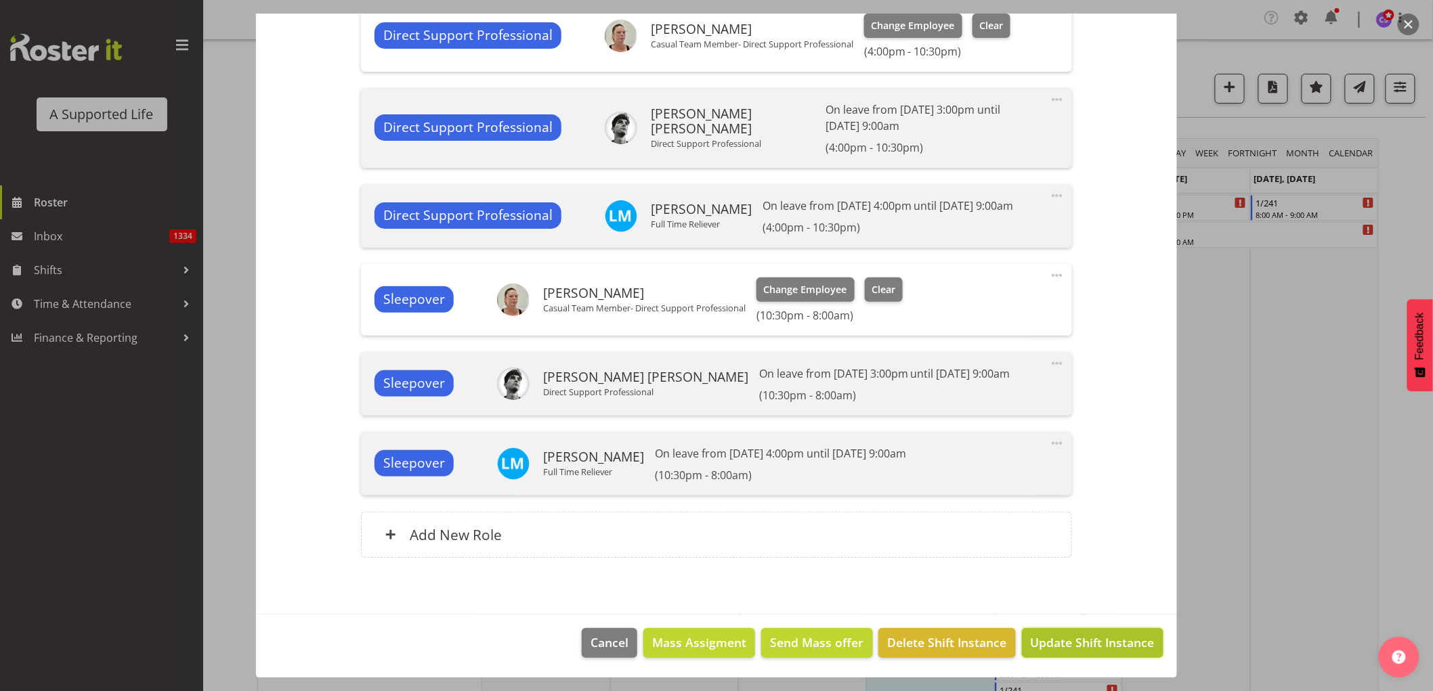
click at [1105, 637] on span "Update Shift Instance" at bounding box center [1093, 643] width 124 height 18
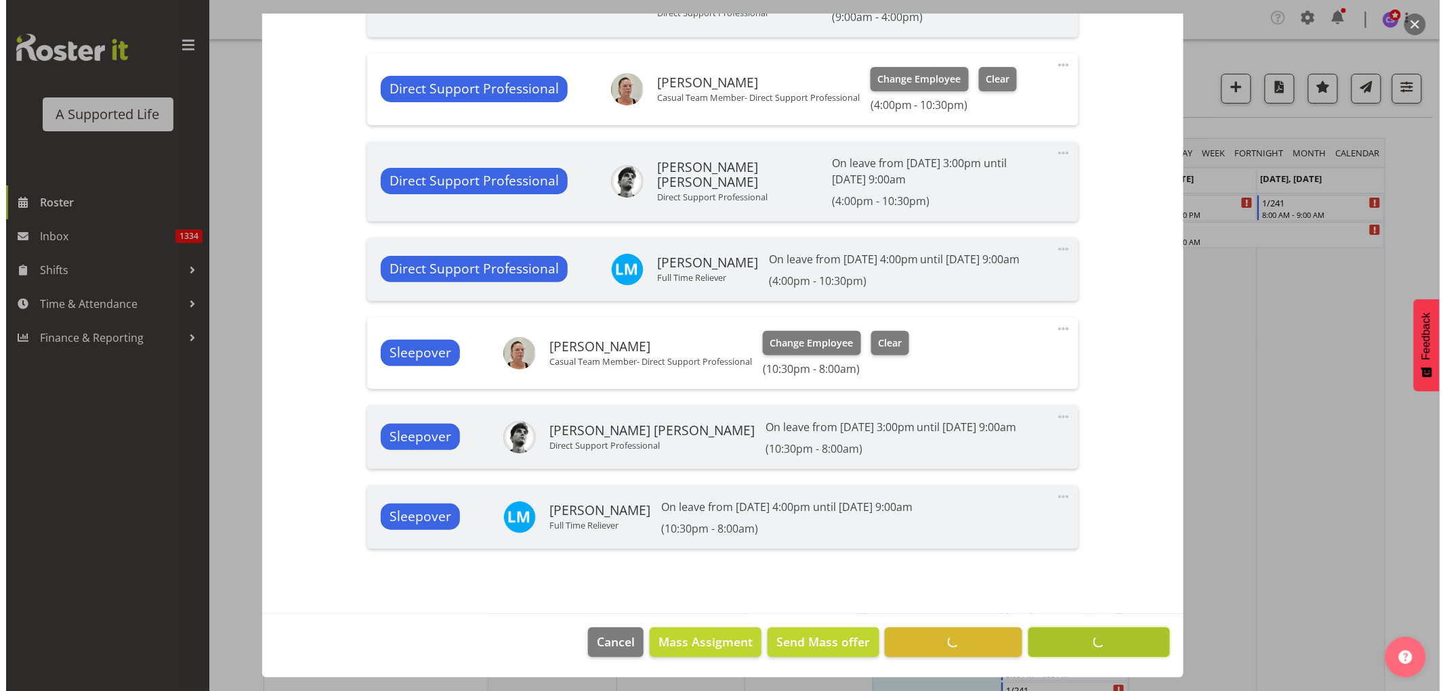
scroll to position [754, 0]
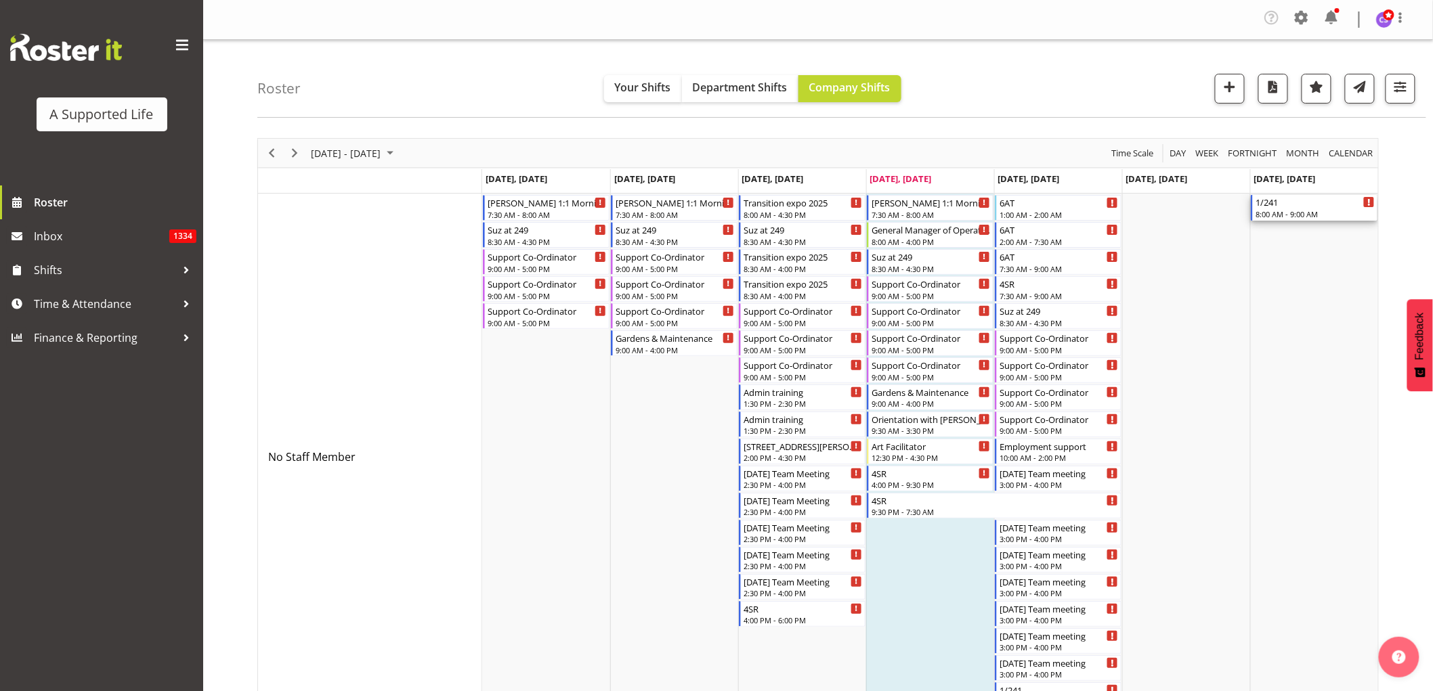
click at [1289, 215] on div "8:00 AM - 9:00 AM" at bounding box center [1315, 214] width 119 height 11
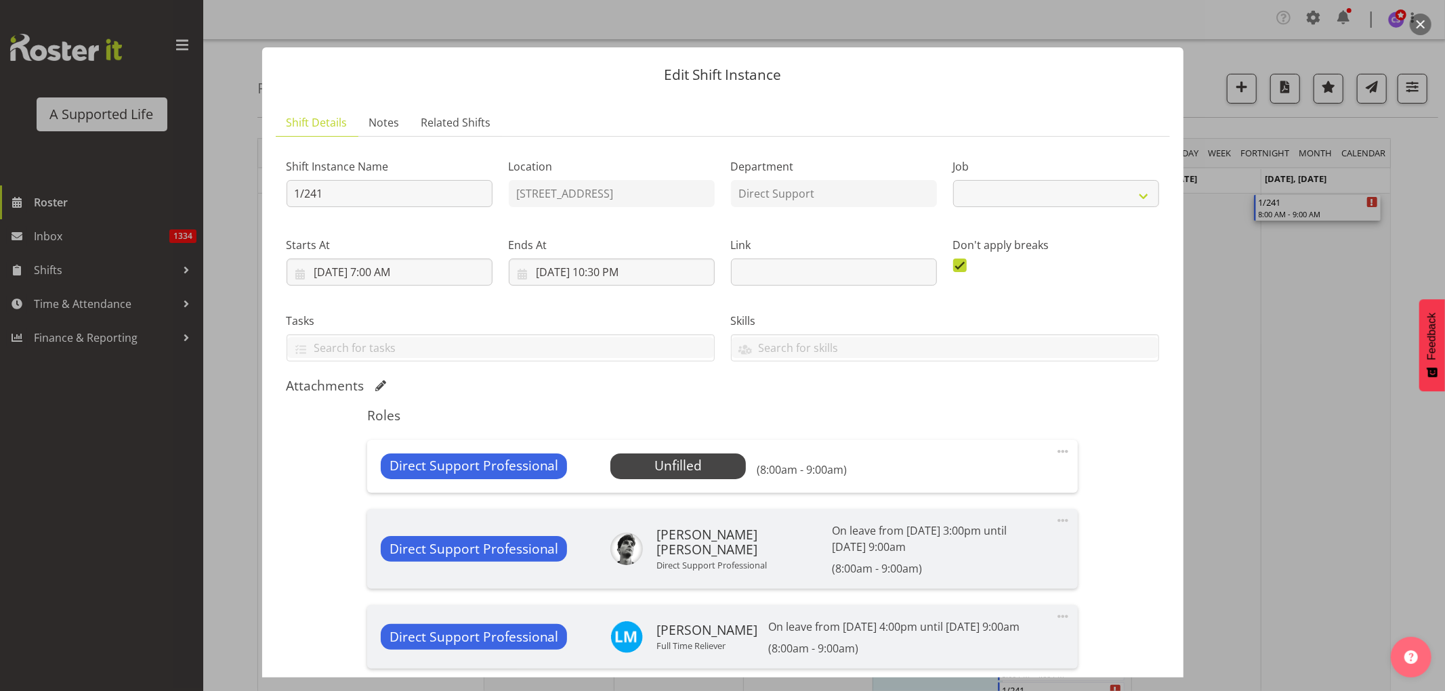
select select "4112"
click at [662, 463] on span "Select Employee" at bounding box center [678, 466] width 101 height 20
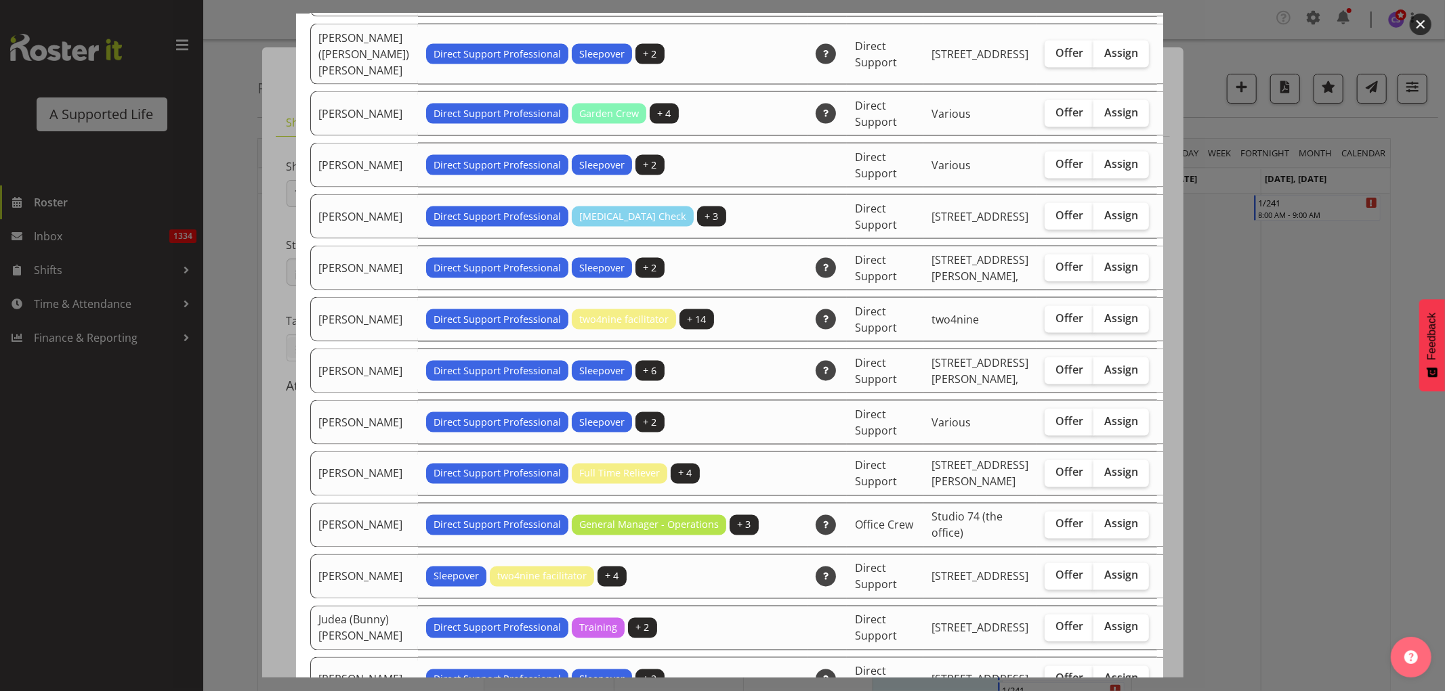
scroll to position [1655, 0]
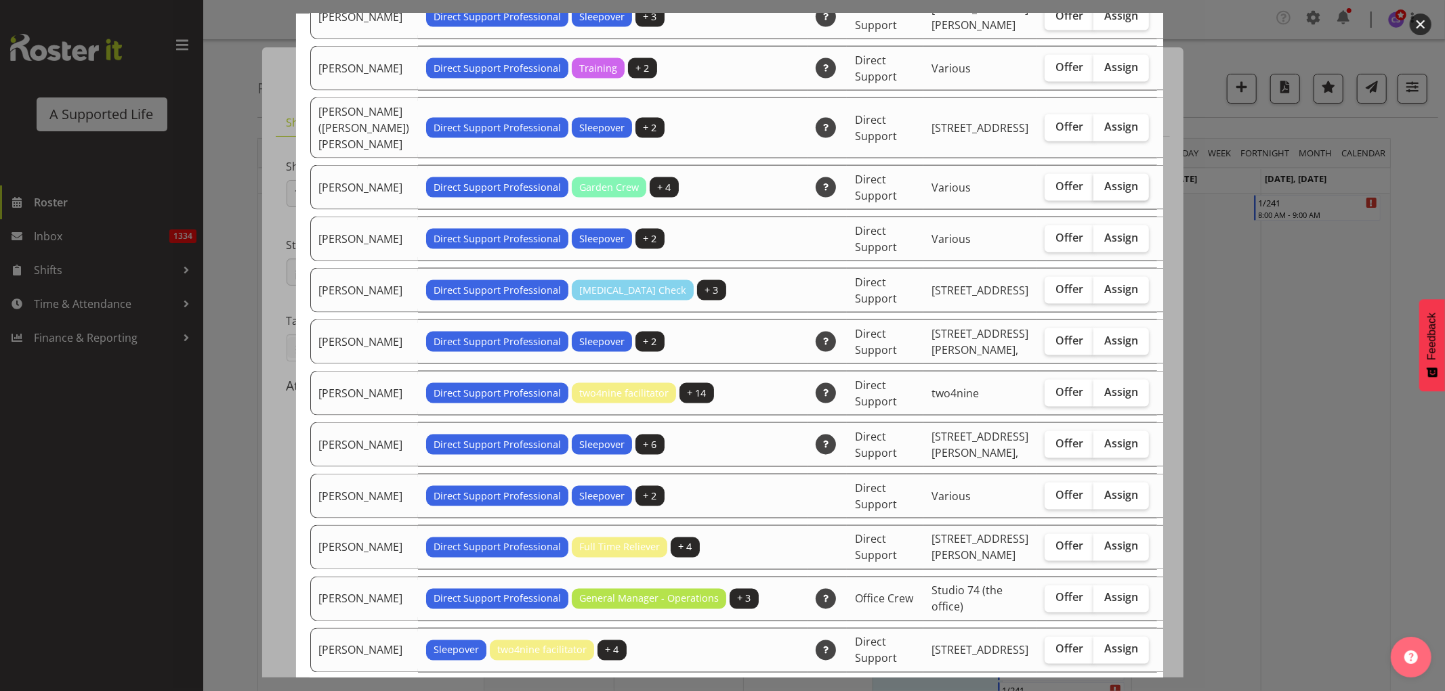
click at [1104, 193] on span "Assign" at bounding box center [1121, 186] width 34 height 14
click at [1093, 191] on input "Assign" at bounding box center [1097, 186] width 9 height 9
checkbox input "true"
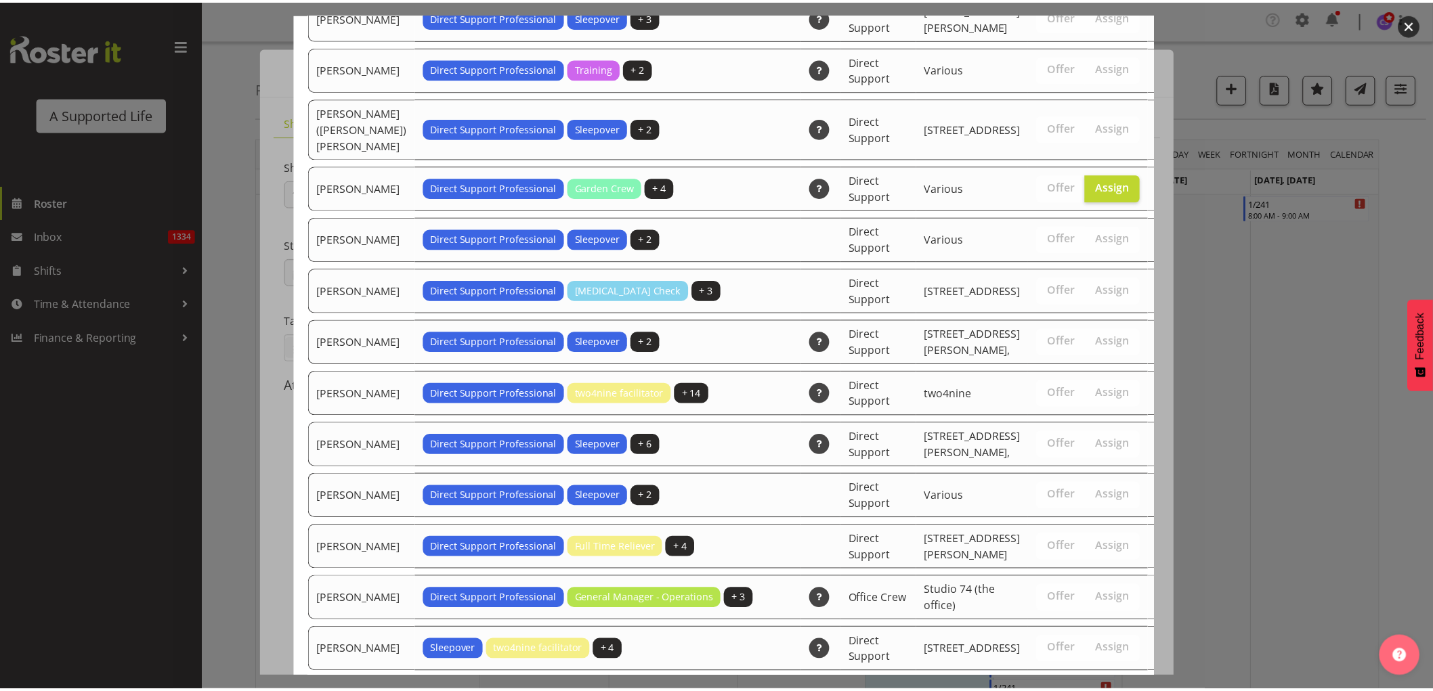
scroll to position [4233, 0]
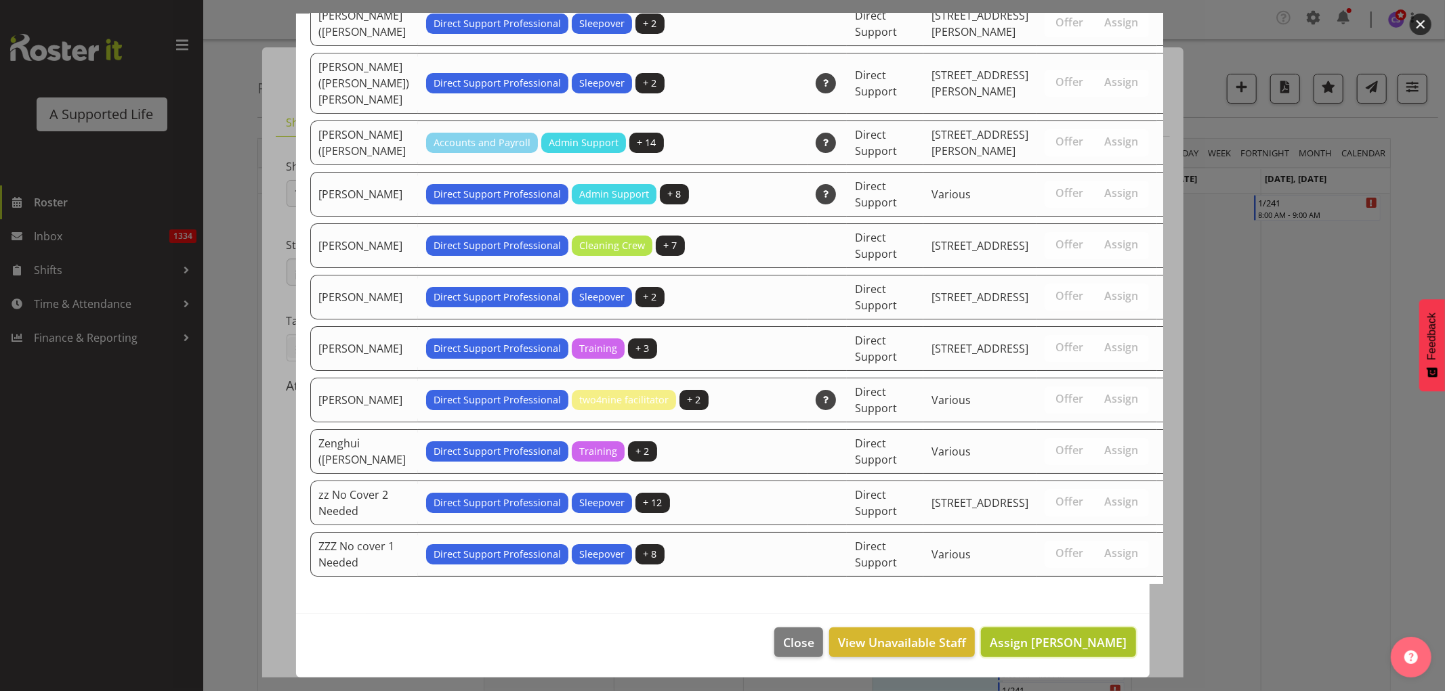
click at [1084, 648] on span "Assign [PERSON_NAME]" at bounding box center [1057, 643] width 137 height 16
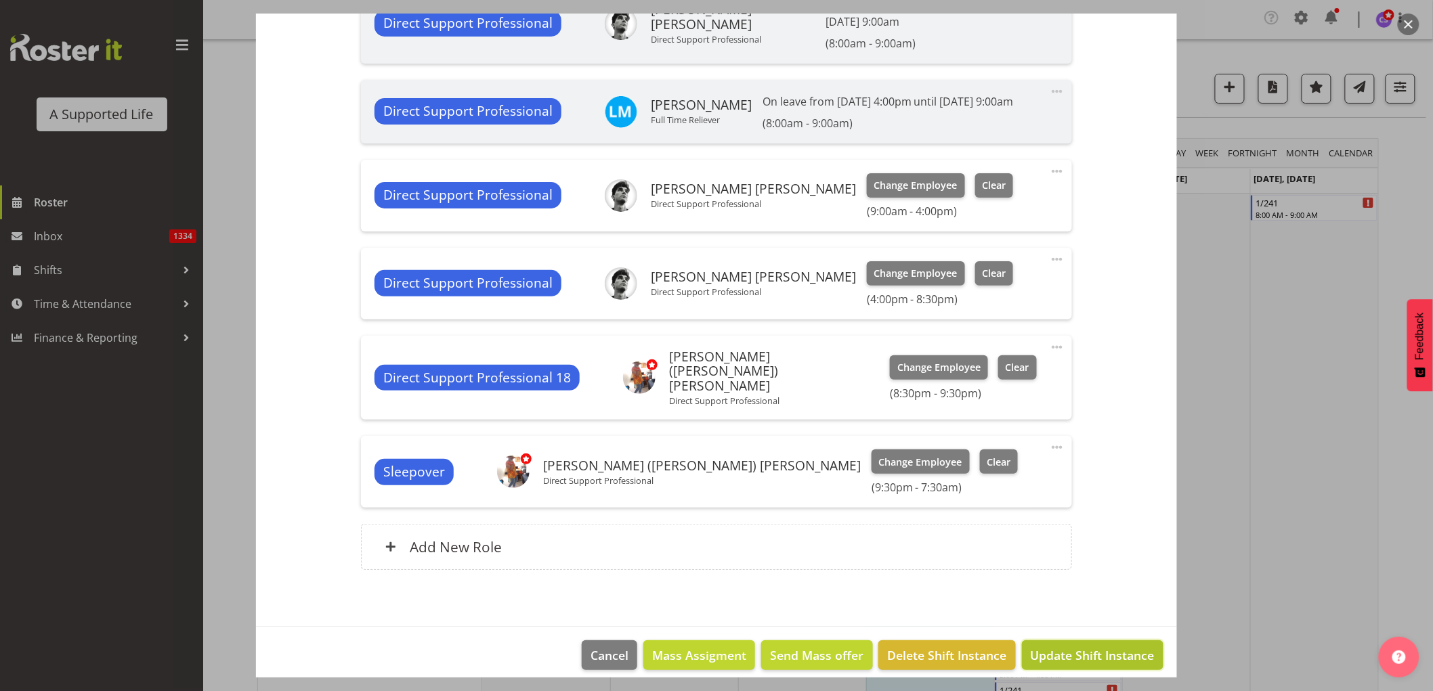
click at [1090, 647] on span "Update Shift Instance" at bounding box center [1093, 656] width 124 height 18
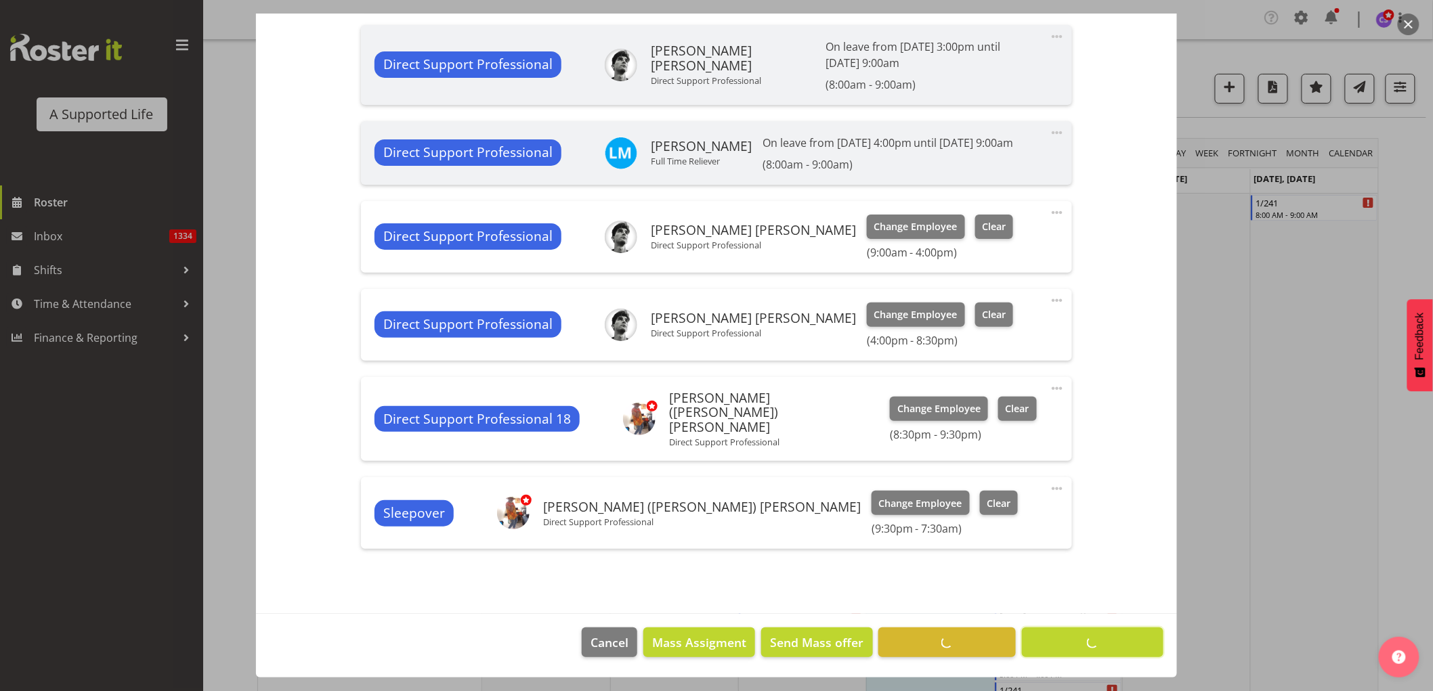
scroll to position [490, 0]
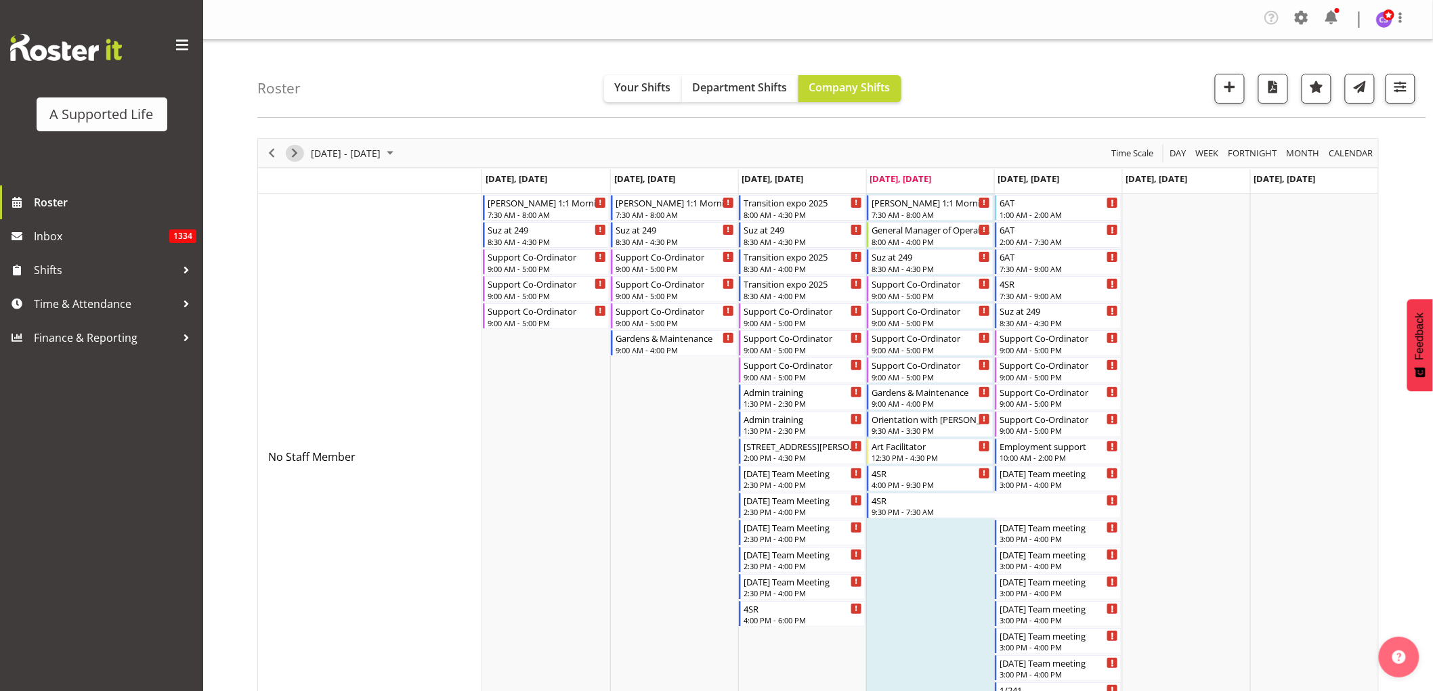
drag, startPoint x: 295, startPoint y: 154, endPoint x: 830, endPoint y: 343, distance: 567.6
click at [295, 154] on span "Next" at bounding box center [294, 153] width 16 height 17
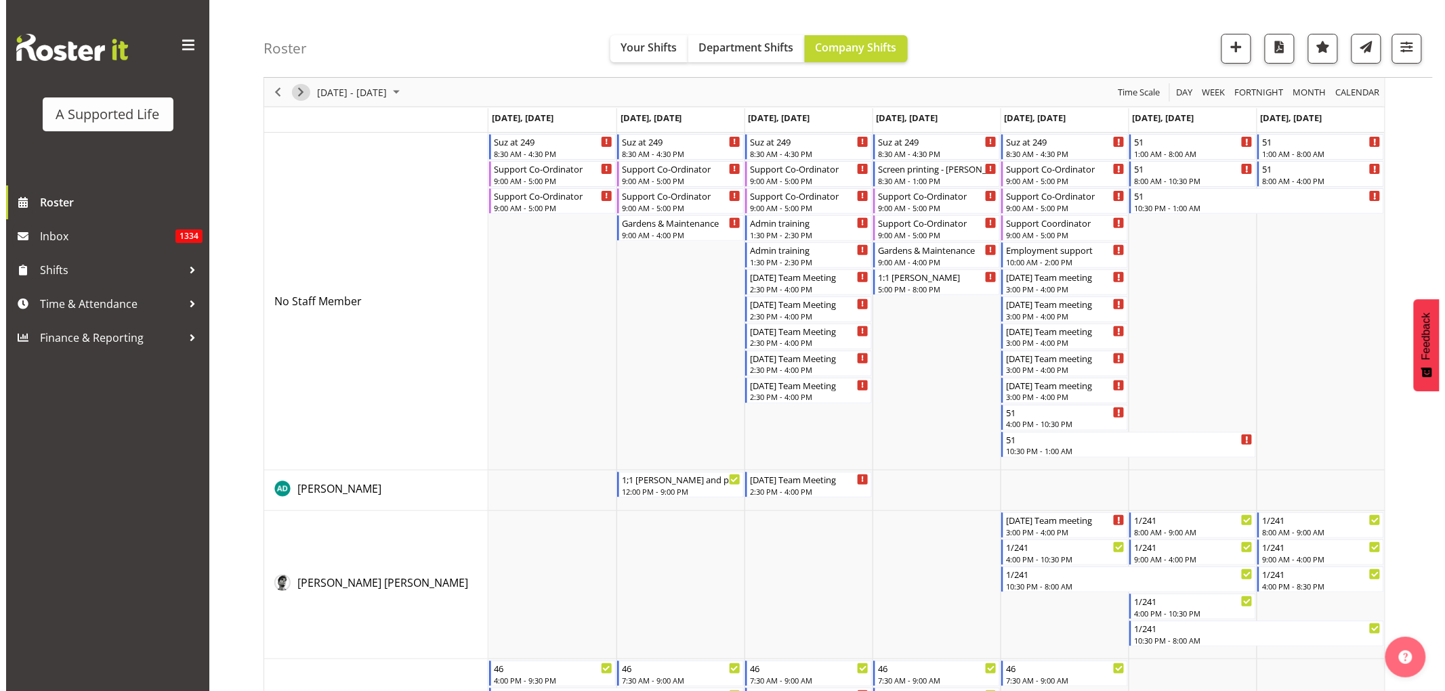
scroll to position [75, 0]
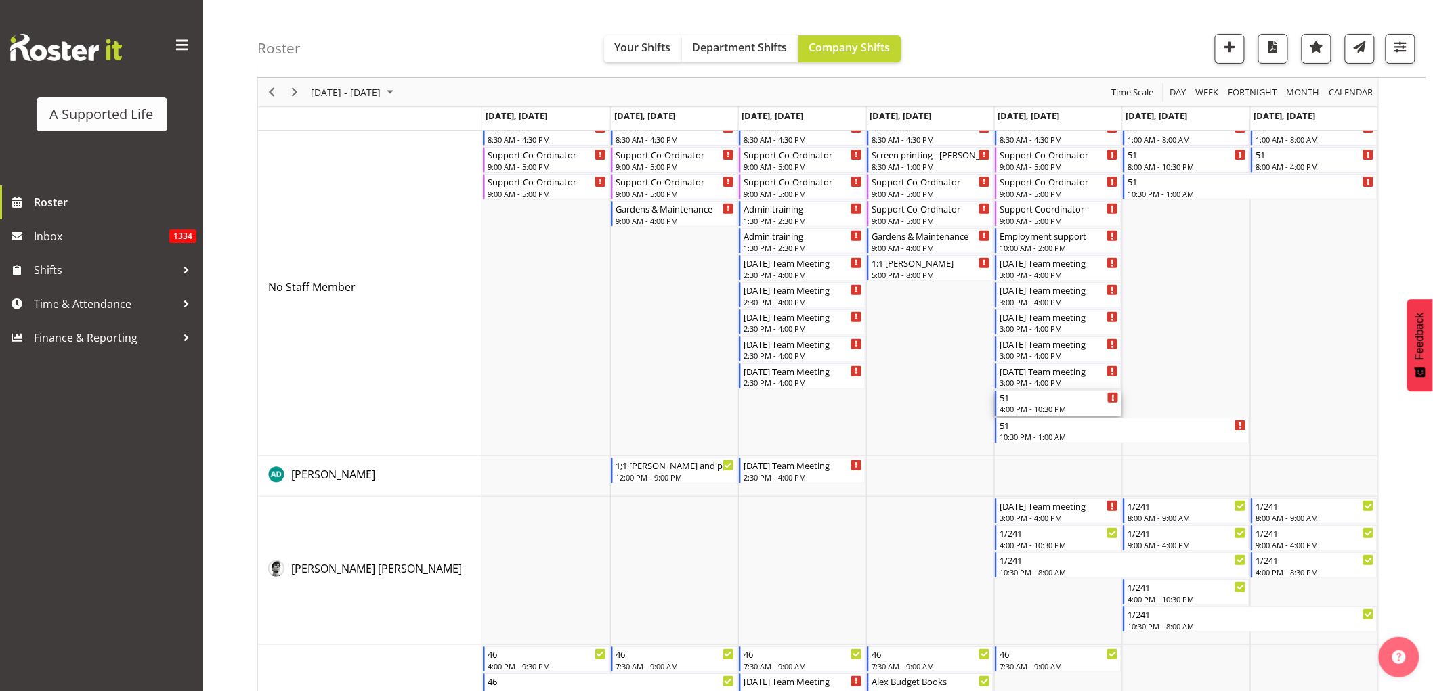
click at [1061, 402] on div "51" at bounding box center [1059, 398] width 119 height 14
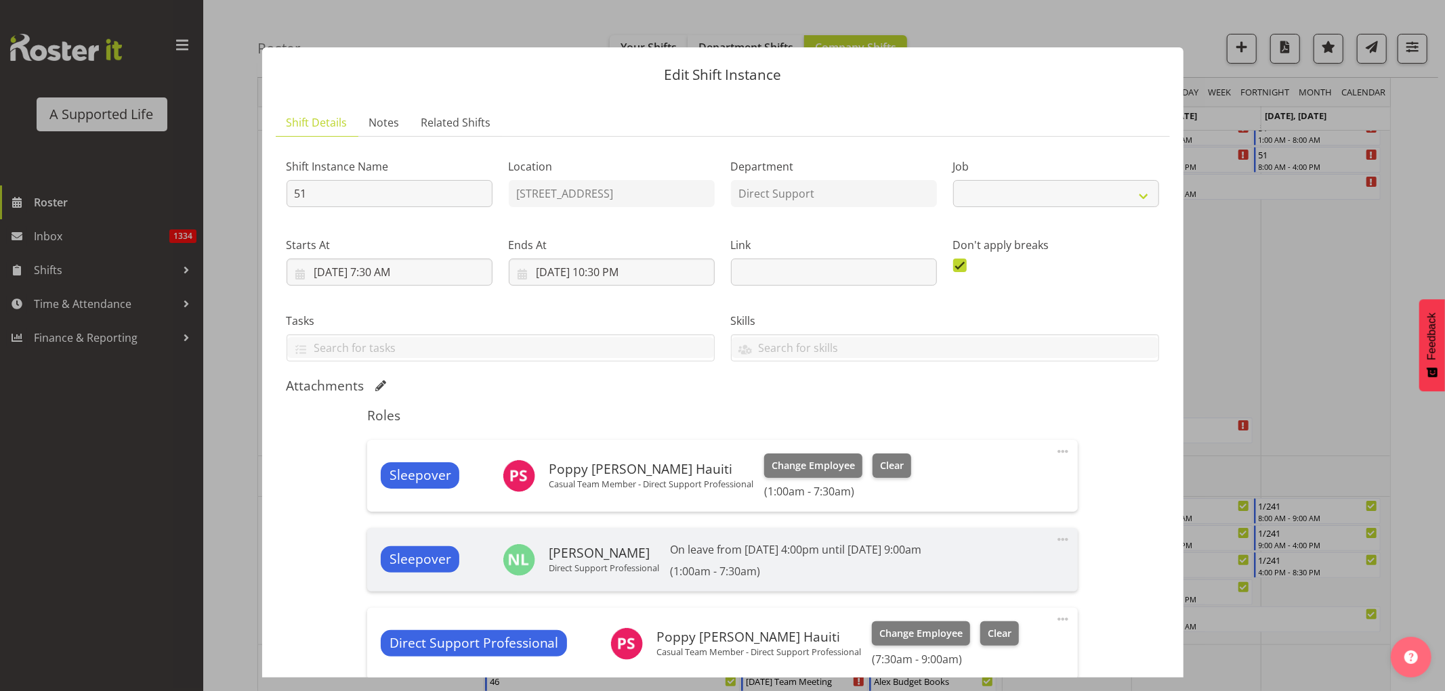
select select "4112"
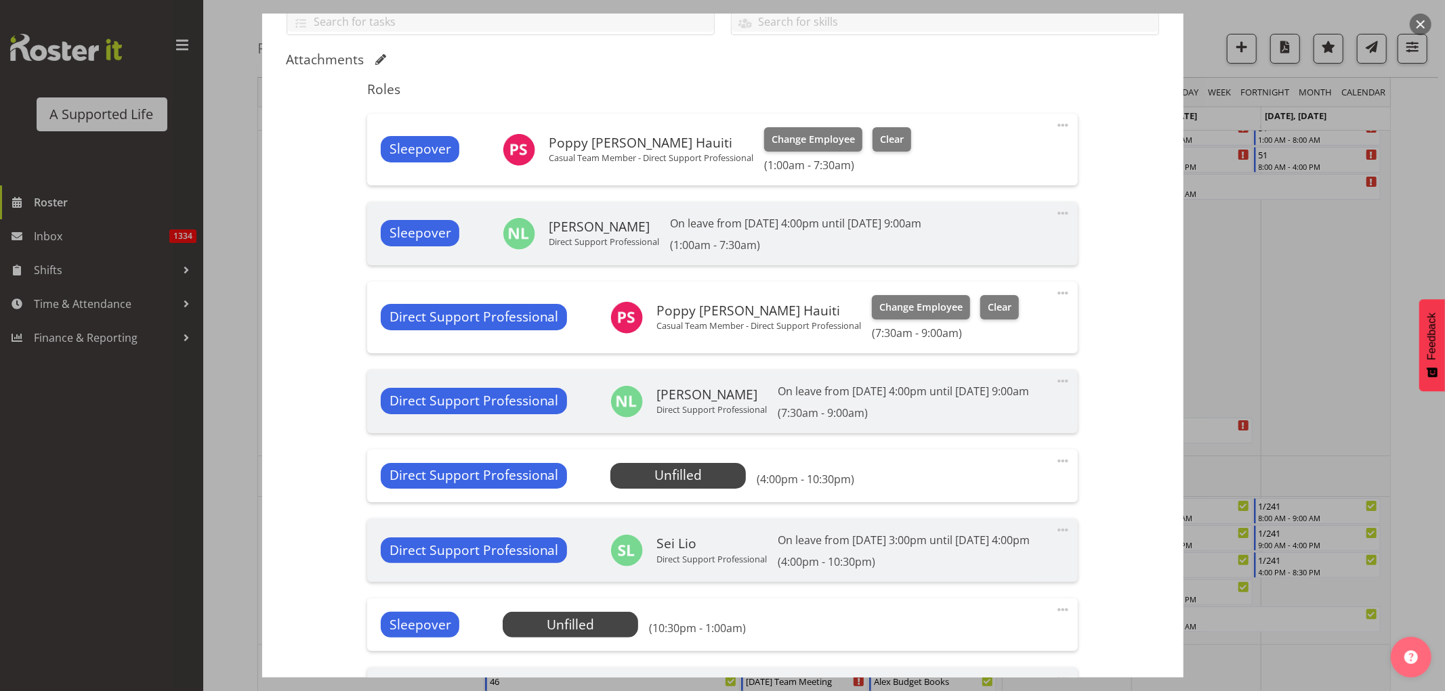
scroll to position [451, 0]
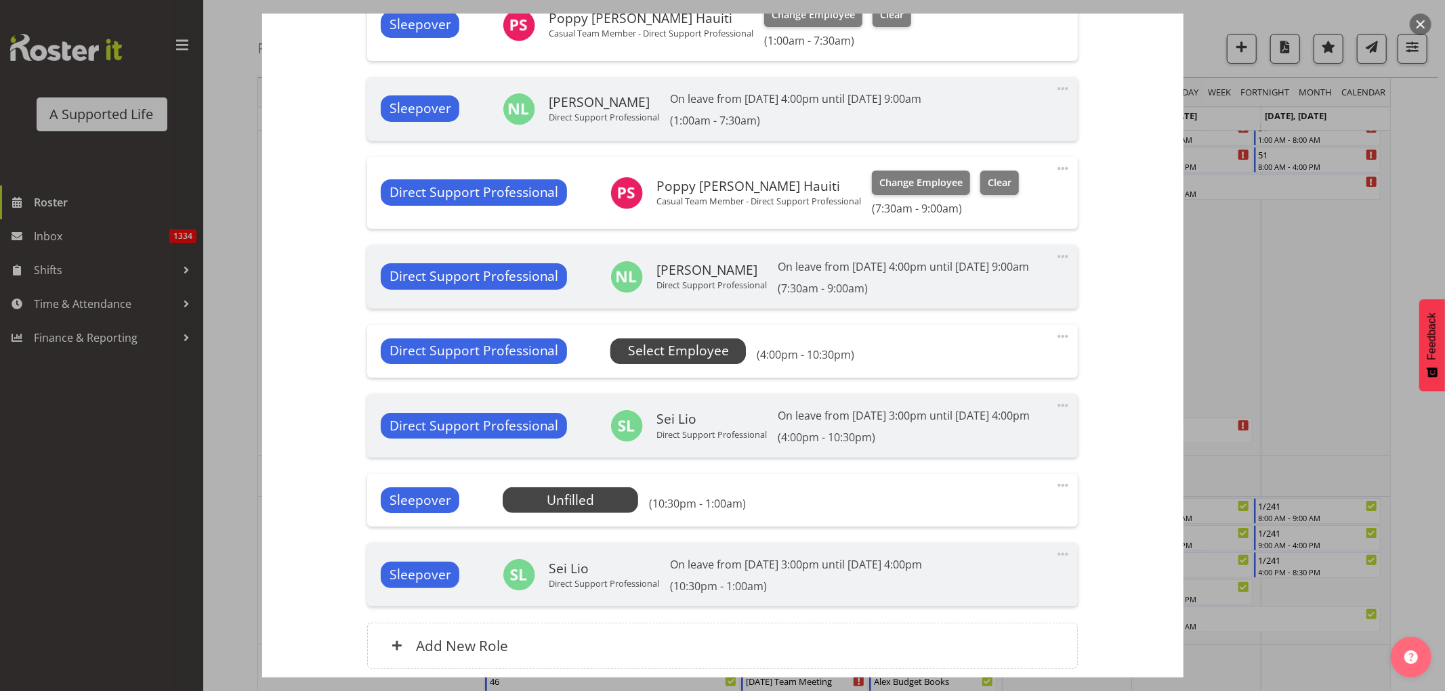
click at [654, 360] on body "A Supported Life Roster Inbox 1334 Shifts Time & Attendance Finance & Reporting…" at bounding box center [722, 270] width 1445 height 691
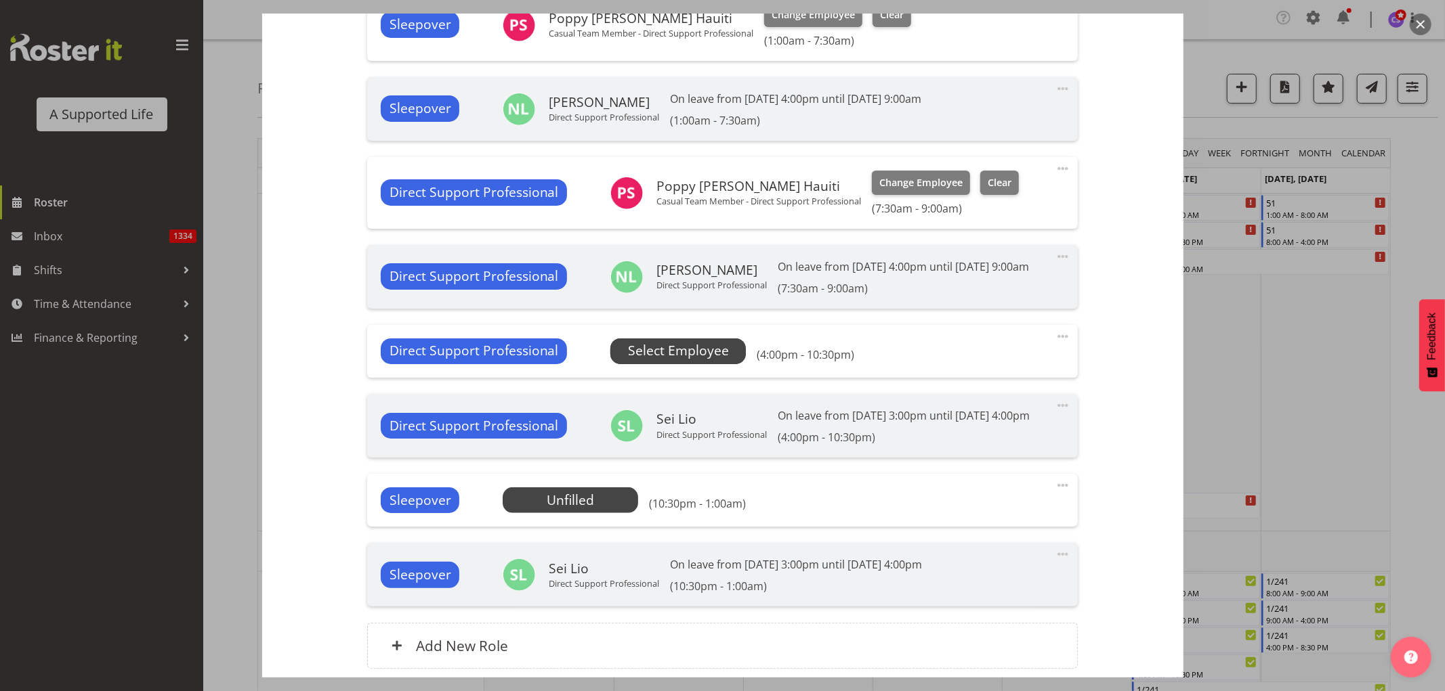
click at [669, 361] on span "Select Employee" at bounding box center [678, 351] width 101 height 20
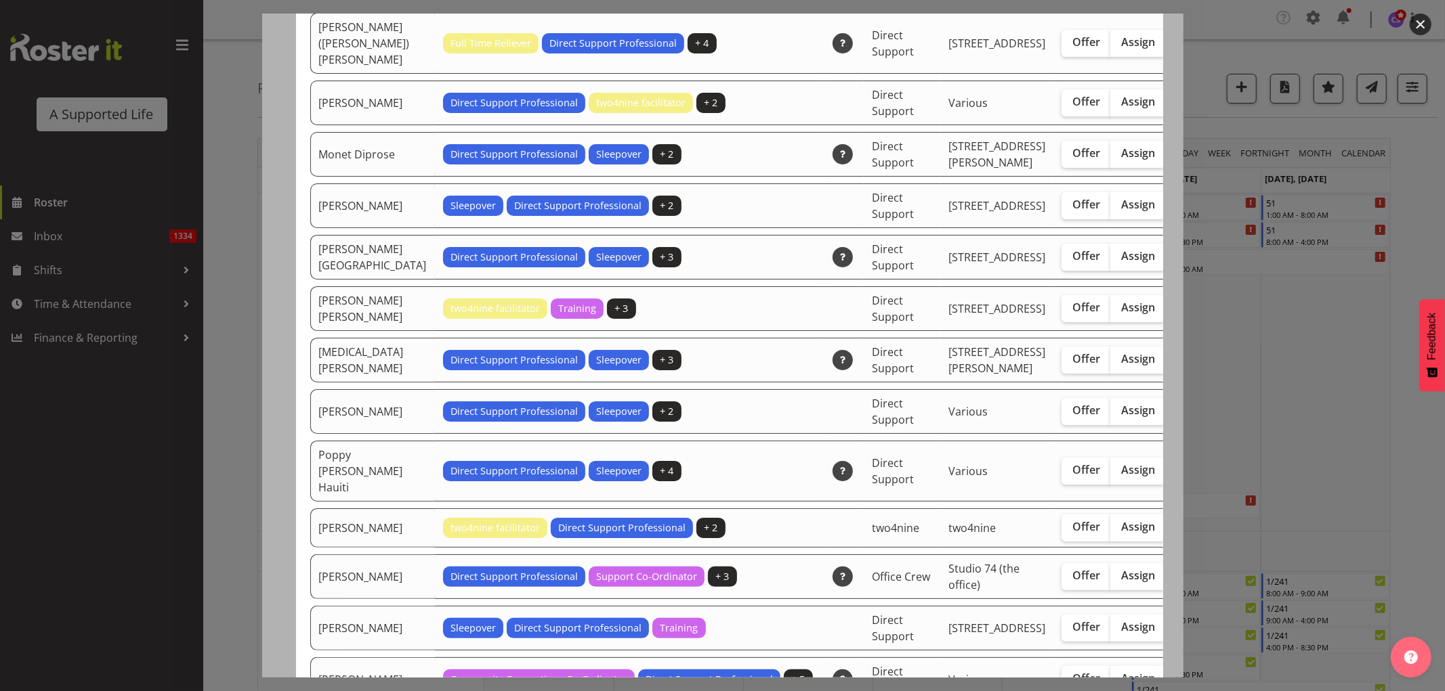
scroll to position [3310, 0]
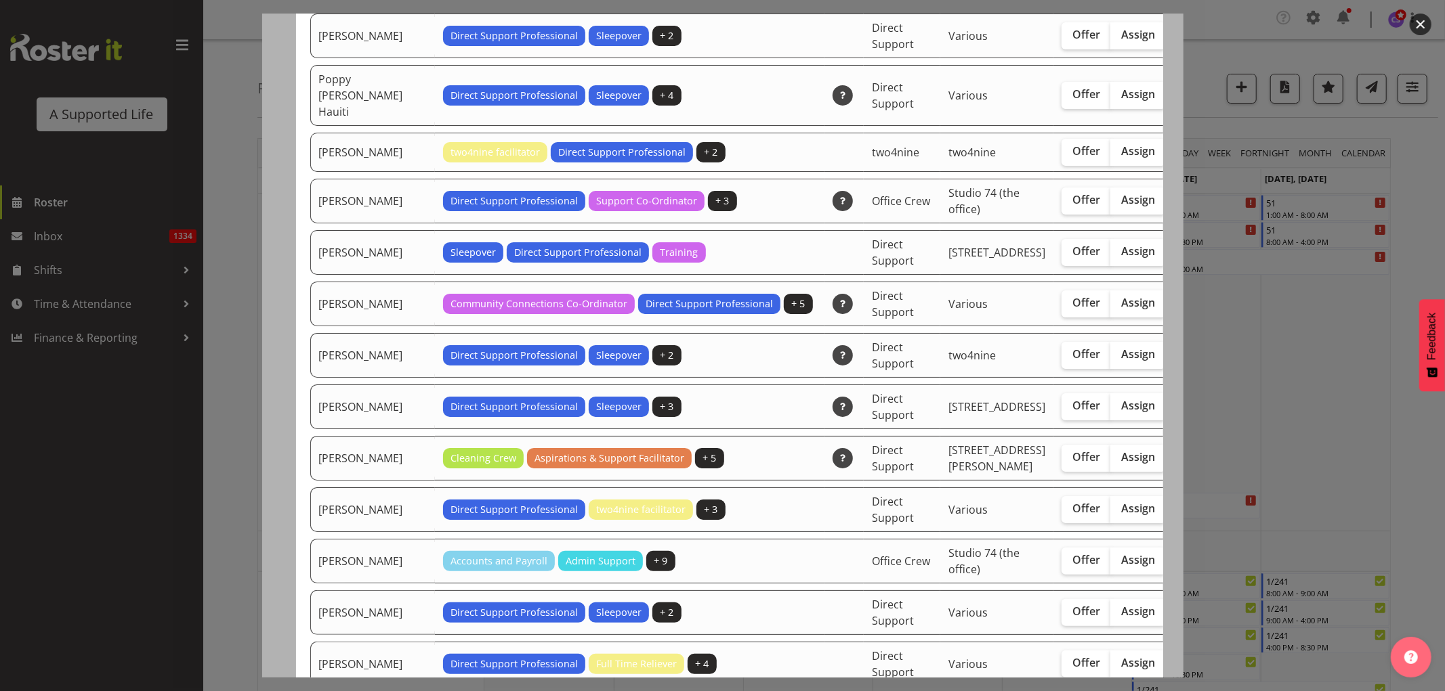
drag, startPoint x: 1073, startPoint y: 246, endPoint x: 1168, endPoint y: 397, distance: 178.3
click at [1121, 101] on span "Assign" at bounding box center [1138, 94] width 34 height 14
click at [1110, 99] on input "Assign" at bounding box center [1114, 94] width 9 height 9
checkbox input "true"
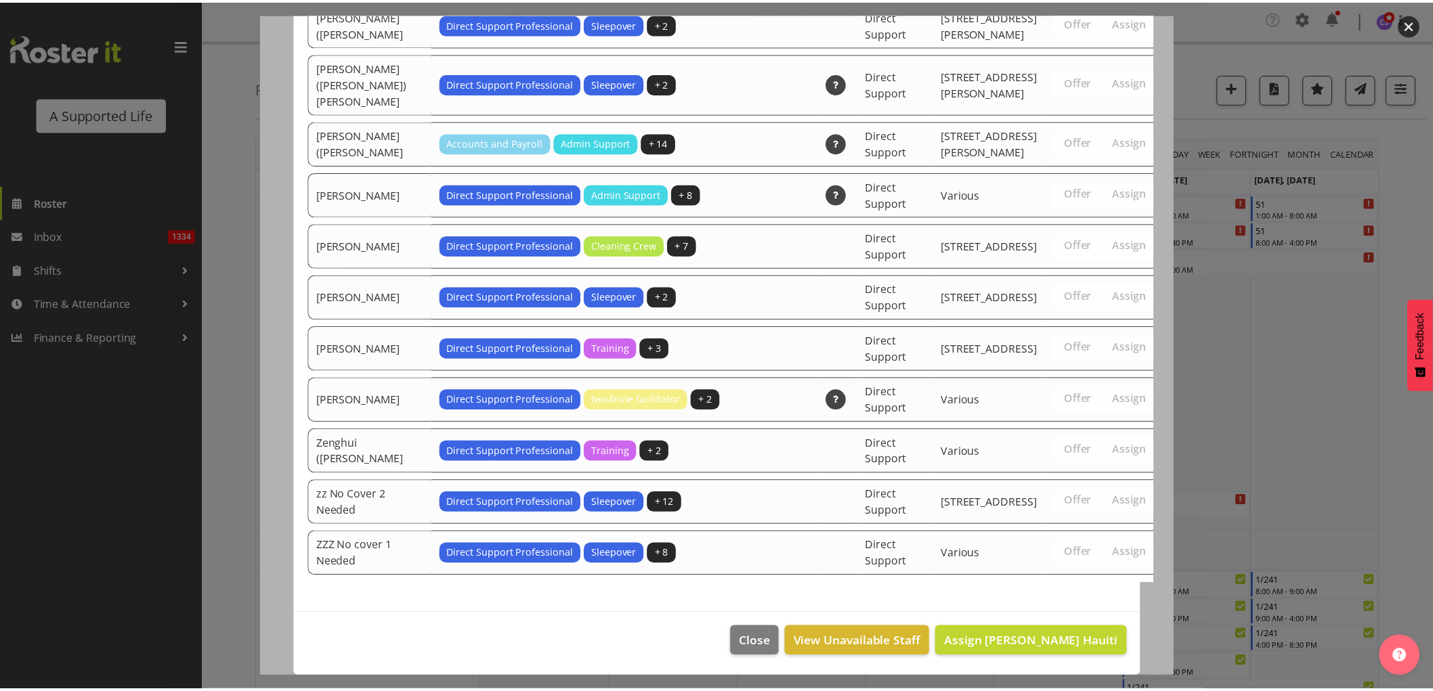
scroll to position [4265, 0]
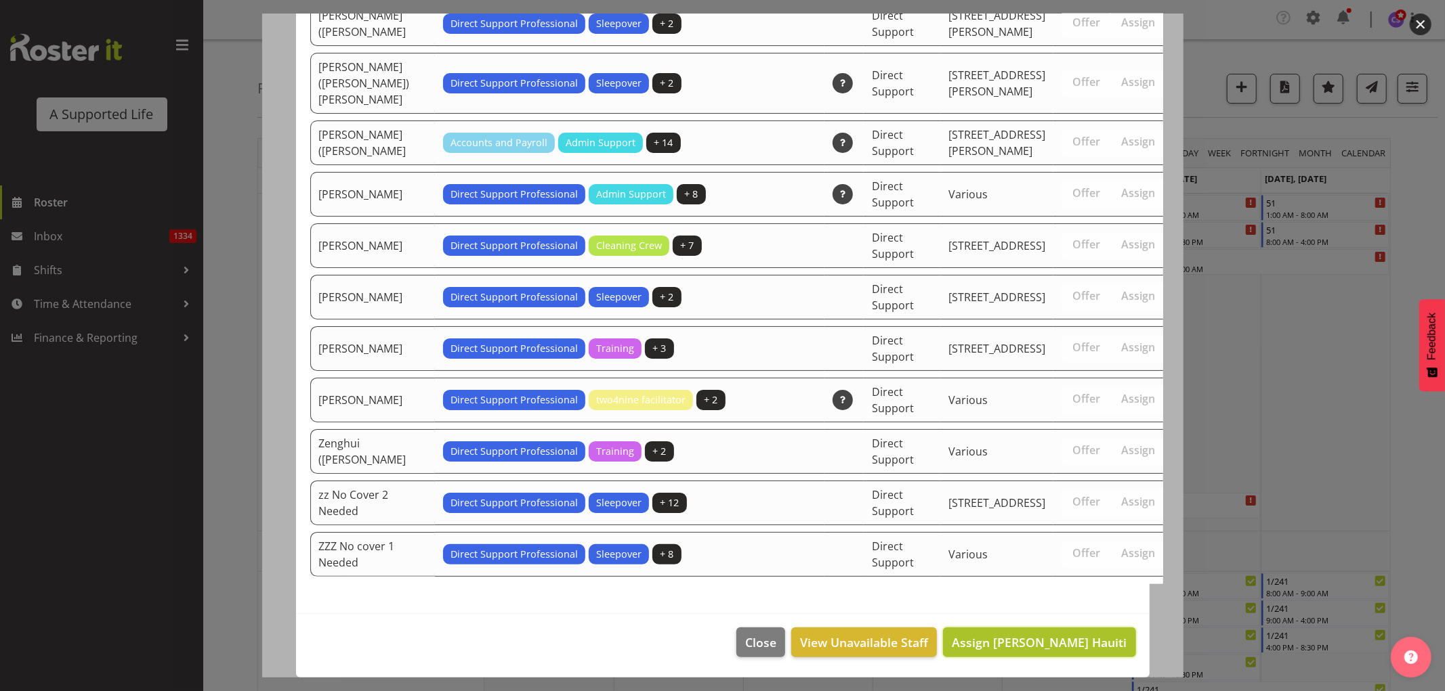
click at [1082, 645] on span "Assign [PERSON_NAME] Hauiti" at bounding box center [1039, 643] width 175 height 16
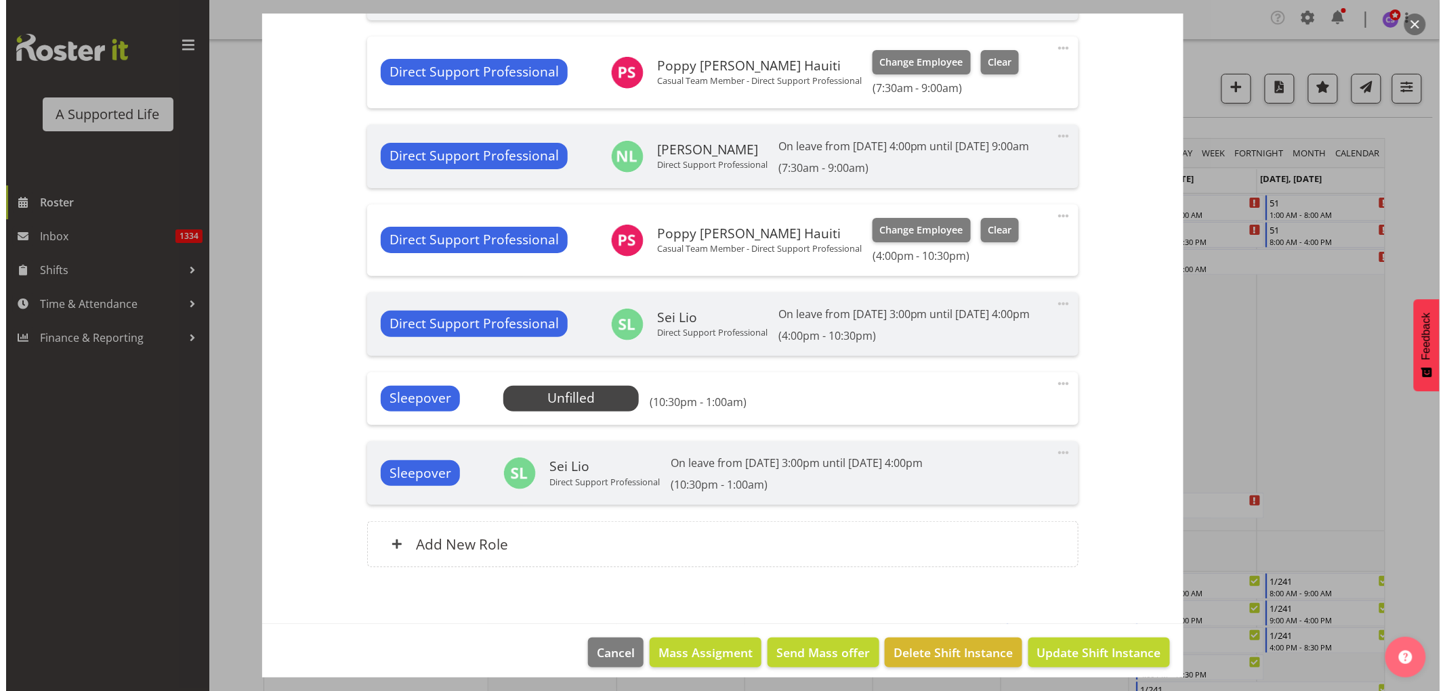
scroll to position [614, 0]
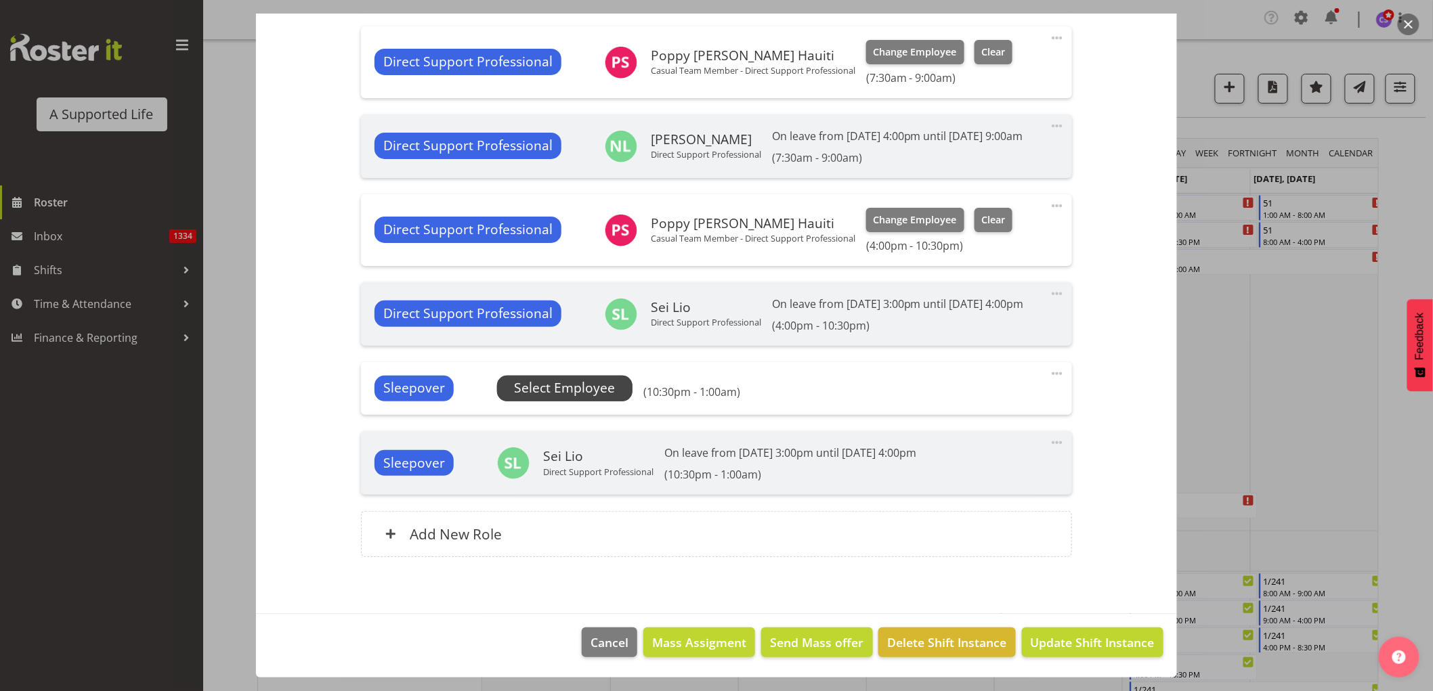
click at [553, 391] on span "Select Employee" at bounding box center [564, 389] width 101 height 20
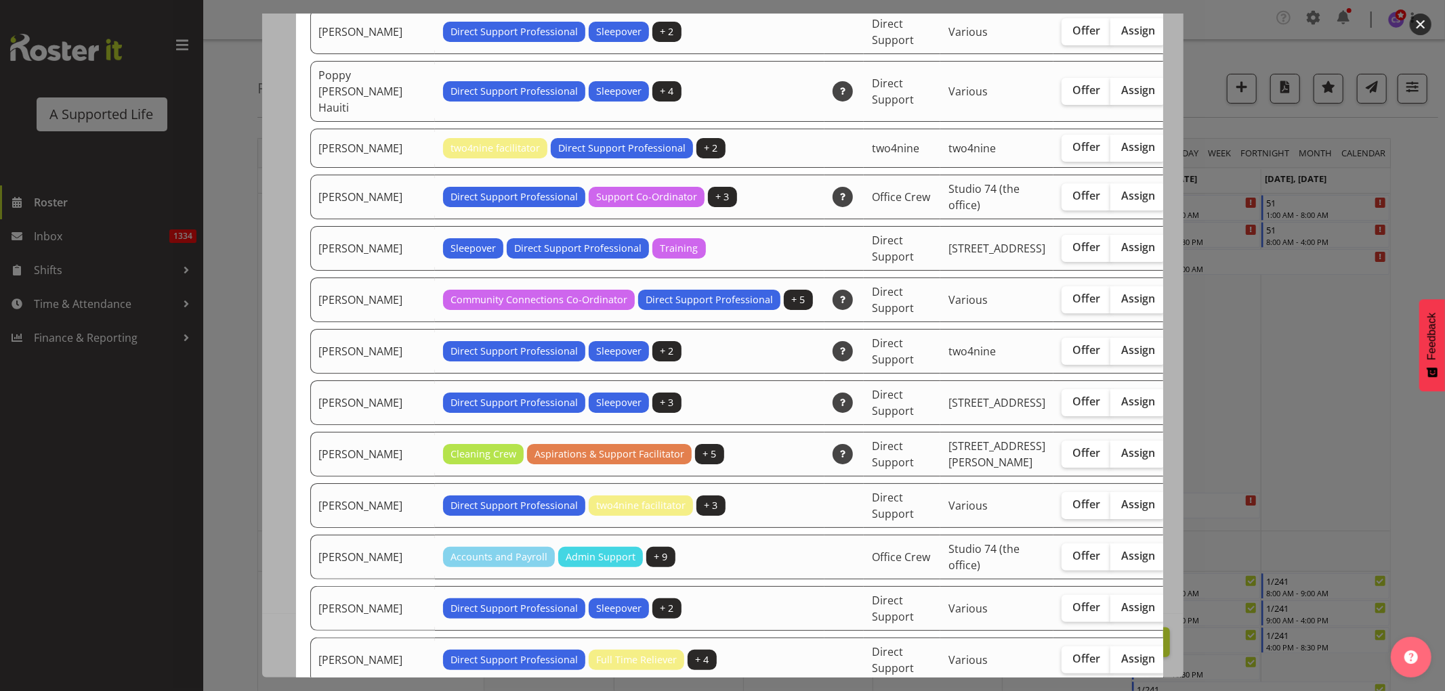
scroll to position [3310, 0]
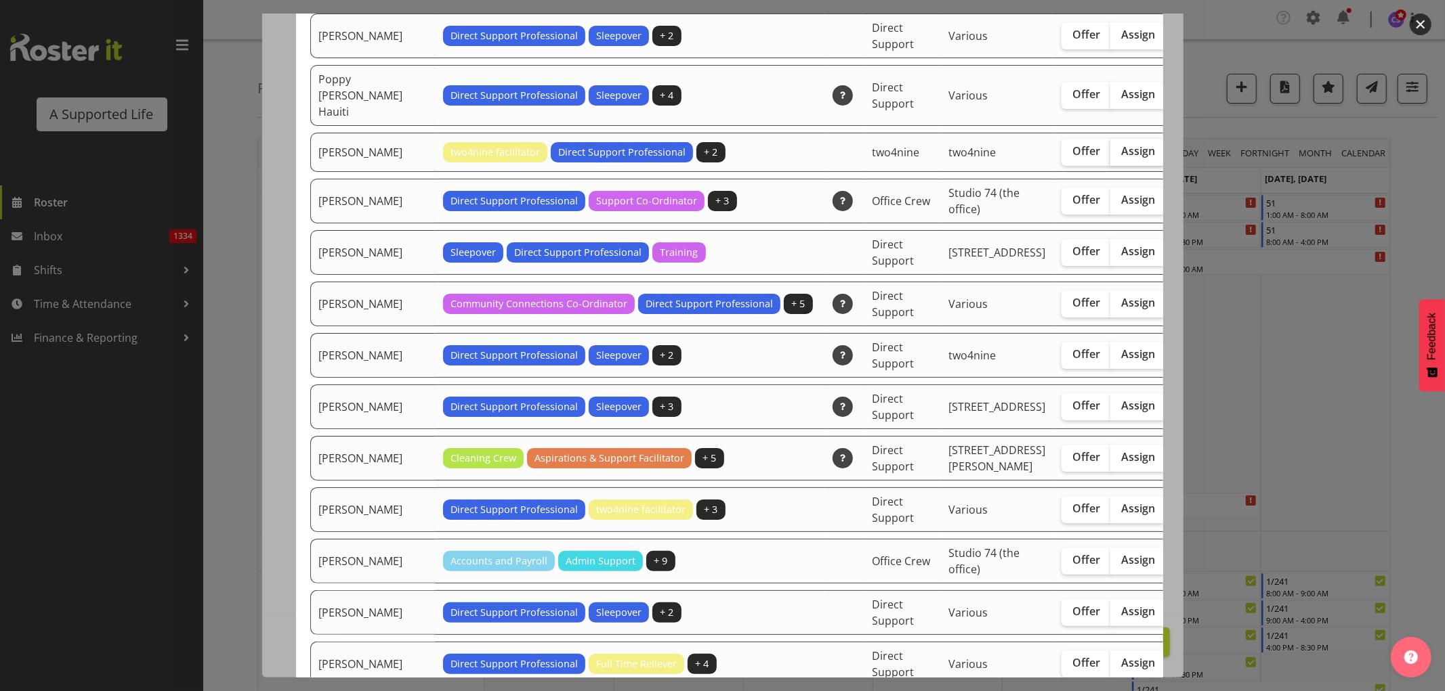
drag, startPoint x: 1065, startPoint y: 253, endPoint x: 1095, endPoint y: 298, distance: 54.3
click at [1121, 101] on span "Assign" at bounding box center [1138, 94] width 34 height 14
click at [1110, 99] on input "Assign" at bounding box center [1114, 94] width 9 height 9
checkbox input "true"
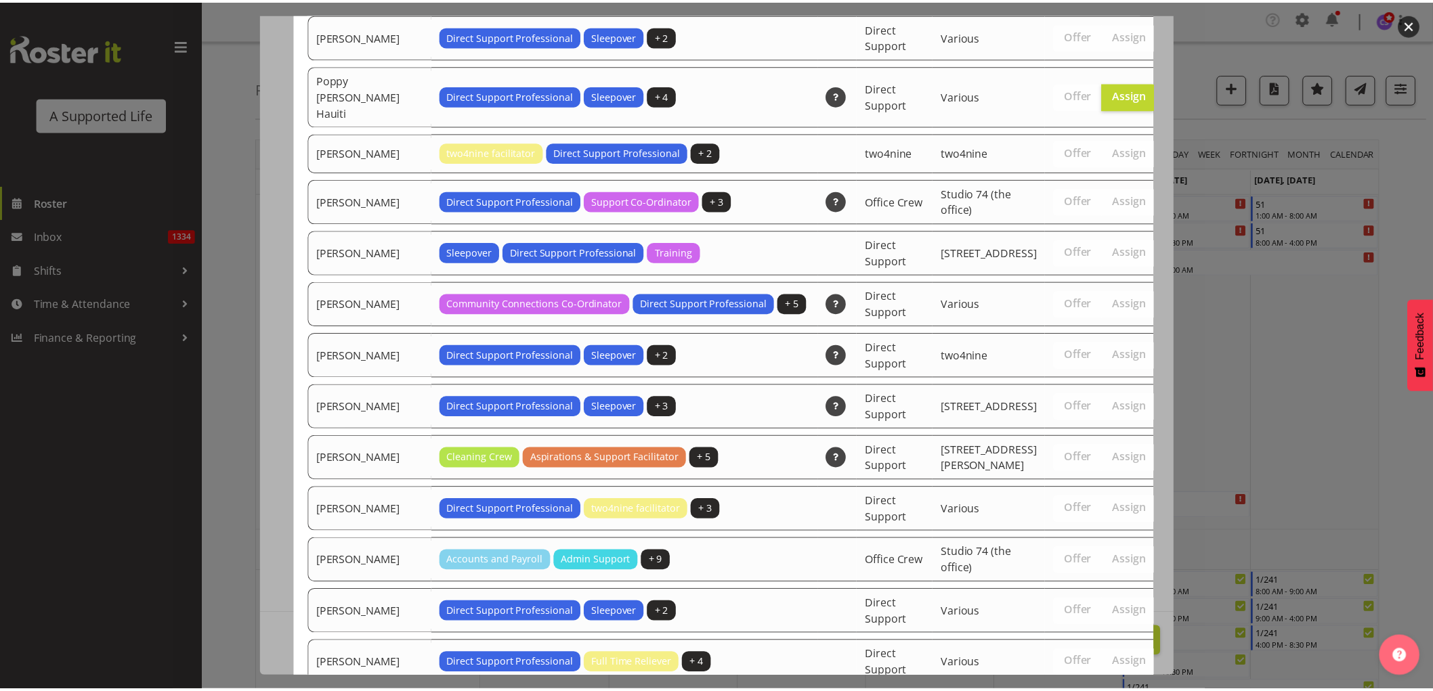
scroll to position [4265, 0]
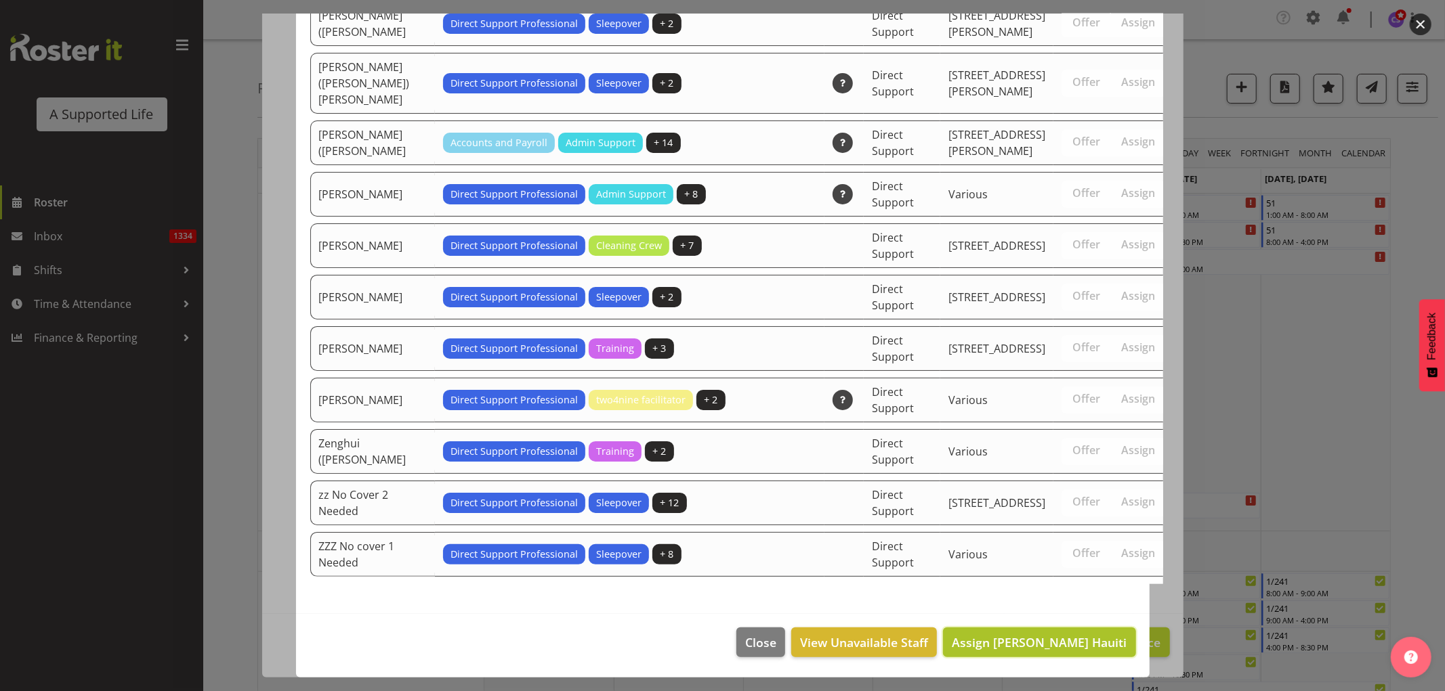
click at [1048, 644] on span "Assign [PERSON_NAME] Hauiti" at bounding box center [1039, 643] width 175 height 16
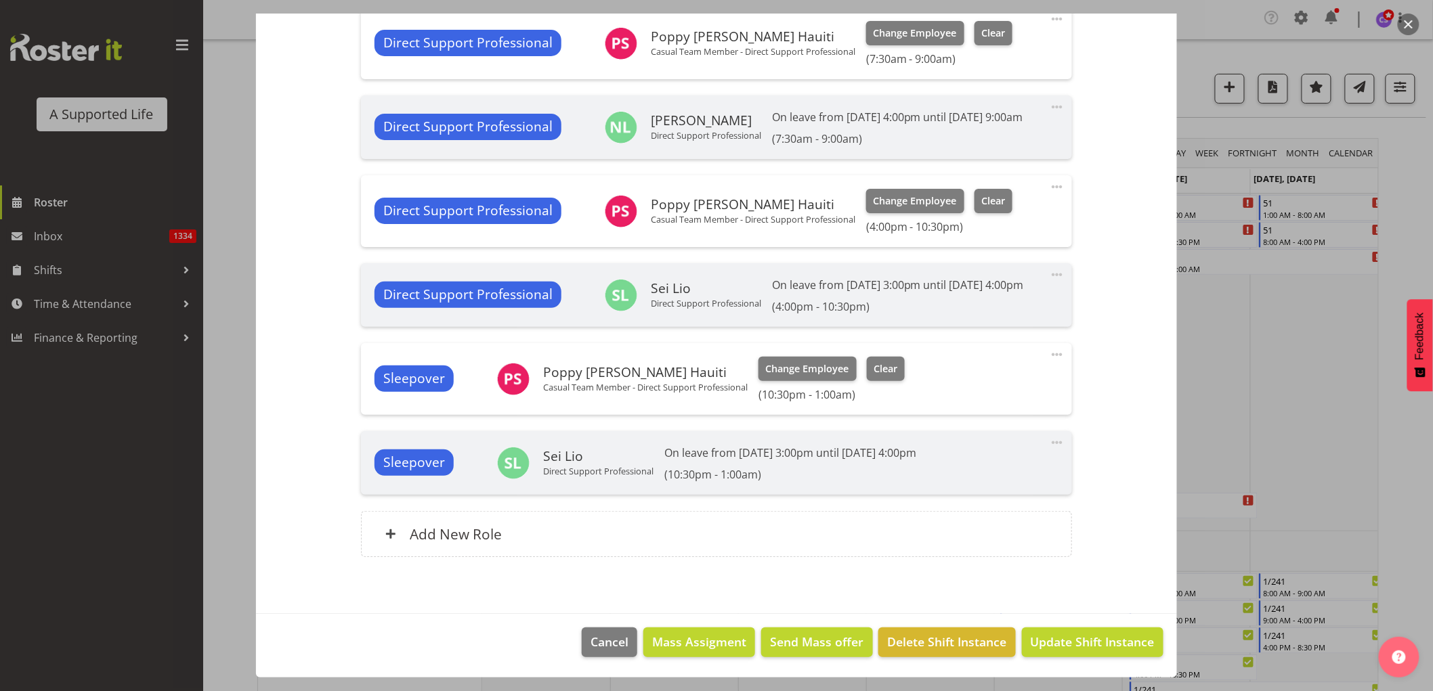
scroll to position [633, 0]
click at [1073, 643] on span "Update Shift Instance" at bounding box center [1093, 642] width 124 height 18
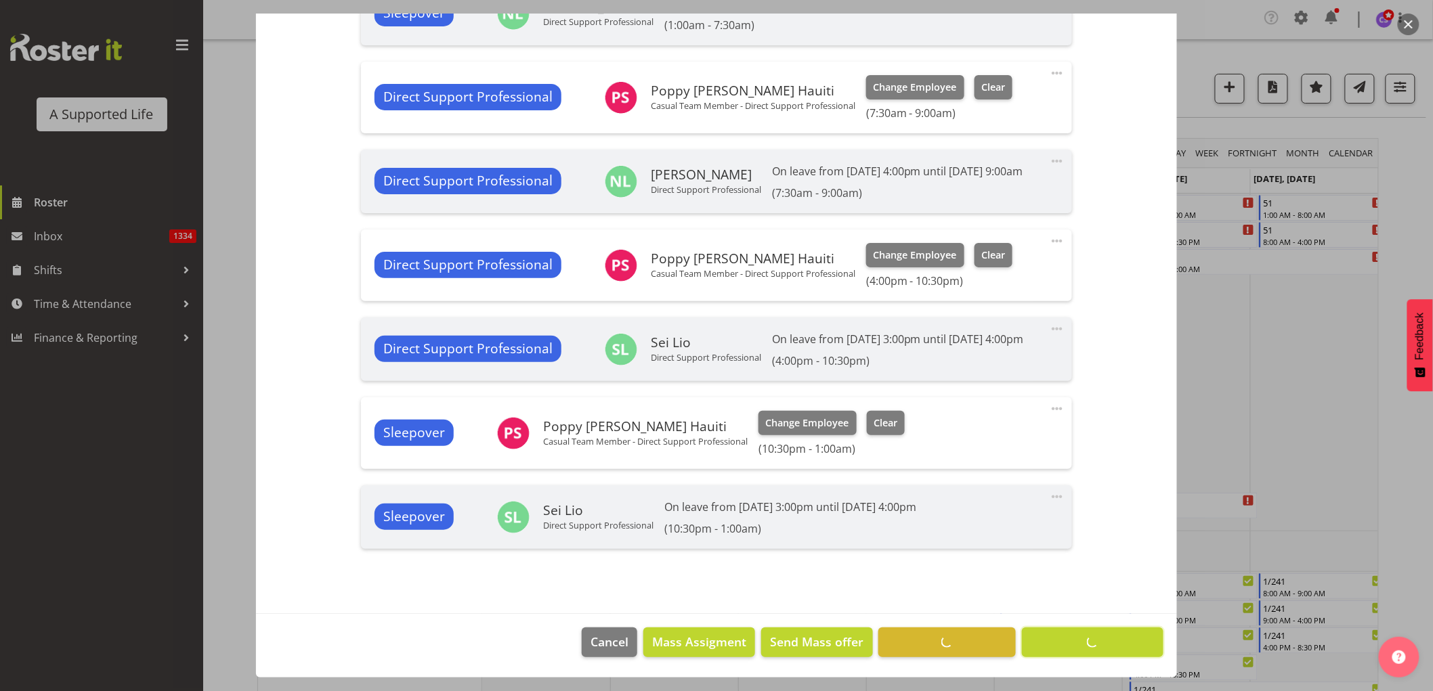
scroll to position [578, 0]
